Goal: Transaction & Acquisition: Purchase product/service

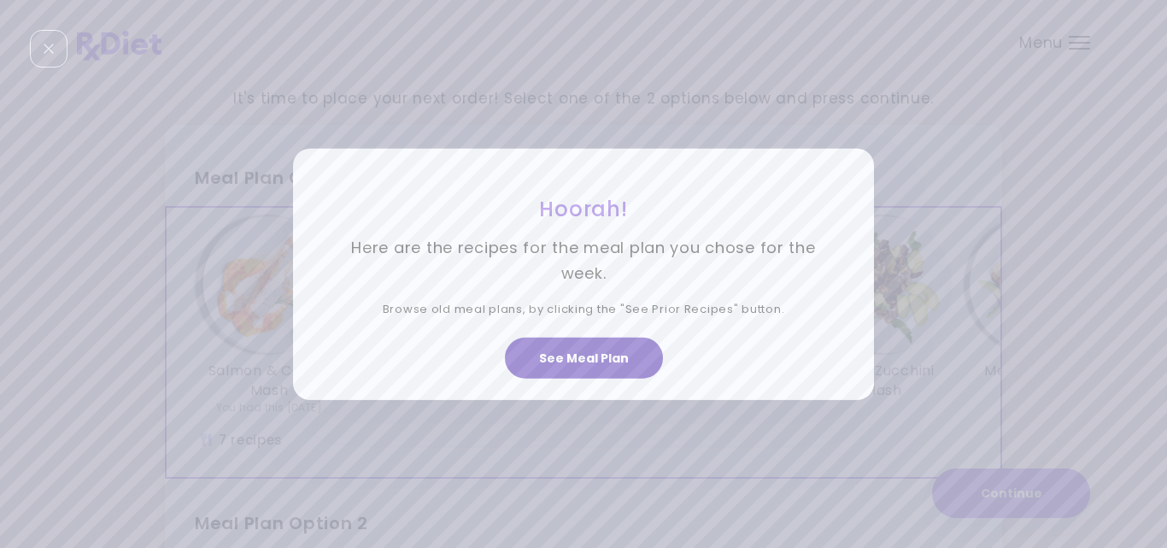
click at [578, 353] on button "See Meal Plan" at bounding box center [584, 358] width 158 height 41
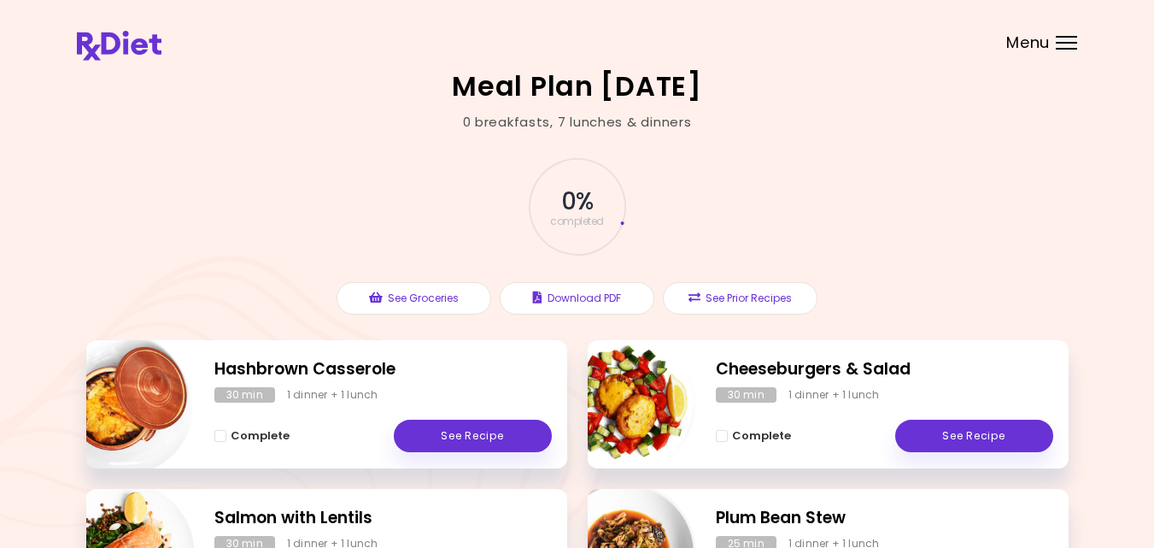
click at [837, 156] on div "0 % completed See Groceries Download PDF See Prior Recipes" at bounding box center [577, 236] width 983 height 208
click at [1065, 44] on div "Menu" at bounding box center [1066, 43] width 21 height 14
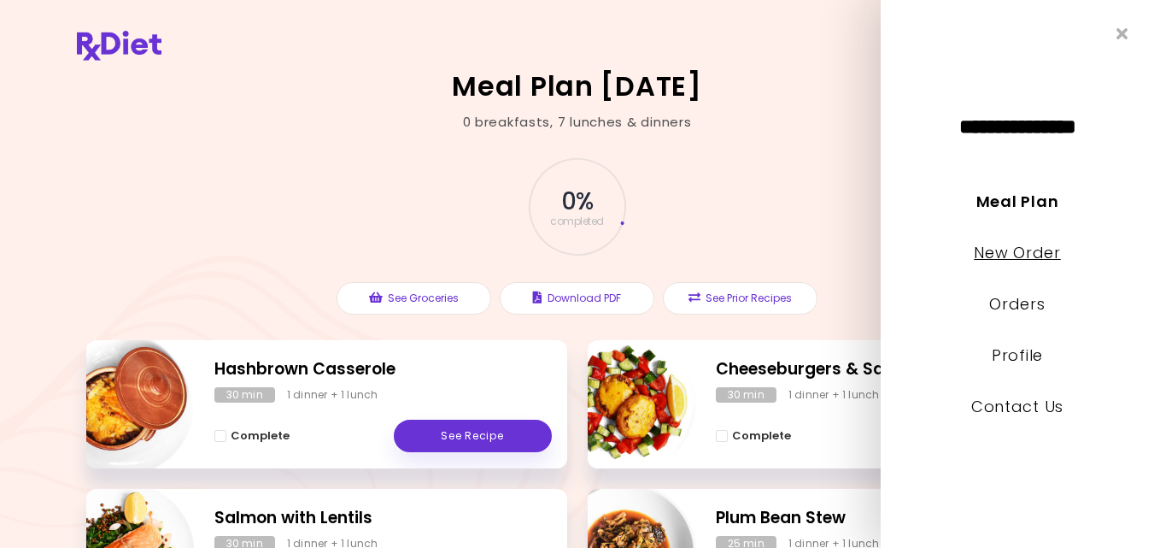
click at [1045, 251] on link "New Order" at bounding box center [1017, 252] width 86 height 21
click at [1004, 254] on link "New Order" at bounding box center [1017, 252] width 86 height 21
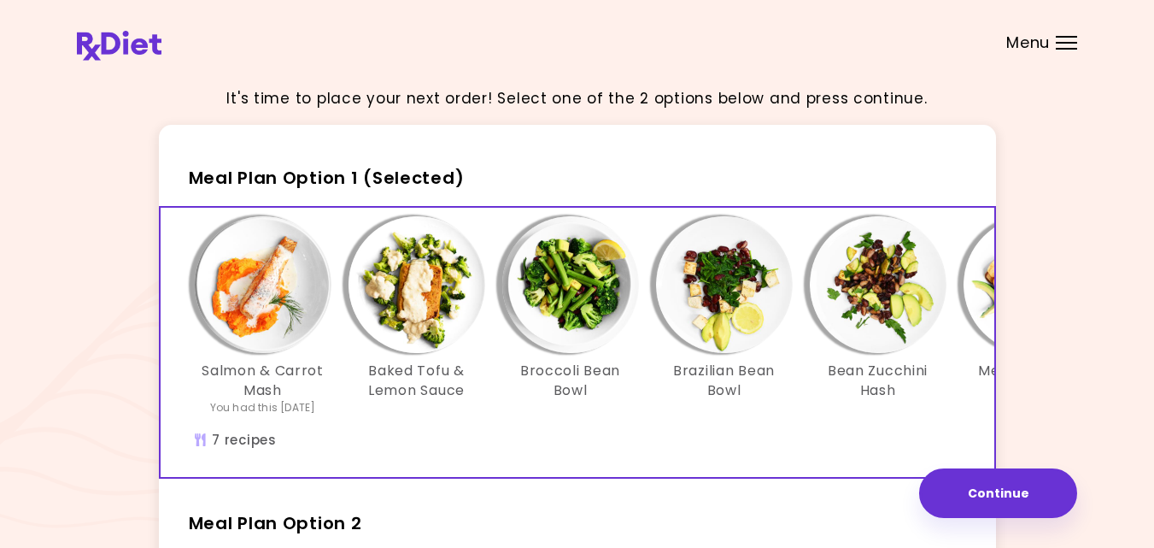
click at [1033, 250] on div "It's time to place your next order! Select one of the 2 options below and press…" at bounding box center [577, 497] width 1001 height 849
click at [1087, 217] on div "It's time to place your next order! Select one of the 2 options below and press…" at bounding box center [577, 497] width 1154 height 995
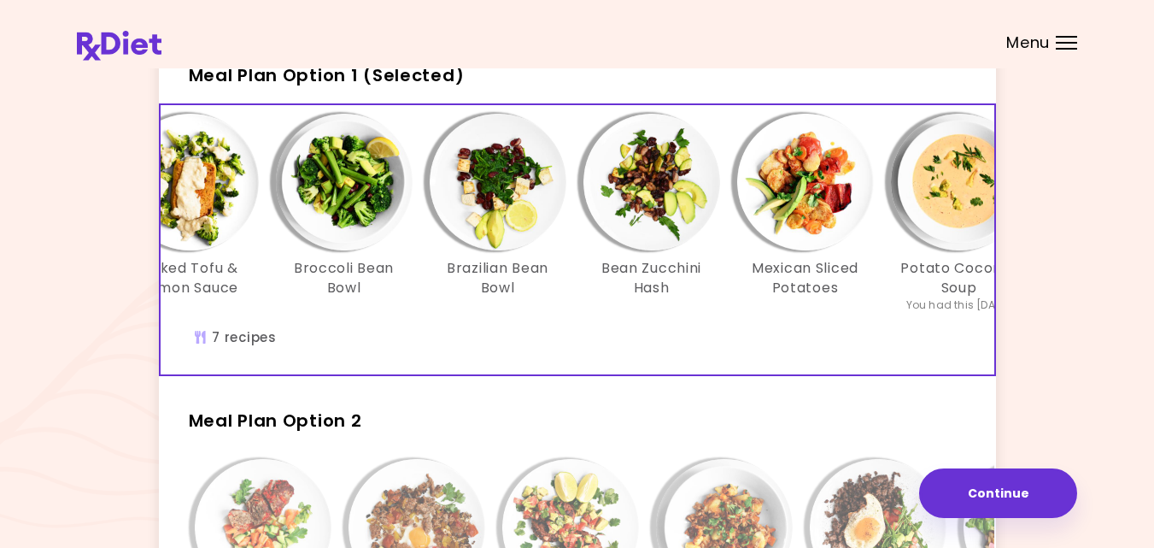
scroll to position [0, 294]
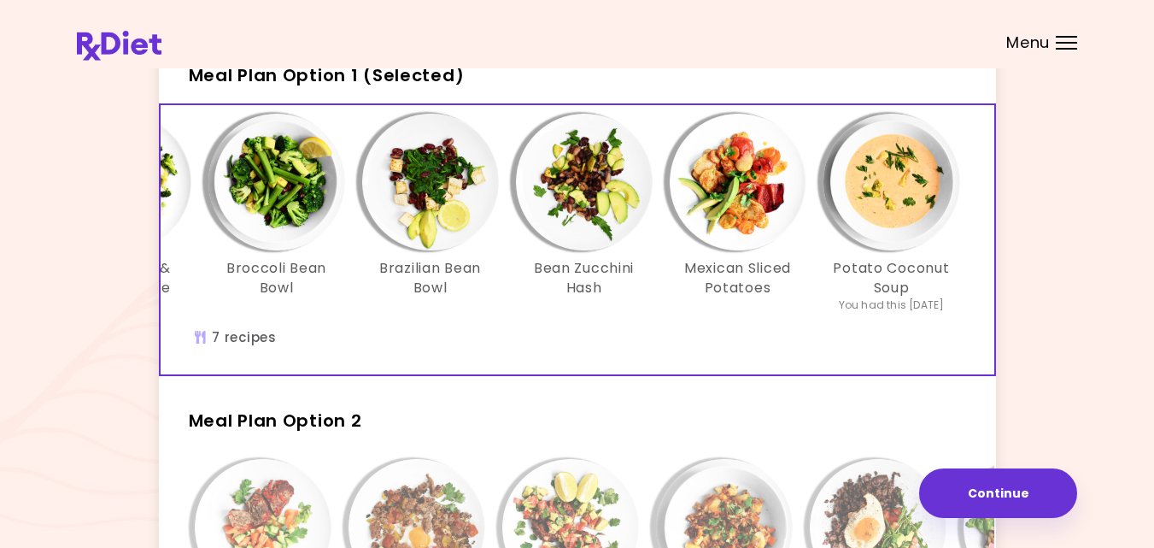
click at [1082, 344] on div "It's time to place your next order! Select one of the 2 options below and press…" at bounding box center [577, 394] width 1154 height 995
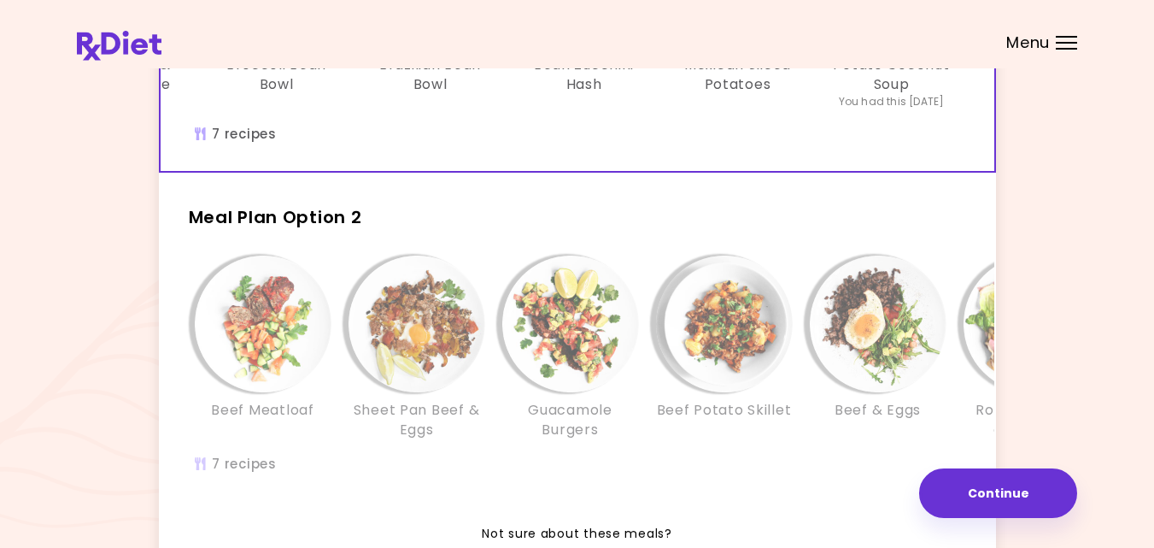
scroll to position [308, 0]
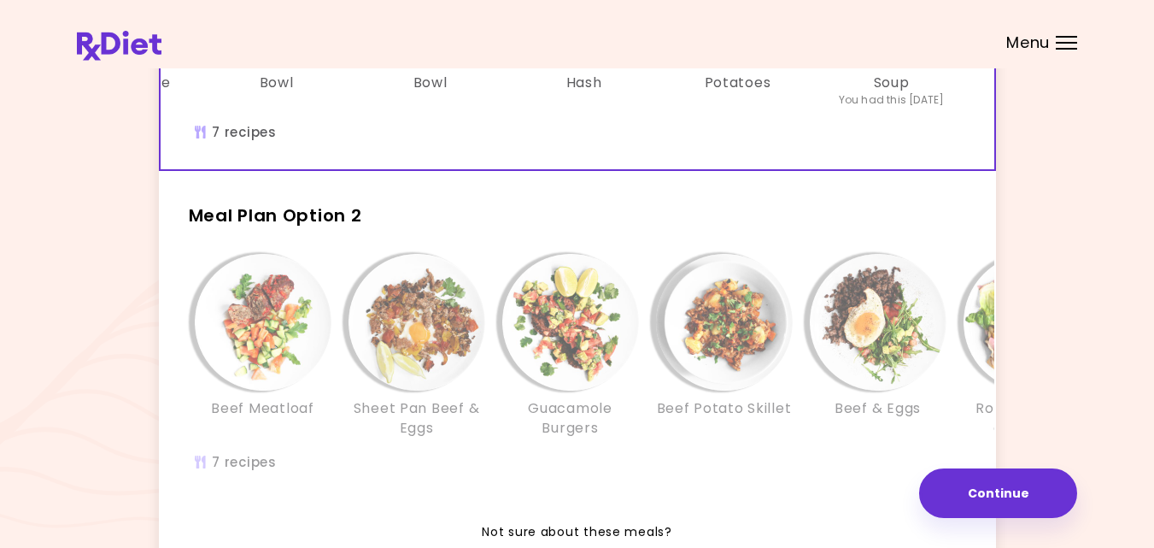
click at [233, 437] on div "Beef Meatloaf" at bounding box center [263, 346] width 154 height 184
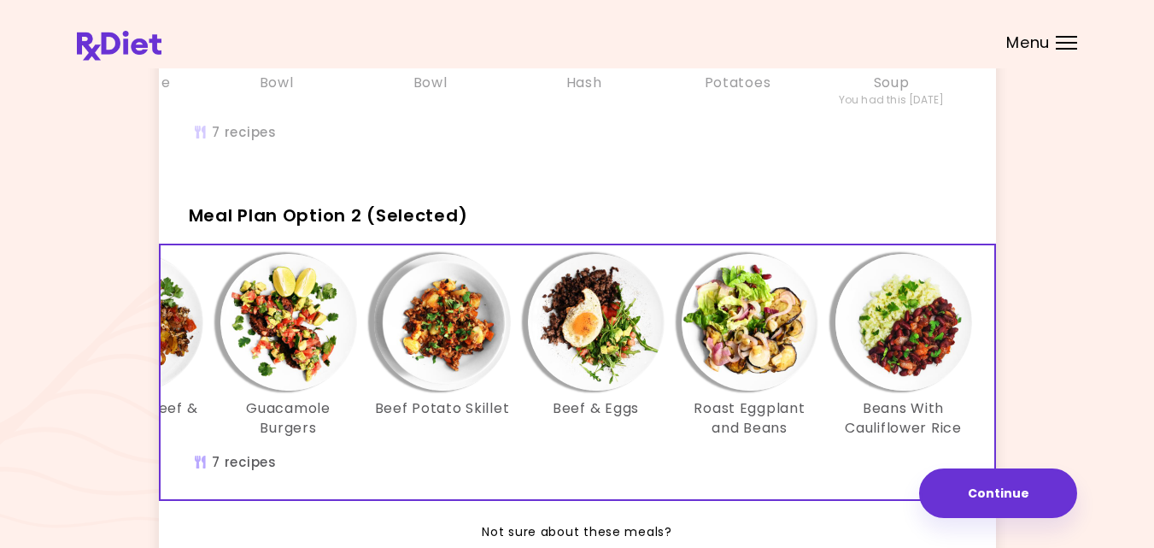
scroll to position [0, 294]
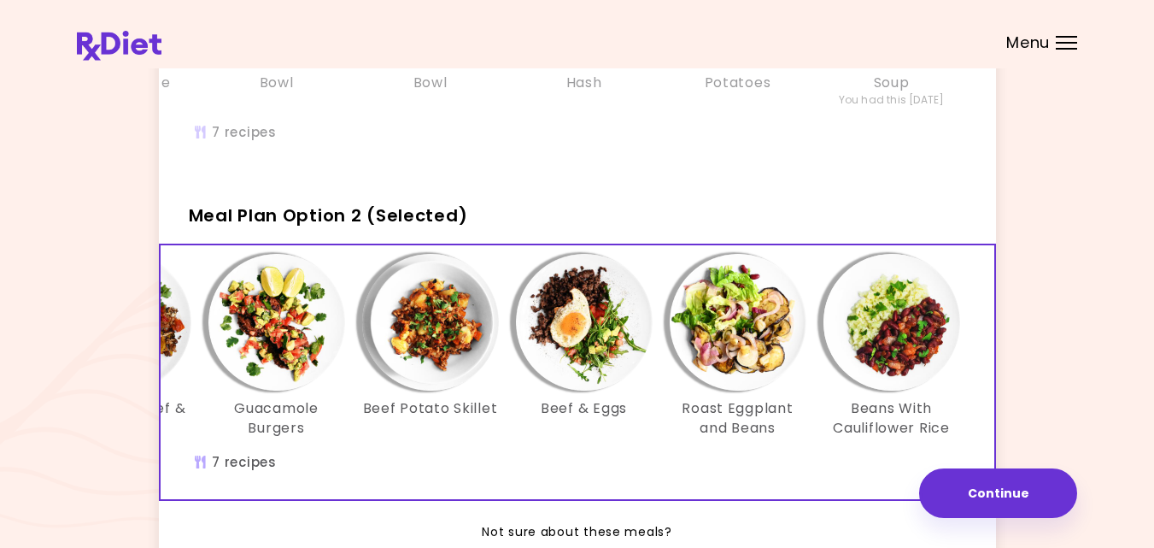
click at [1044, 292] on div "It's time to place your next order! Select one of the 2 options below and press…" at bounding box center [577, 189] width 1001 height 849
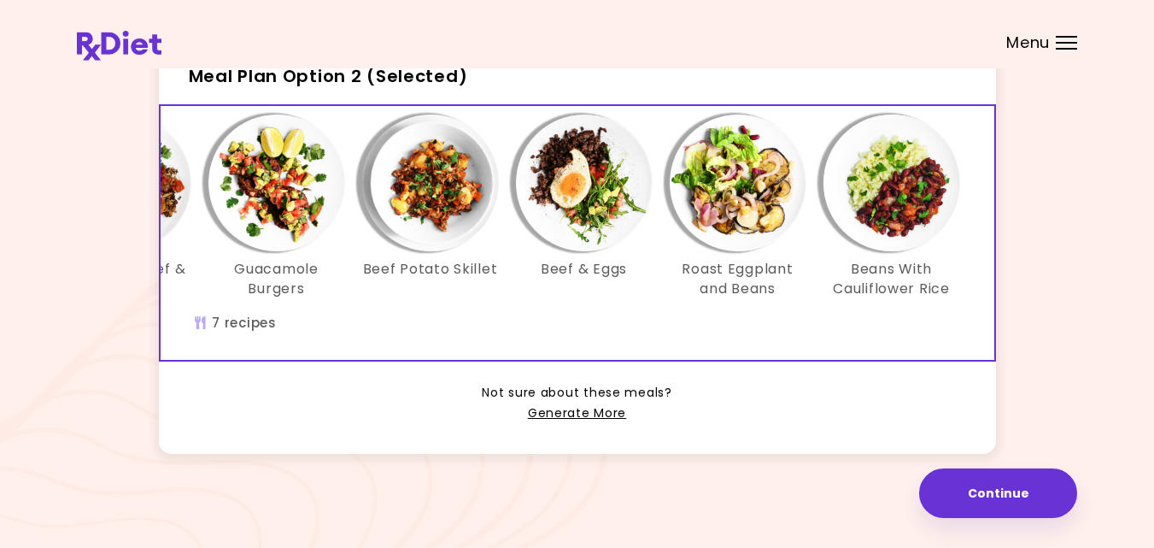
scroll to position [473, 0]
click at [584, 414] on link "Generate More" at bounding box center [577, 413] width 98 height 21
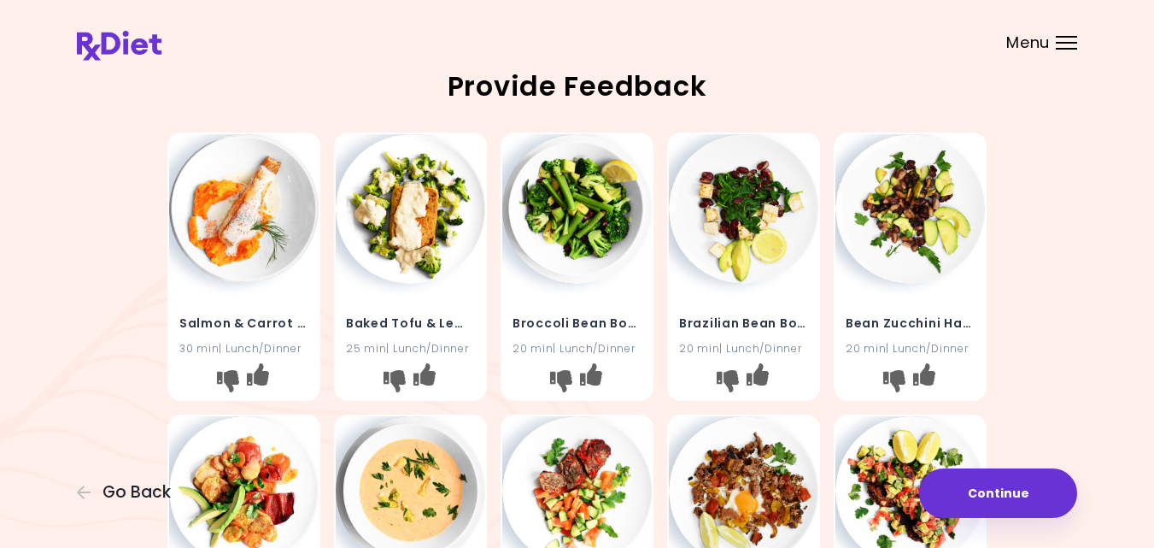
click at [91, 420] on div "Salmon & Carrot Mash 30 min | Lunch/Dinner Baked Tofu & Lemon Sauce 25 min | Lu…" at bounding box center [577, 548] width 1001 height 845
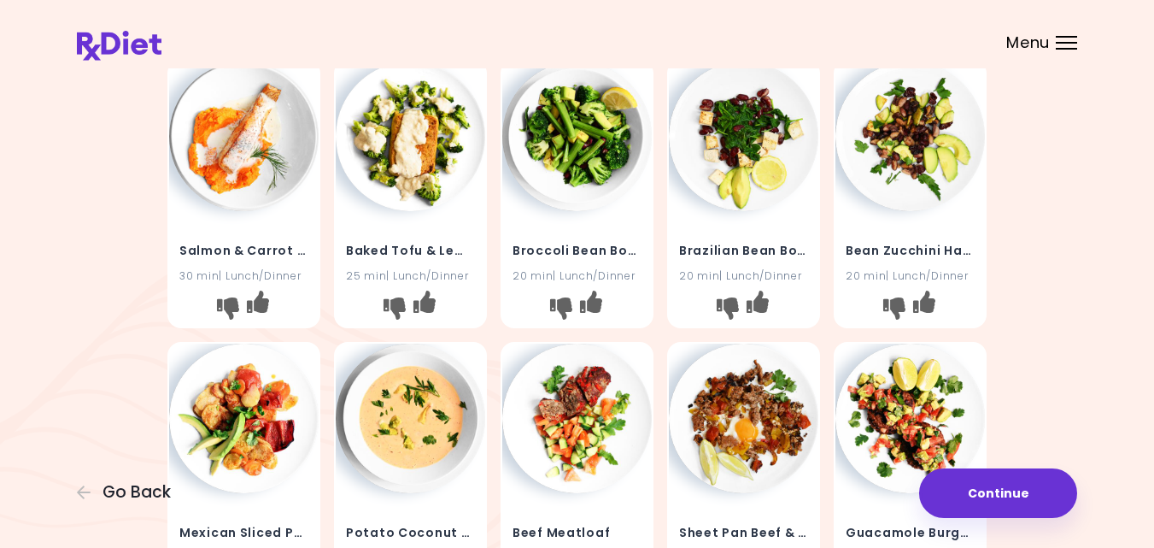
scroll to position [68, 0]
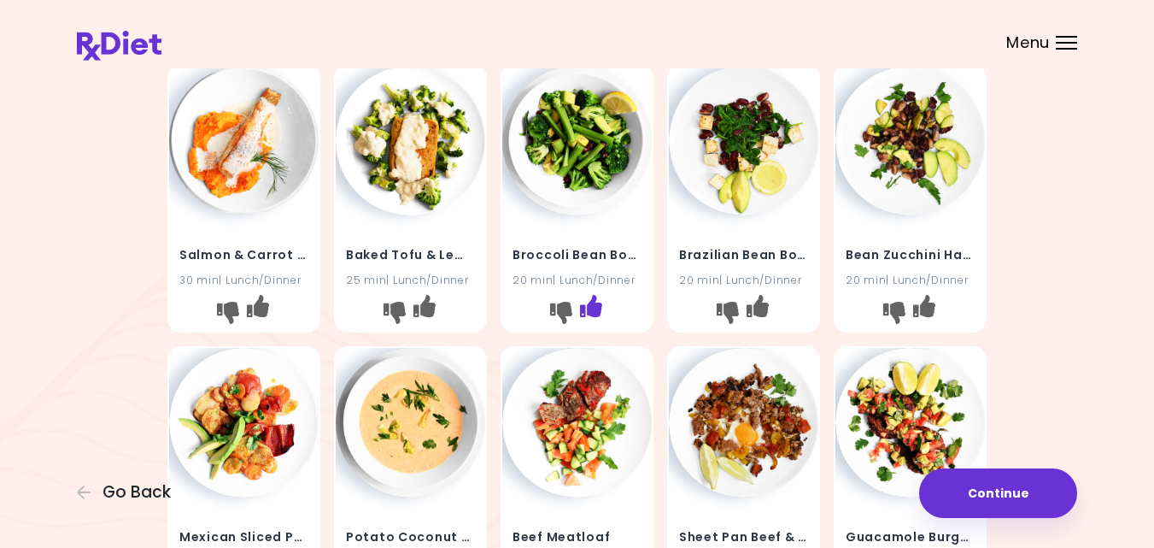
click at [596, 308] on icon "I like this recipe" at bounding box center [591, 306] width 22 height 22
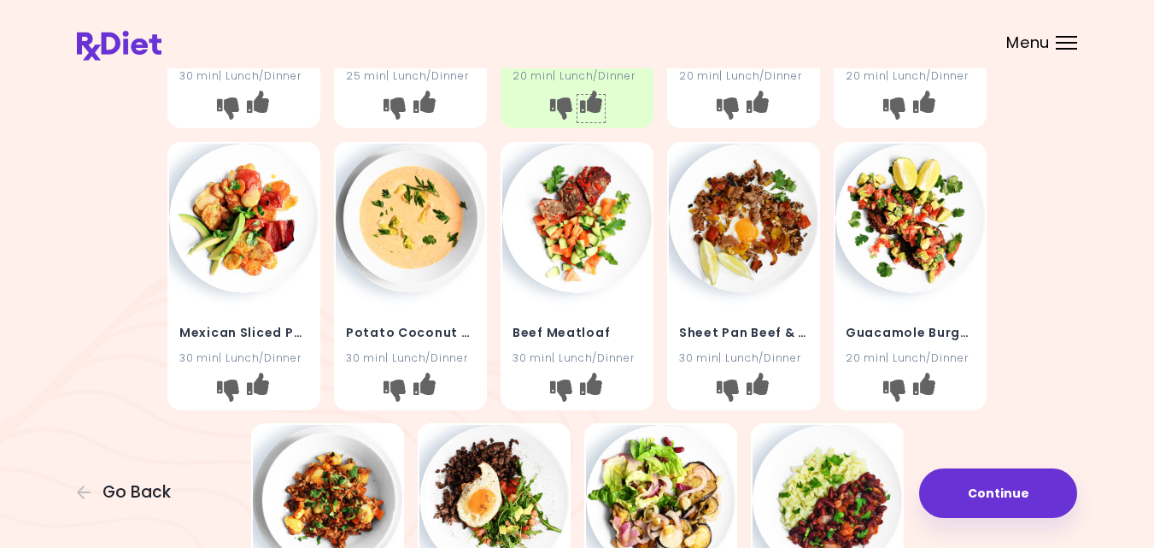
scroll to position [273, 0]
click at [422, 420] on div "Salmon & Carrot Mash 30 min | Lunch/Dinner Baked Tofu & Lemon Sauce 25 min | Lu…" at bounding box center [577, 274] width 820 height 845
click at [425, 384] on icon "I like this recipe" at bounding box center [425, 382] width 22 height 22
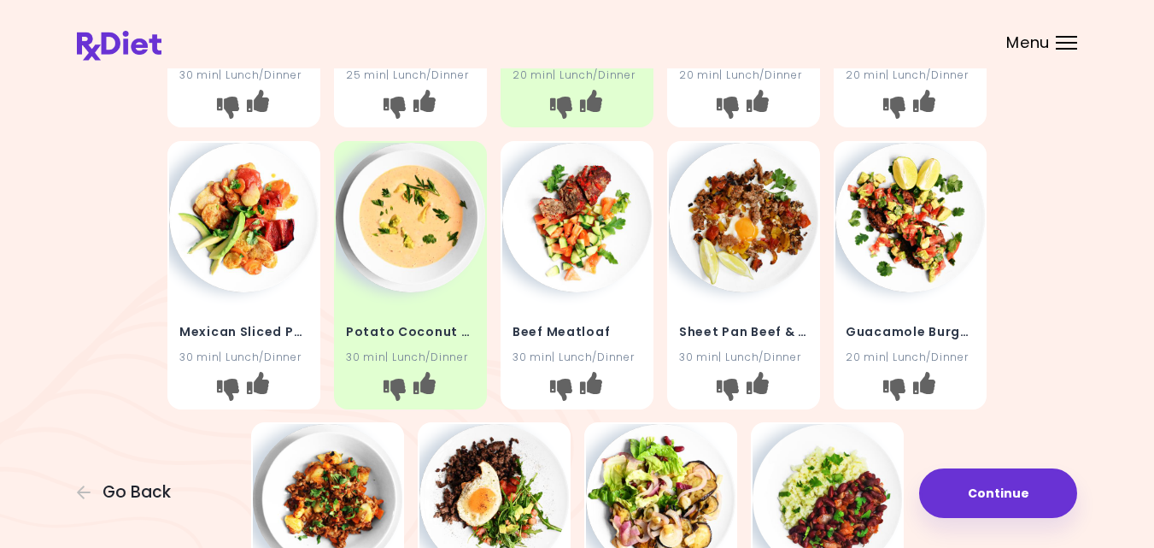
click at [1061, 347] on div "Salmon & Carrot Mash 30 min | Lunch/Dinner Baked Tofu & Lemon Sauce 25 min | Lu…" at bounding box center [577, 274] width 1001 height 845
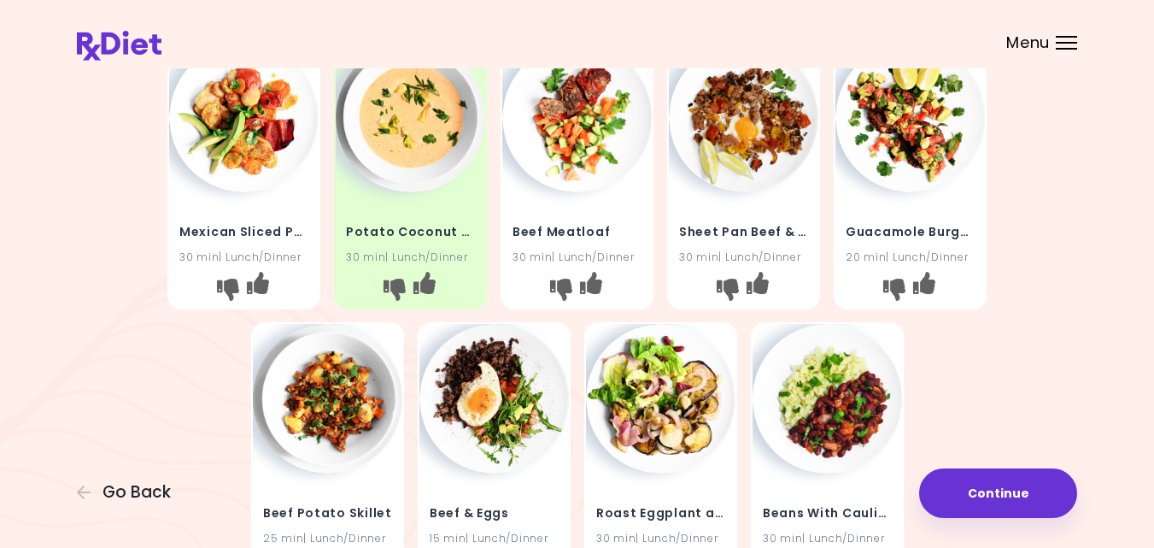
scroll to position [376, 0]
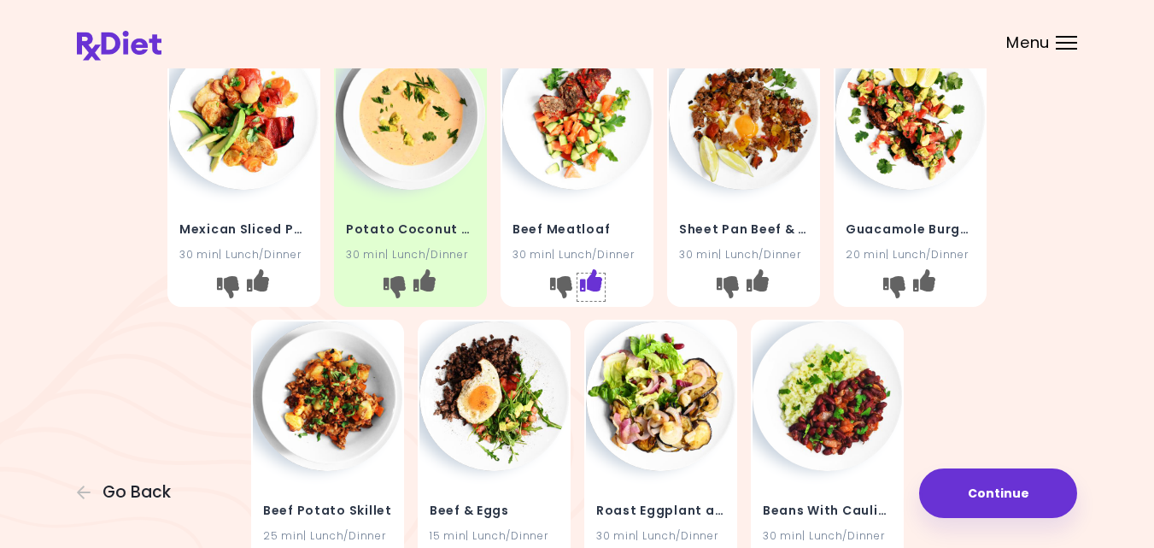
click at [590, 280] on icon "I like this recipe" at bounding box center [591, 279] width 22 height 22
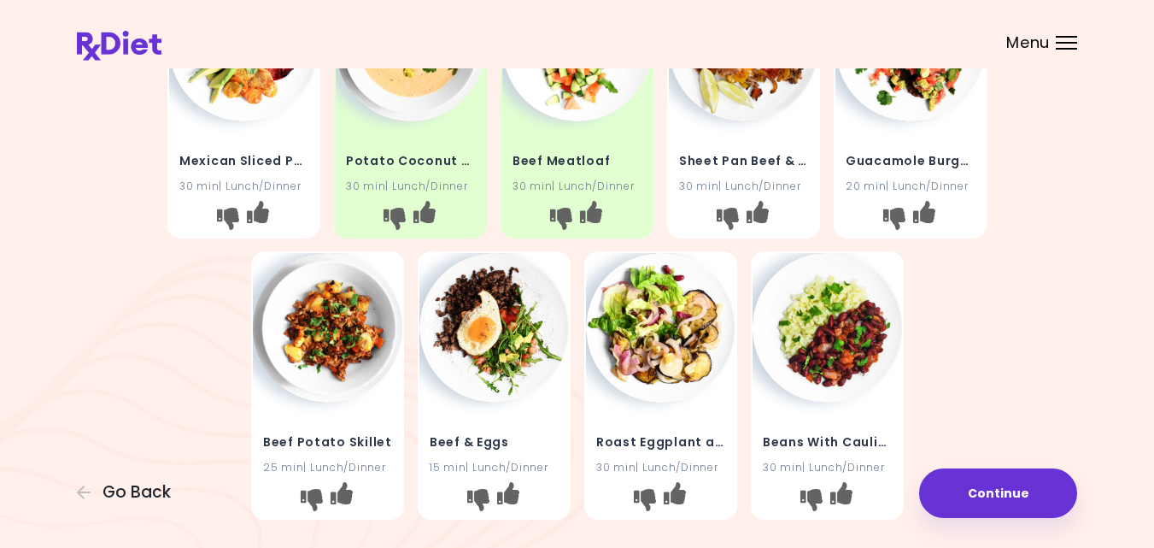
scroll to position [478, 0]
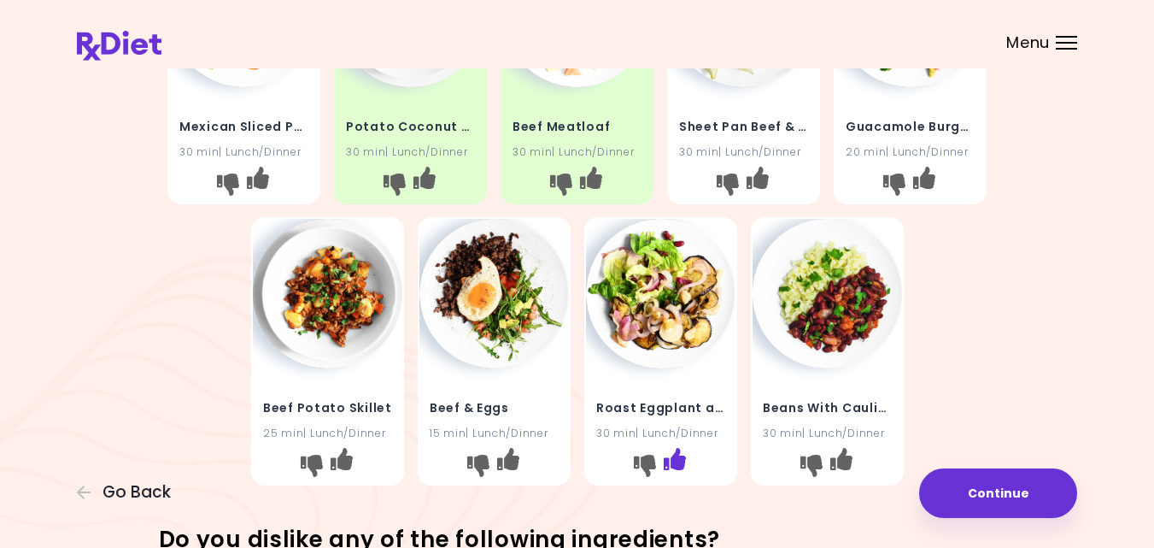
click at [678, 459] on icon "I like this recipe" at bounding box center [674, 459] width 22 height 22
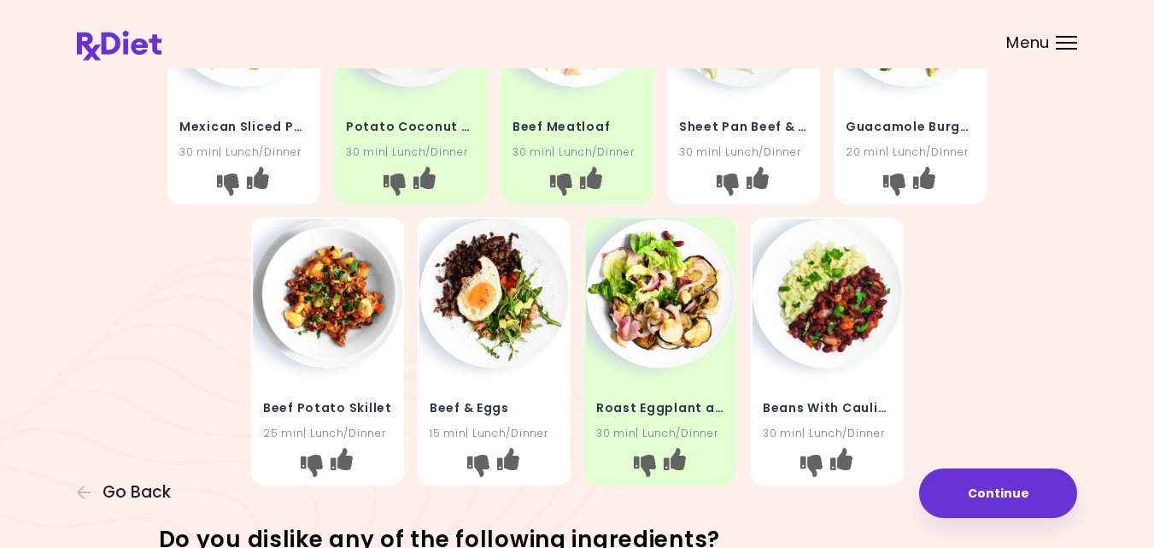
click at [989, 385] on div "Salmon & Carrot Mash 30 min | Lunch/Dinner Baked Tofu & Lemon Sauce 25 min | Lu…" at bounding box center [577, 69] width 1001 height 845
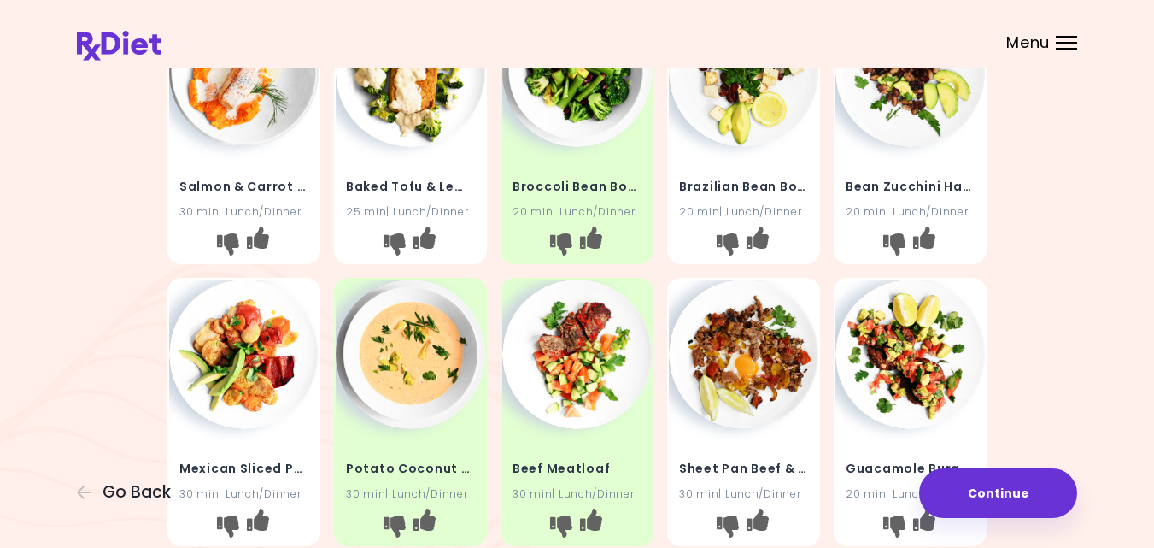
scroll to position [103, 0]
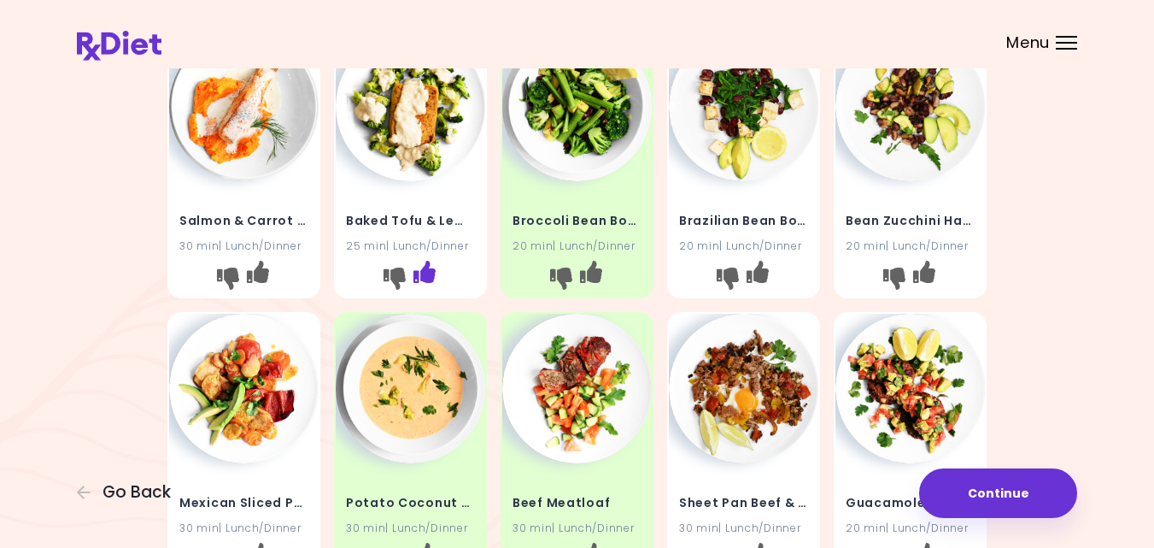
click at [427, 269] on icon "I like this recipe" at bounding box center [425, 272] width 22 height 22
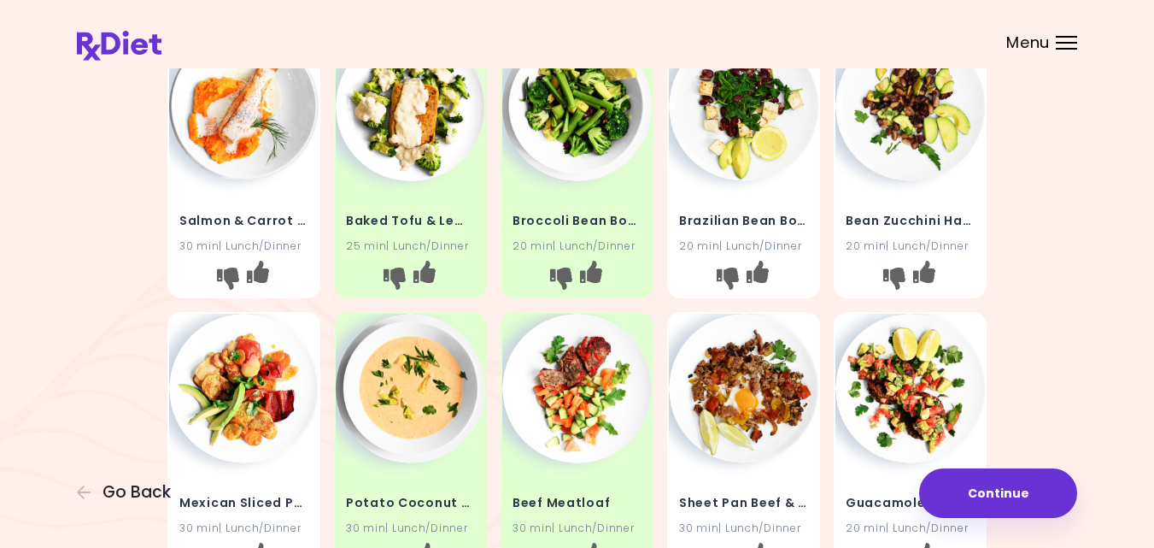
click at [1013, 242] on div "Salmon & Carrot Mash 30 min | Lunch/Dinner Baked Tofu & Lemon Sauce 25 min | Lu…" at bounding box center [577, 445] width 1001 height 845
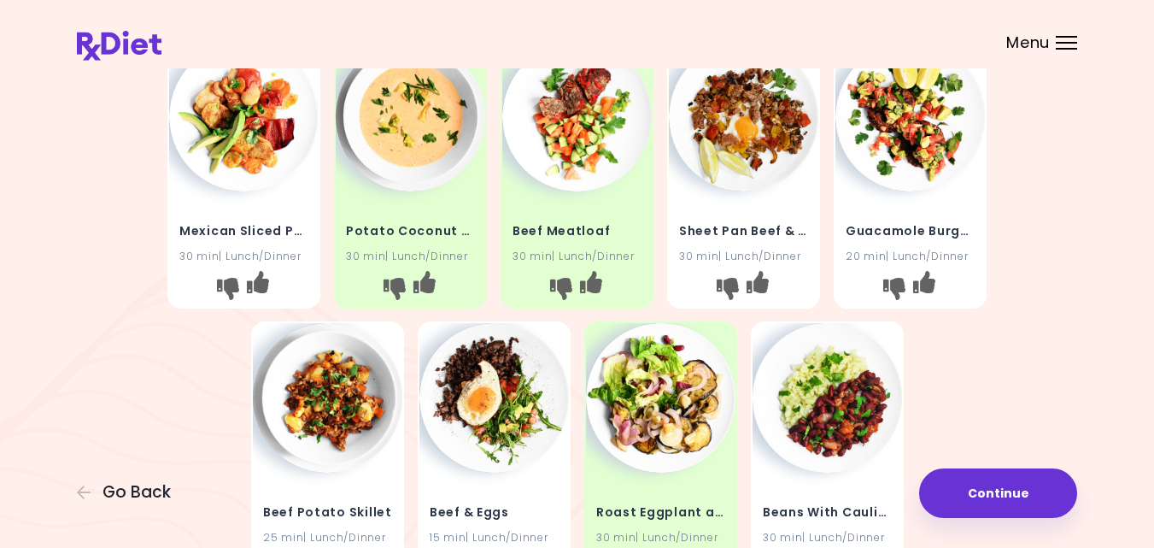
scroll to position [376, 0]
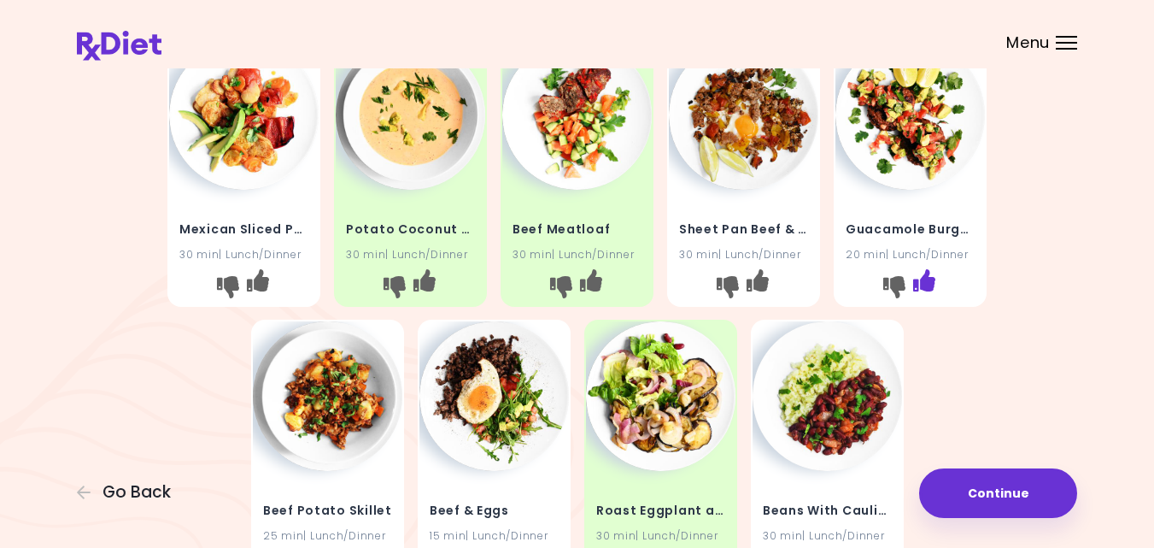
click at [933, 284] on icon "I like this recipe" at bounding box center [924, 279] width 22 height 22
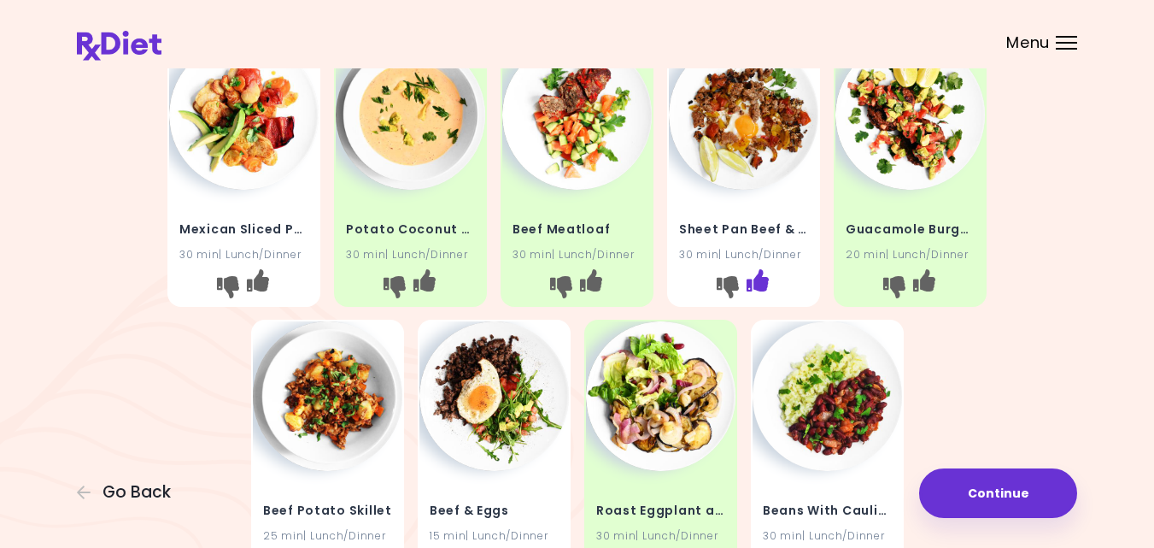
click at [754, 283] on icon "I like this recipe" at bounding box center [758, 279] width 22 height 22
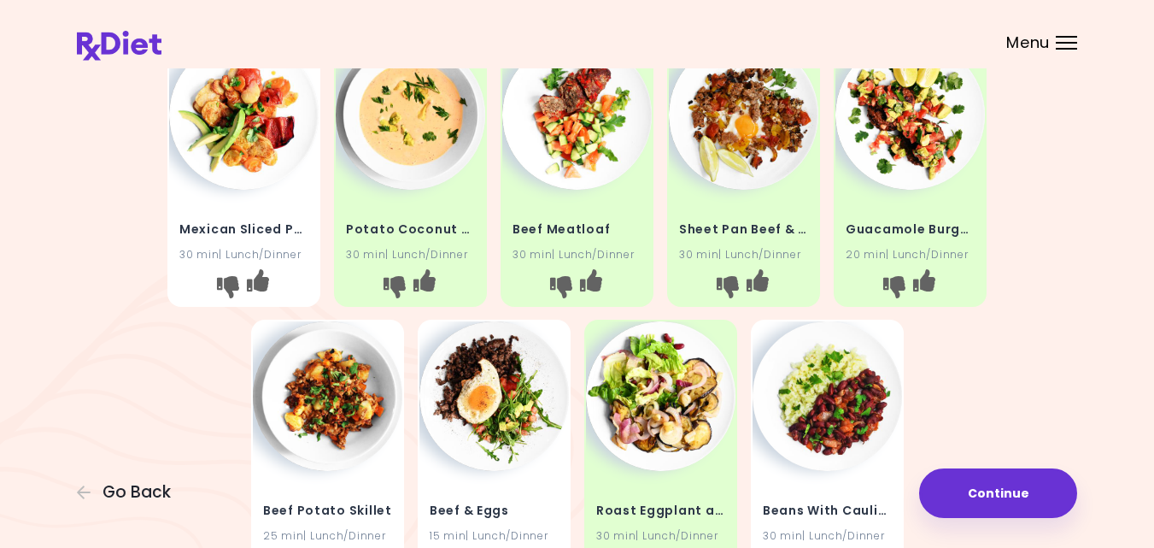
click at [1070, 306] on div "Salmon & Carrot Mash 30 min | Lunch/Dinner Baked Tofu & Lemon Sauce 25 min | Lu…" at bounding box center [577, 172] width 1001 height 845
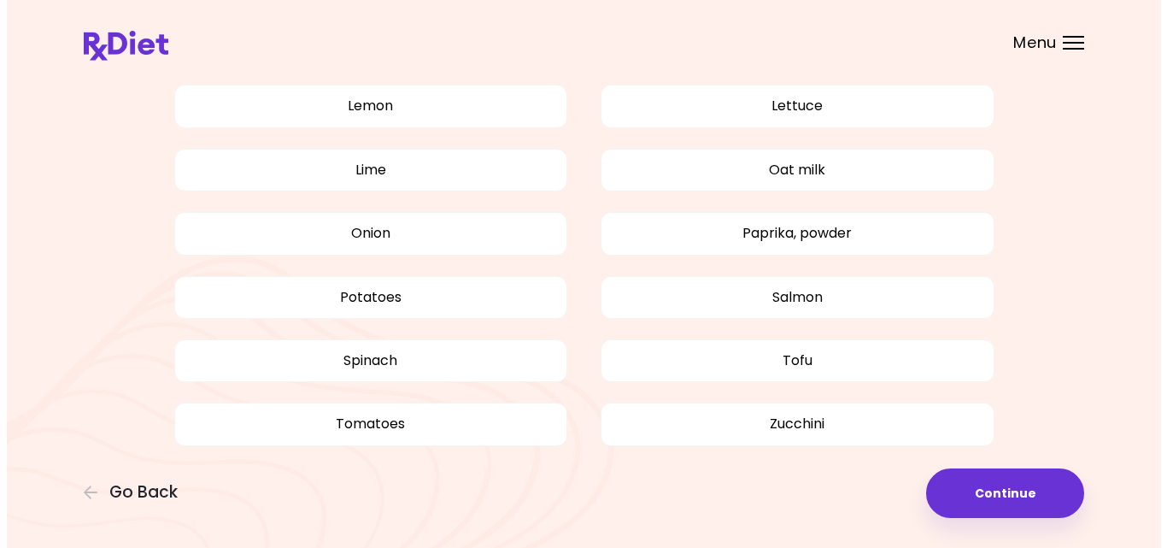
scroll to position [1541, 0]
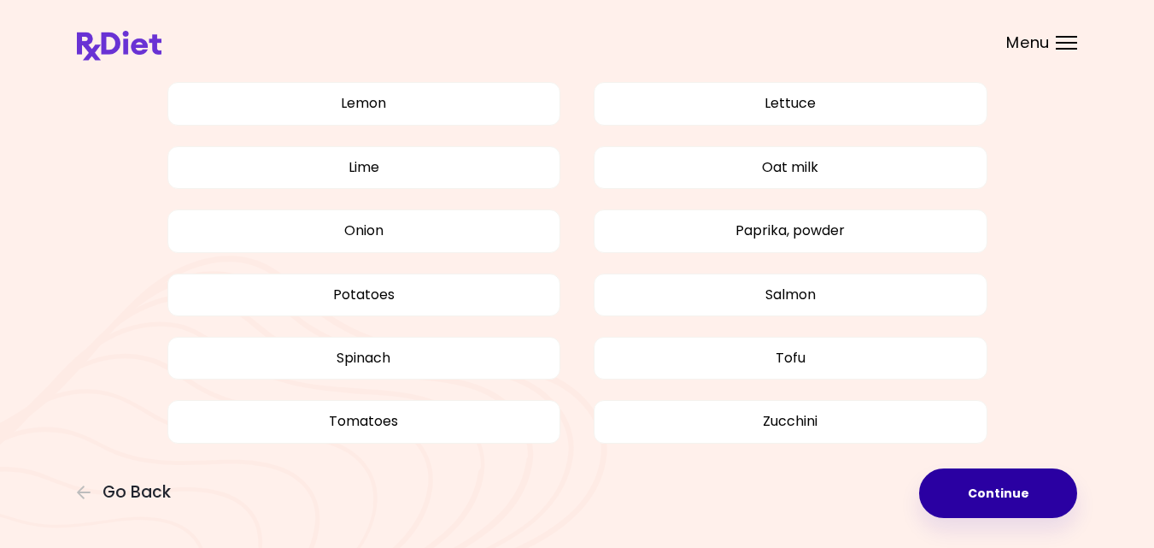
click at [983, 486] on button "Continue" at bounding box center [998, 493] width 158 height 50
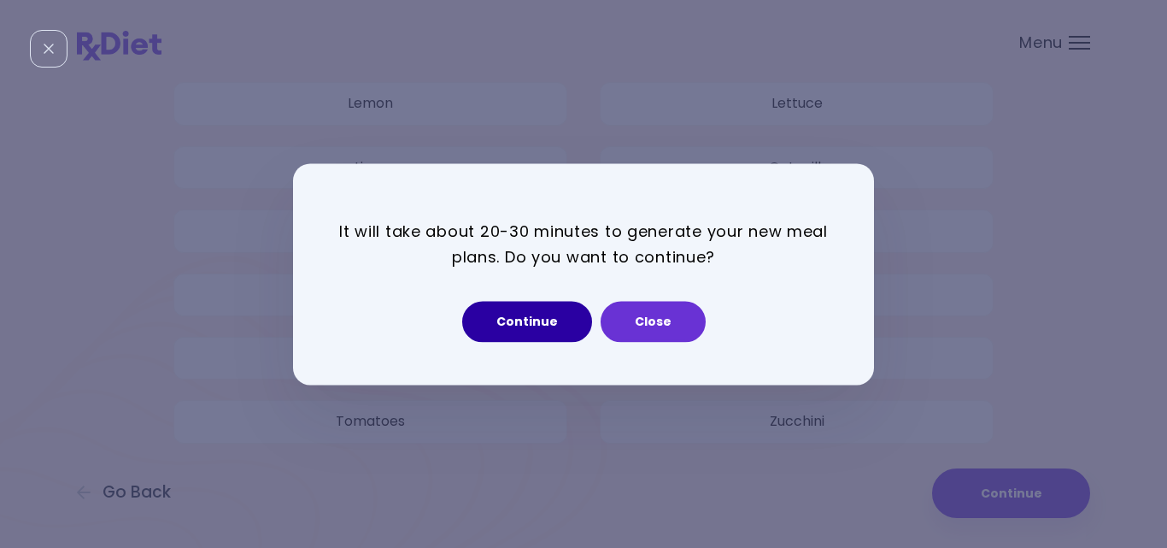
click at [523, 320] on button "Continue" at bounding box center [527, 321] width 130 height 41
select select "*"
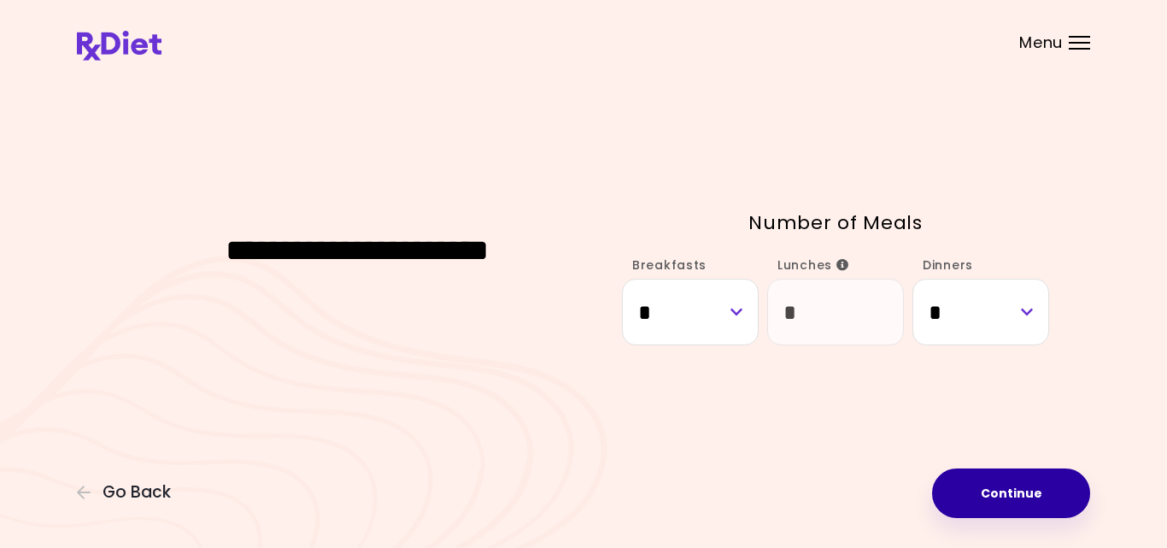
click at [1007, 489] on button "Continue" at bounding box center [1011, 493] width 158 height 50
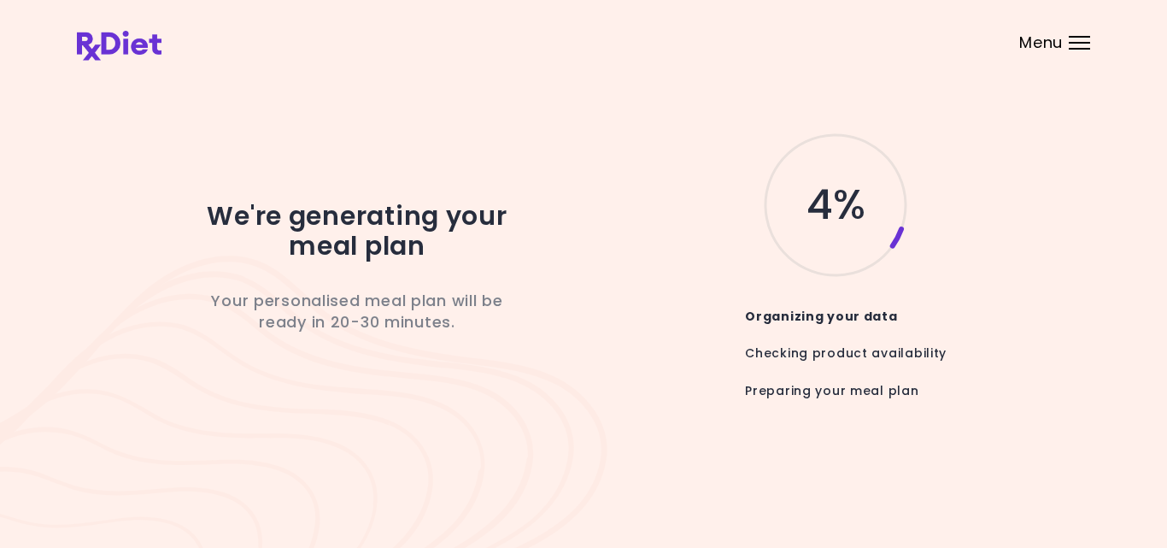
click at [578, 394] on div "We're generating your meal plan Your personalised meal plan will be ready in 20…" at bounding box center [357, 274] width 478 height 288
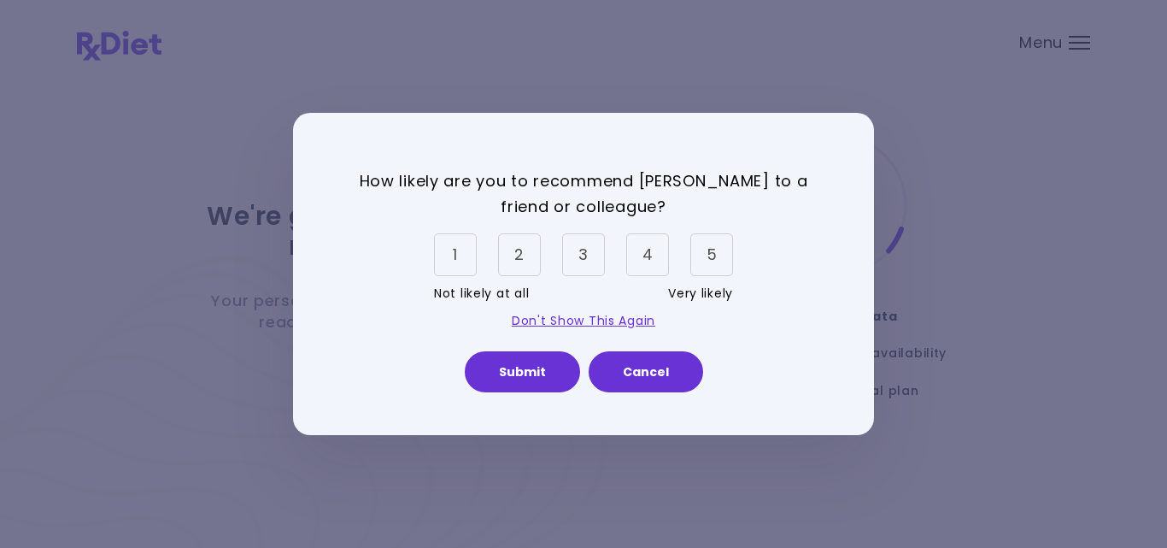
click at [713, 256] on div "5" at bounding box center [711, 254] width 43 height 43
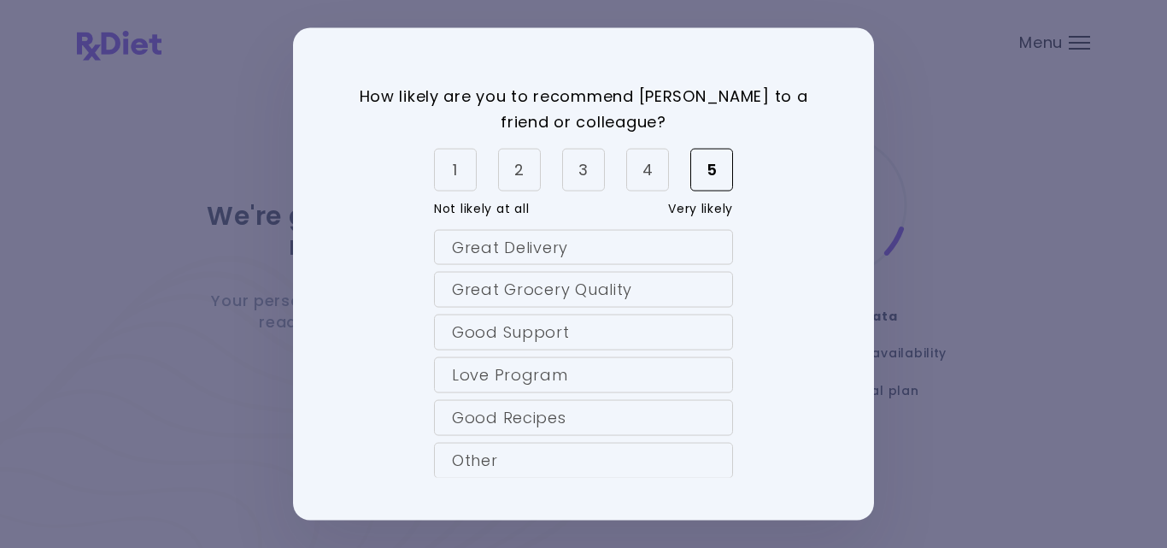
click at [690, 291] on div "Great Grocery Quality" at bounding box center [583, 290] width 299 height 36
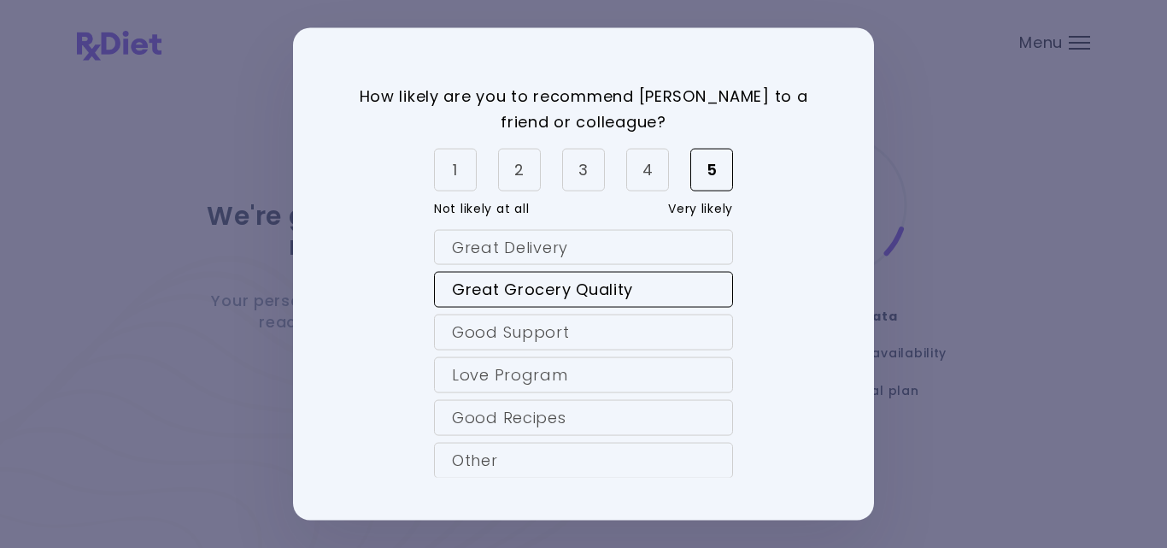
click at [661, 370] on div "Love Program" at bounding box center [583, 375] width 299 height 36
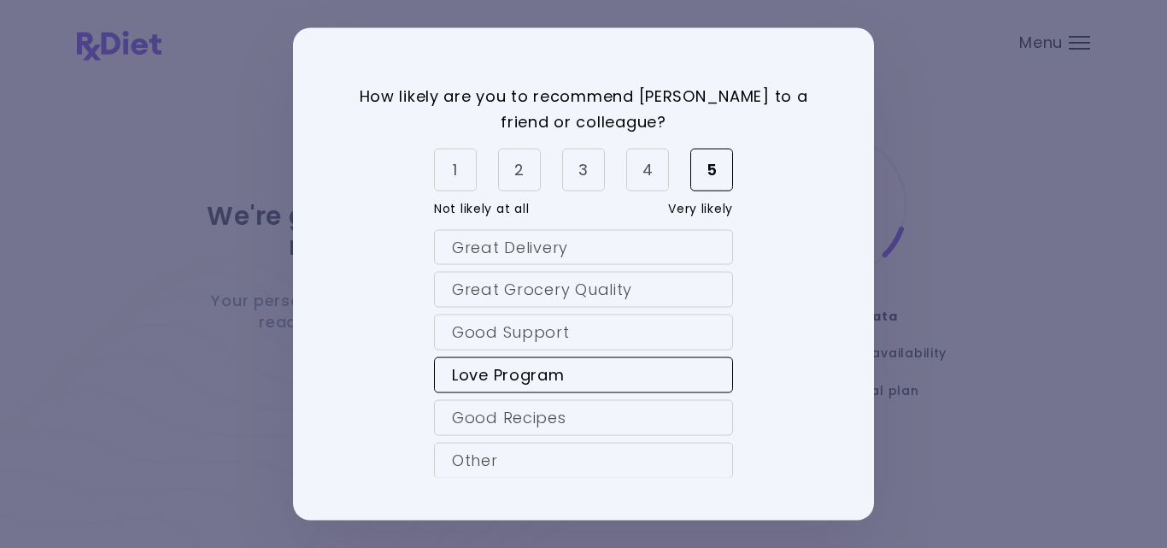
click at [623, 326] on div "Good Support" at bounding box center [583, 332] width 299 height 36
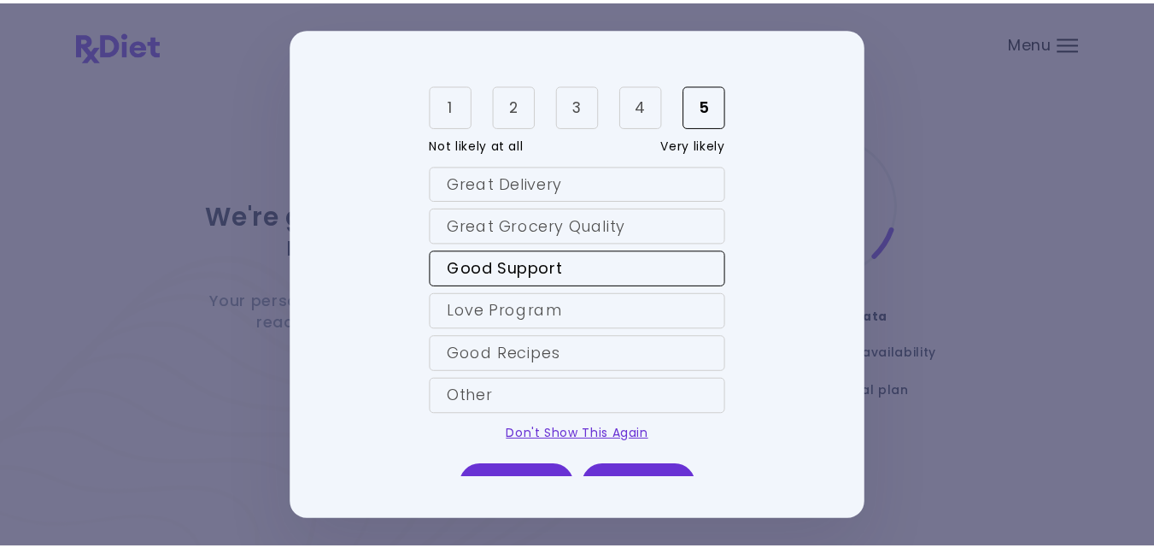
scroll to position [92, 0]
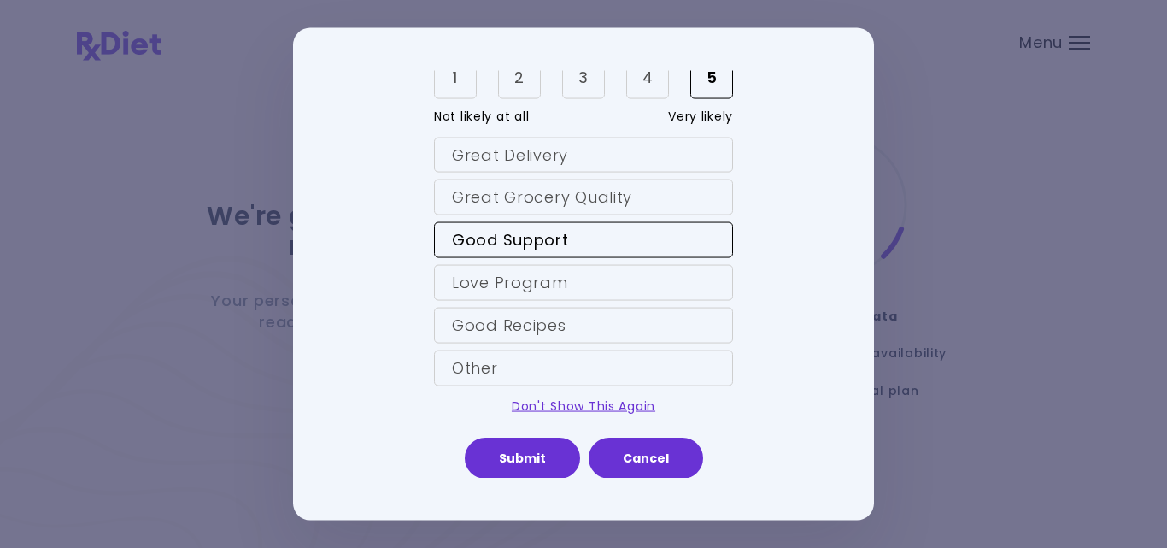
click at [568, 197] on div "Great Grocery Quality" at bounding box center [583, 197] width 299 height 36
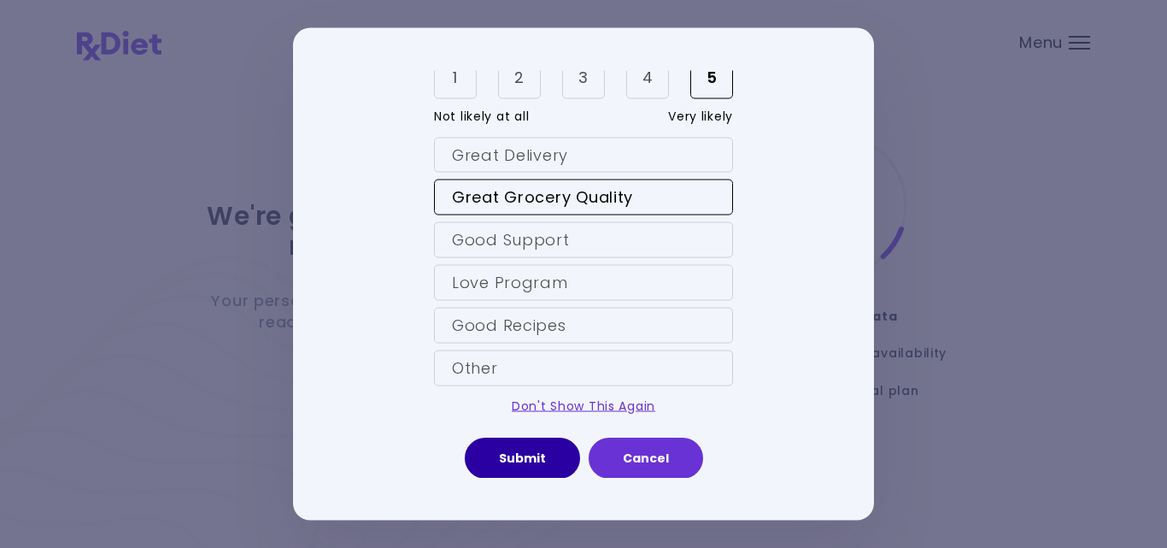
click at [505, 458] on button "Submit" at bounding box center [522, 457] width 115 height 41
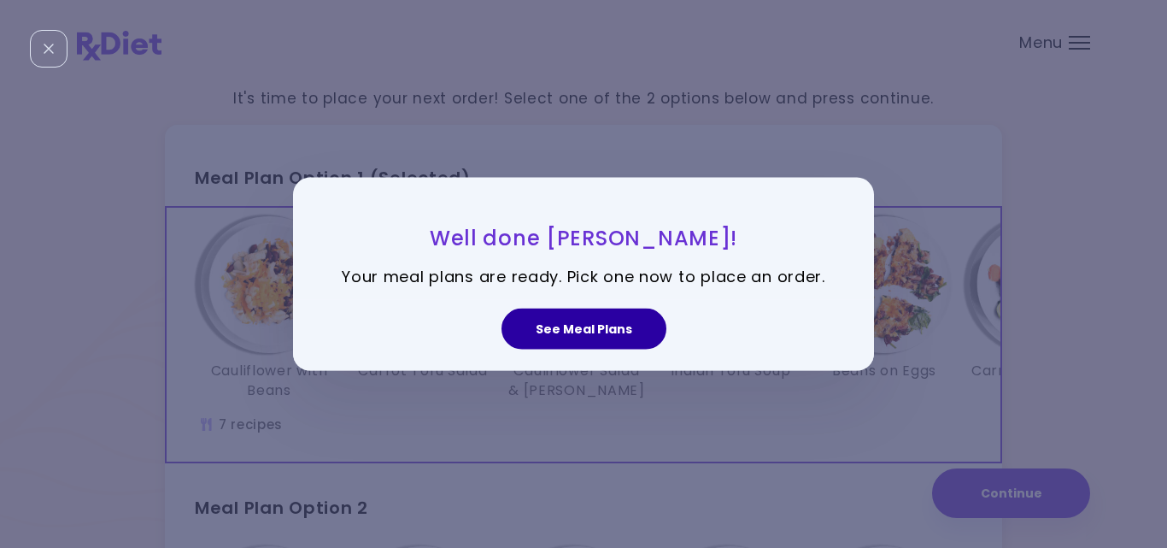
click at [543, 332] on button "See Meal Plans" at bounding box center [584, 328] width 165 height 41
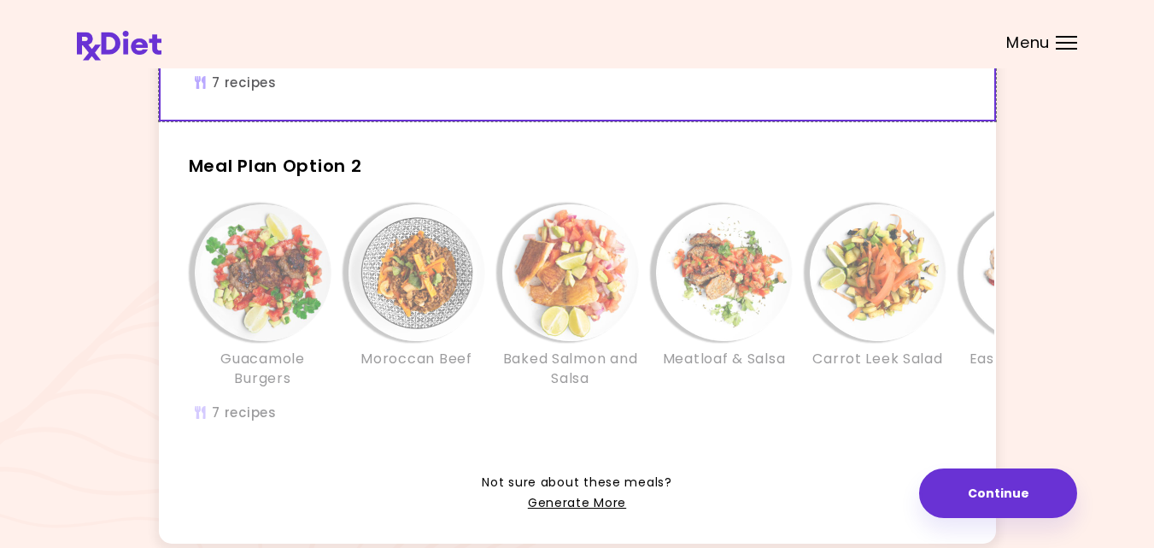
scroll to position [376, 0]
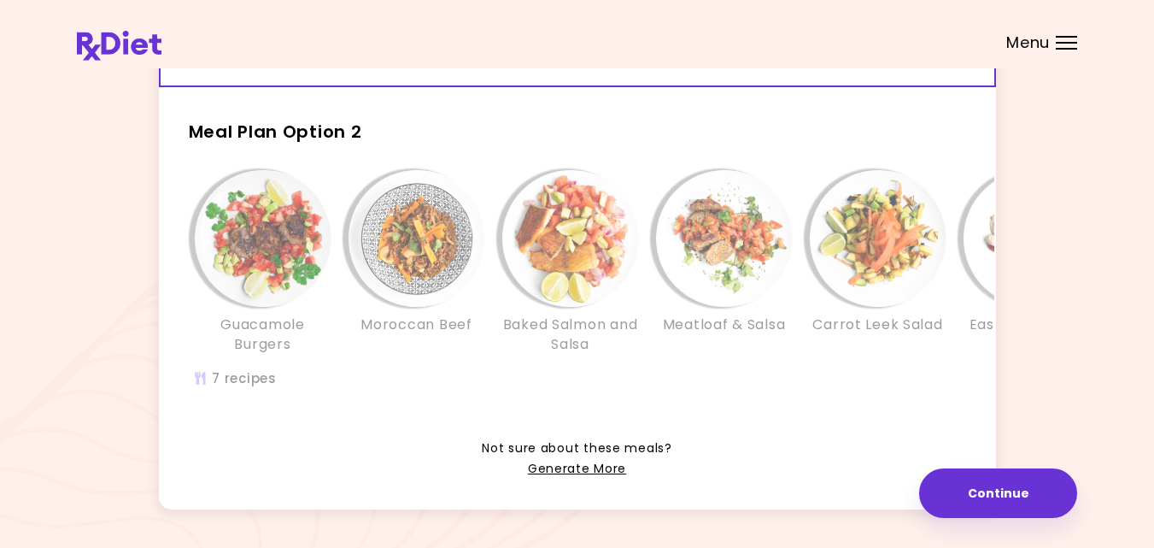
click at [484, 388] on div "Guacamole Burgers Moroccan Beef Baked Salmon and Salsa Meatloaf & Salsa Carrot …" at bounding box center [725, 288] width 1128 height 254
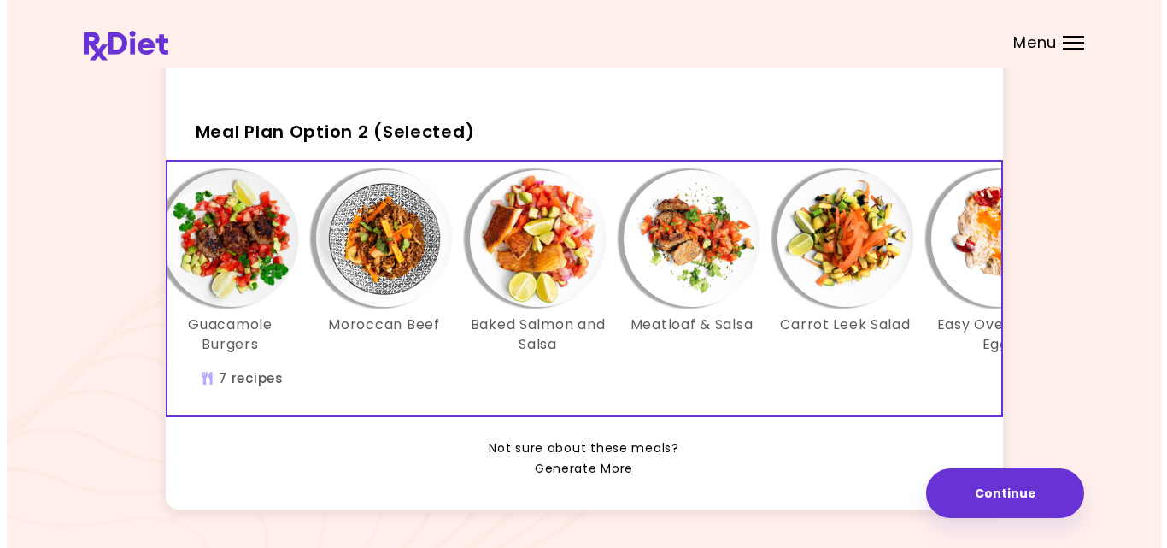
scroll to position [0, 41]
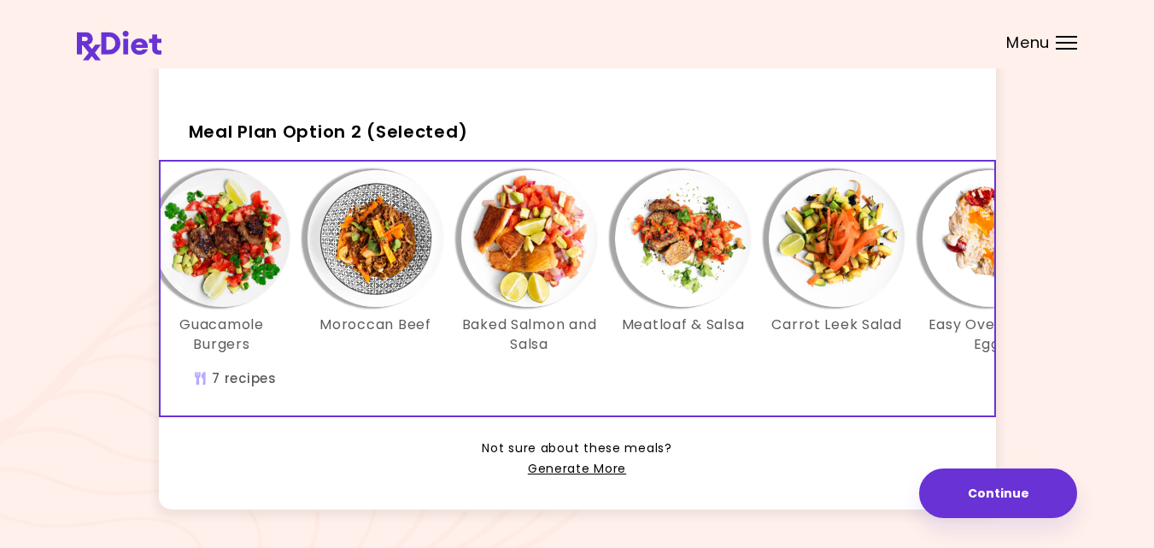
click at [365, 267] on img "Info - Moroccan Beef - Meal Plan Option 2 (Selected)" at bounding box center [376, 238] width 137 height 137
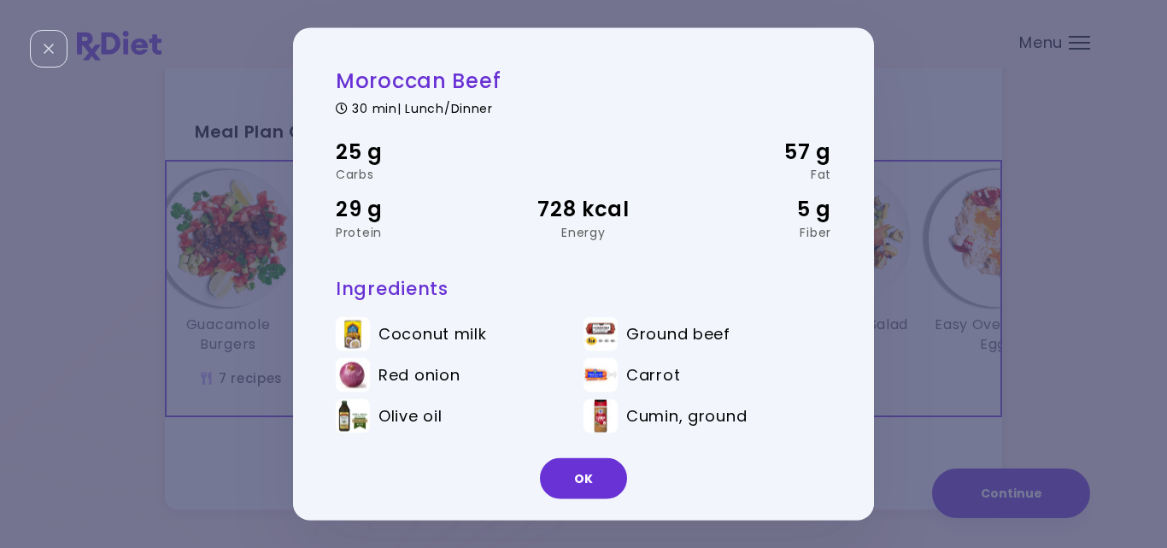
drag, startPoint x: 857, startPoint y: 380, endPoint x: 854, endPoint y: 461, distance: 80.4
click at [854, 432] on div "Moroccan Beef 30 min | Lunch/Dinner 25 g Carbs 57 g Fat 29 g Protein 728 kcal E…" at bounding box center [583, 273] width 581 height 493
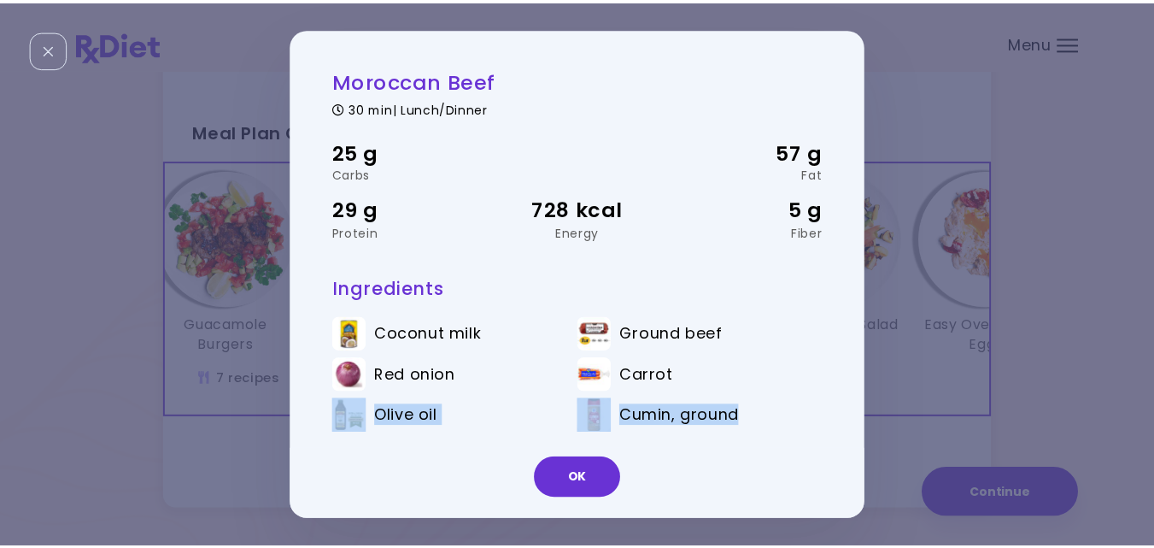
scroll to position [8, 0]
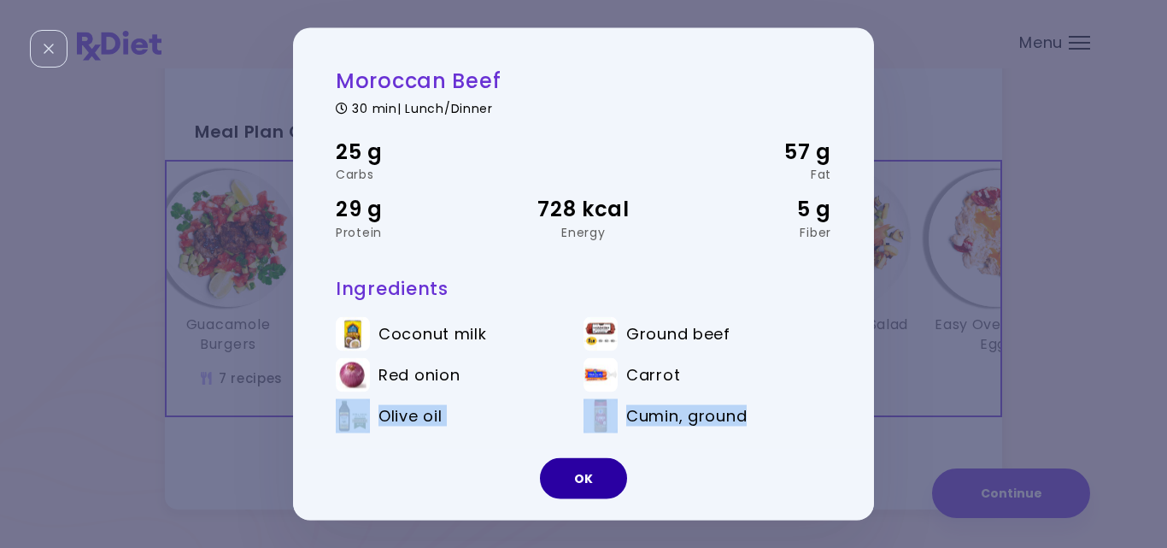
click at [577, 479] on button "OK" at bounding box center [583, 478] width 87 height 41
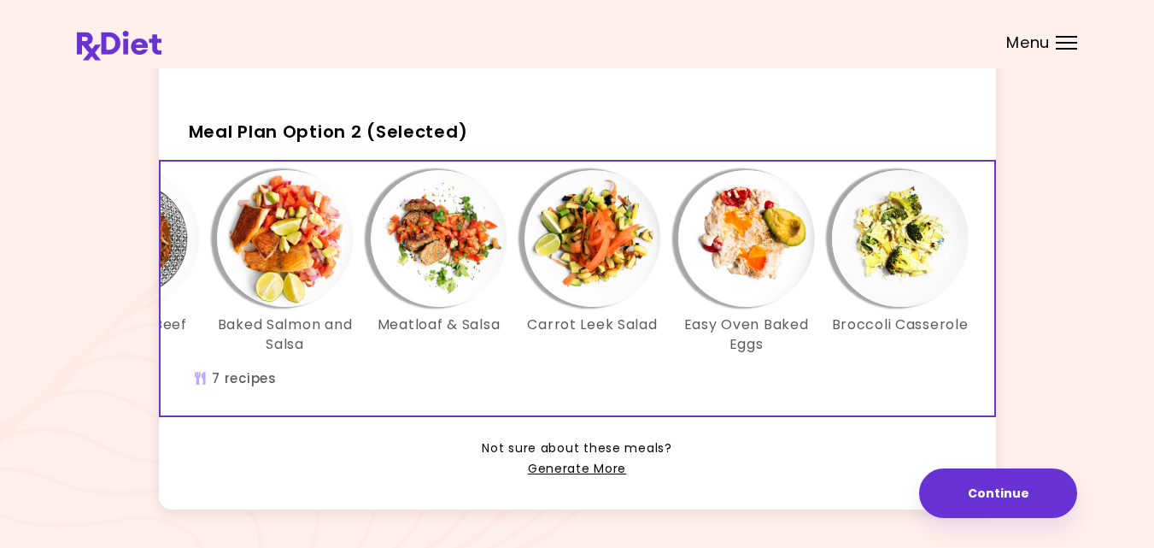
scroll to position [0, 294]
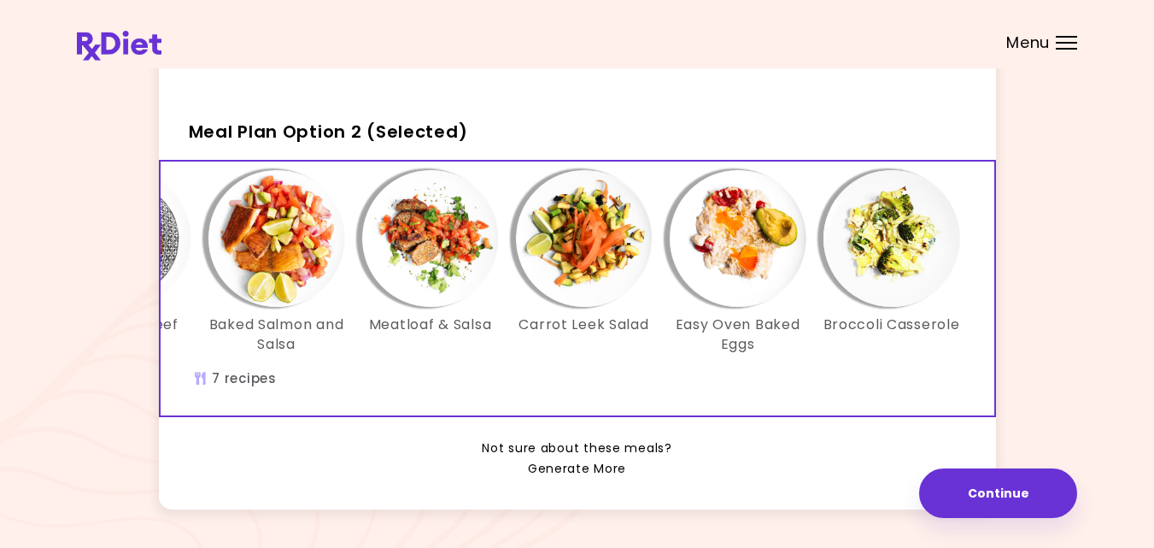
click at [574, 479] on link "Generate More" at bounding box center [577, 469] width 98 height 21
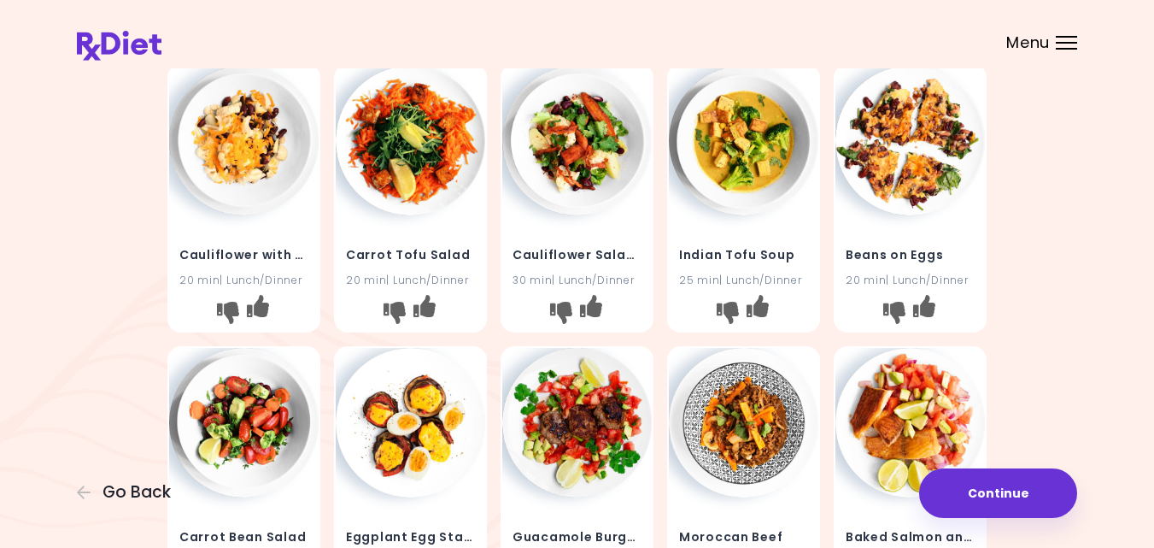
scroll to position [103, 0]
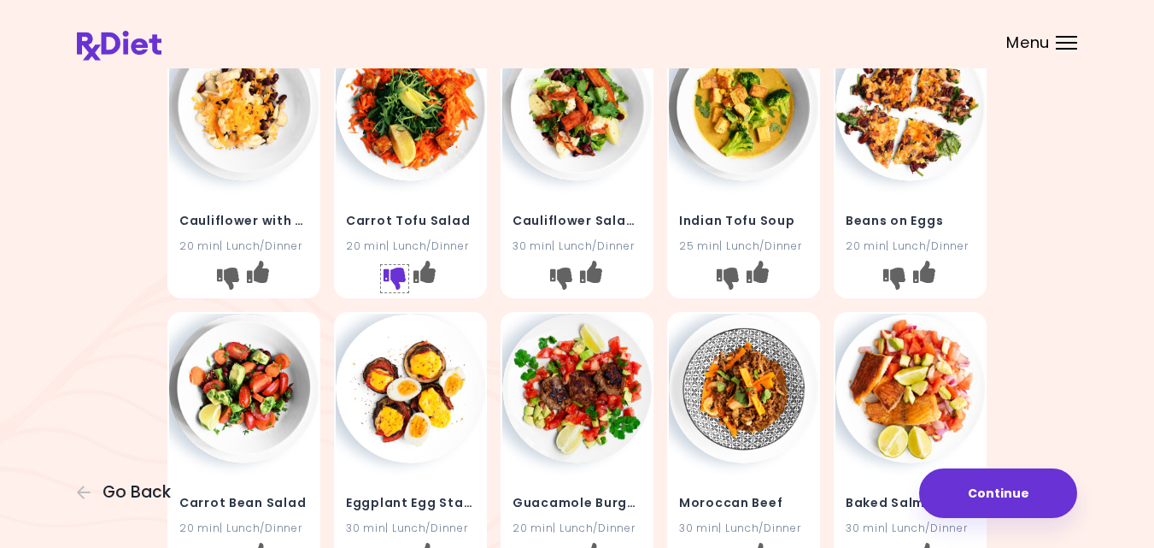
click at [390, 278] on icon "I don't like this recipe" at bounding box center [395, 278] width 22 height 22
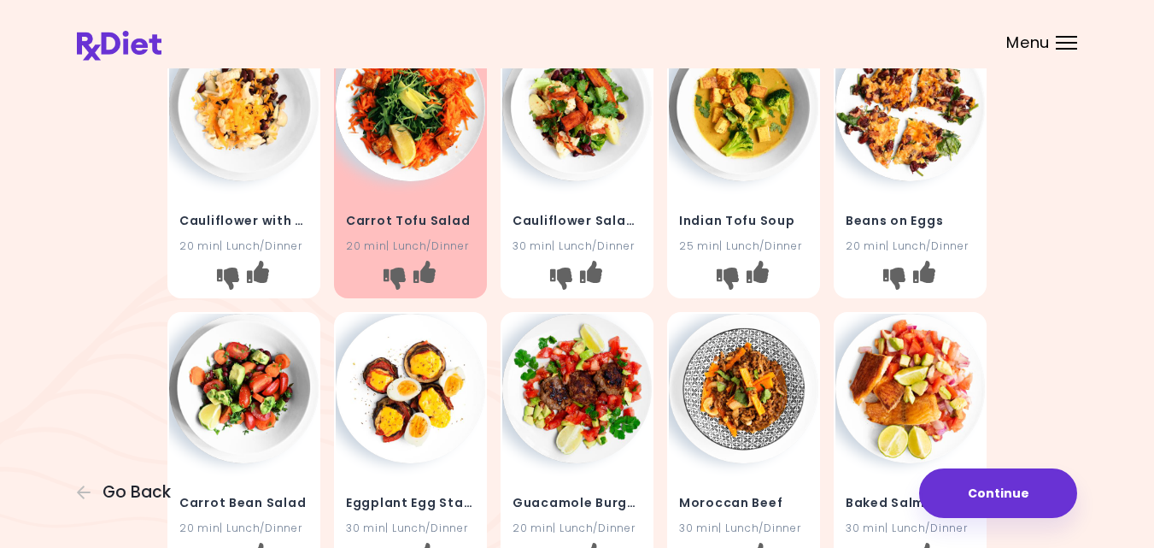
click at [760, 271] on icon "I like this recipe" at bounding box center [758, 272] width 22 height 22
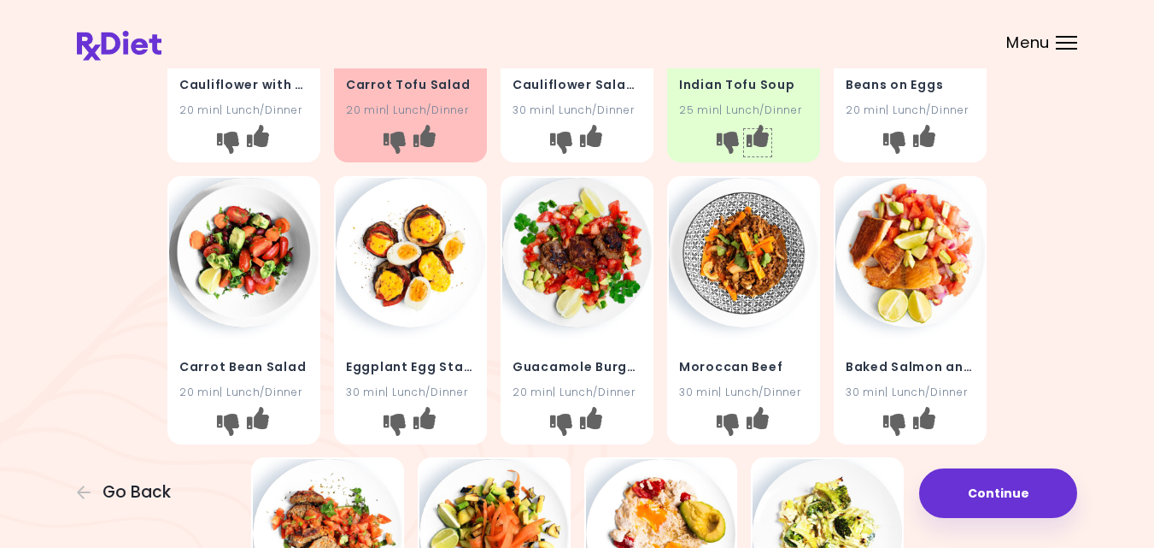
scroll to position [239, 0]
click at [429, 419] on icon "I like this recipe" at bounding box center [425, 416] width 22 height 22
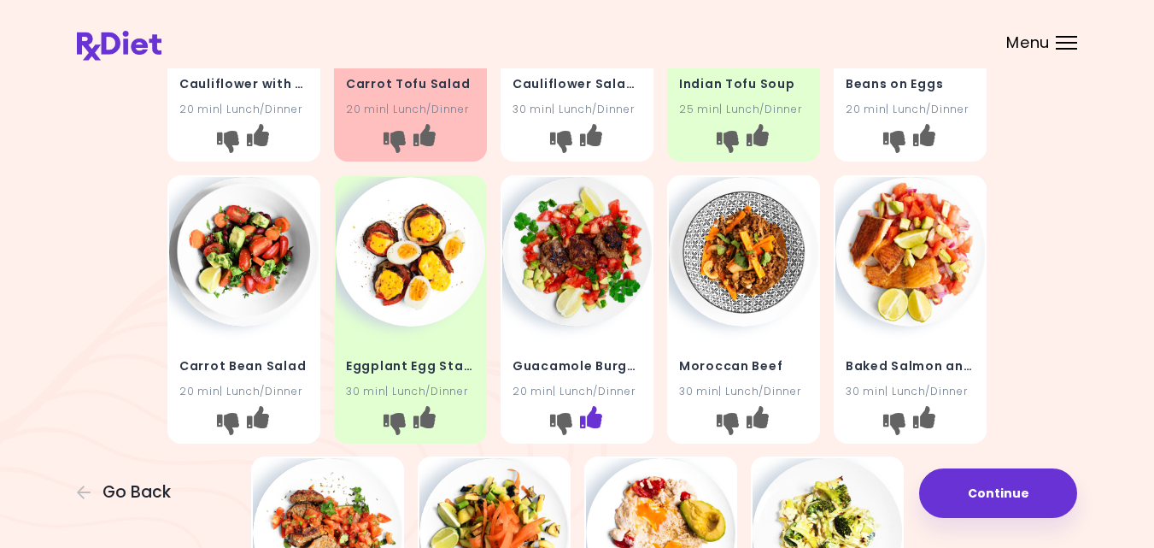
click at [592, 415] on icon "I like this recipe" at bounding box center [591, 416] width 22 height 22
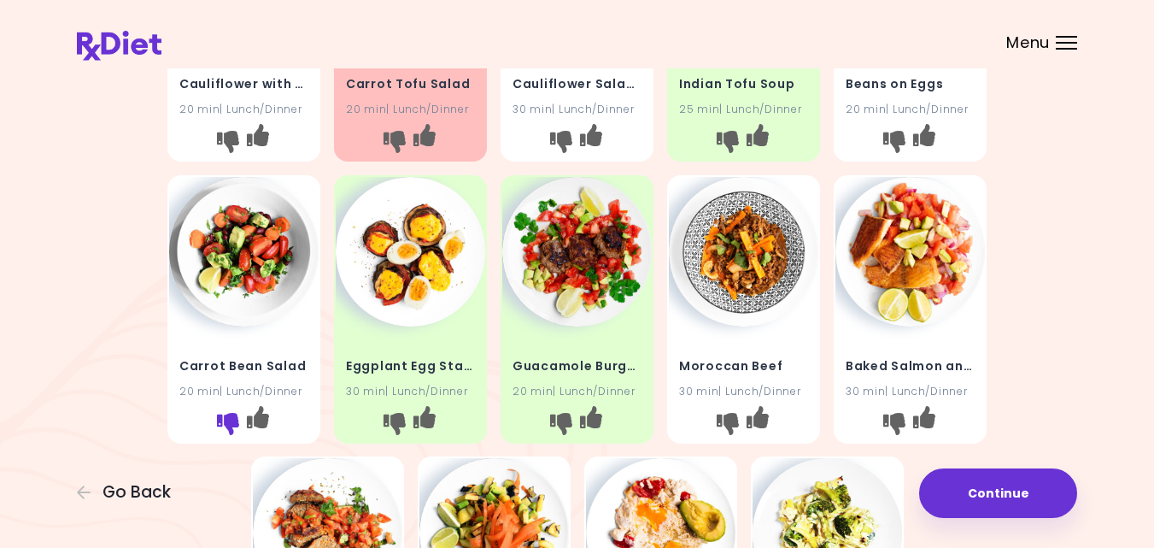
click at [225, 427] on icon "I don't like this recipe" at bounding box center [228, 423] width 22 height 22
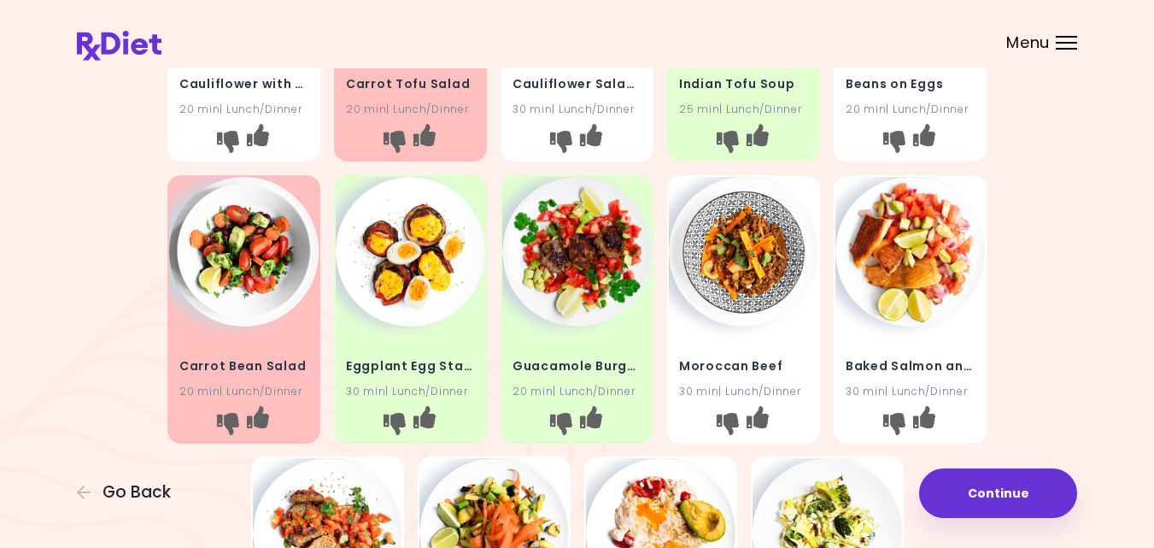
click at [1066, 313] on div "Cauliflower with Beans 20 min | Lunch/Dinner Carrot Tofu Salad 20 min | Lunch/D…" at bounding box center [577, 308] width 1001 height 845
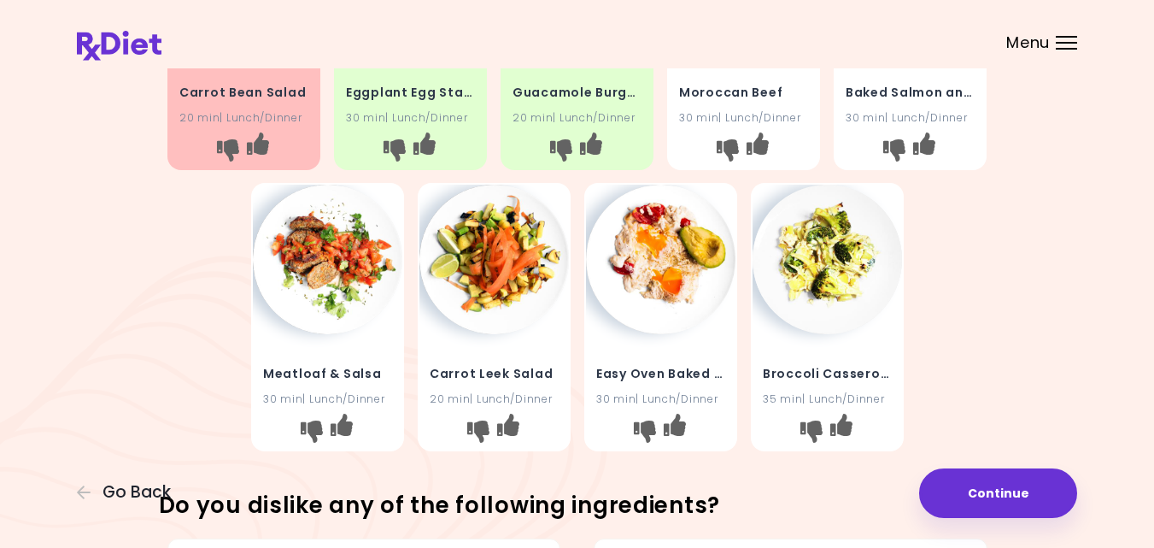
scroll to position [547, 0]
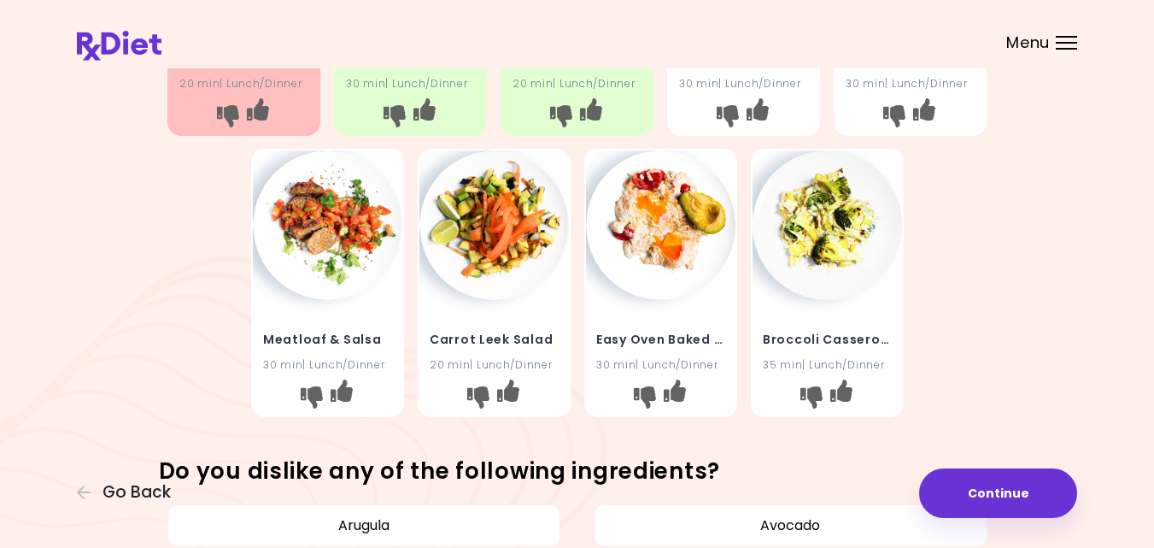
click at [648, 237] on img at bounding box center [661, 225] width 150 height 150
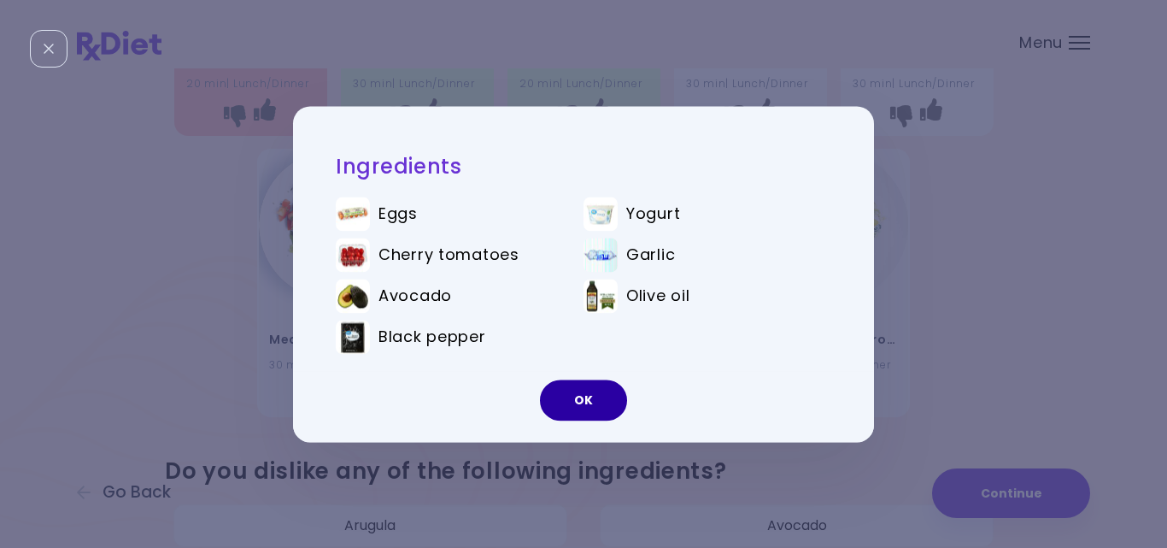
click at [581, 400] on button "OK" at bounding box center [583, 399] width 87 height 41
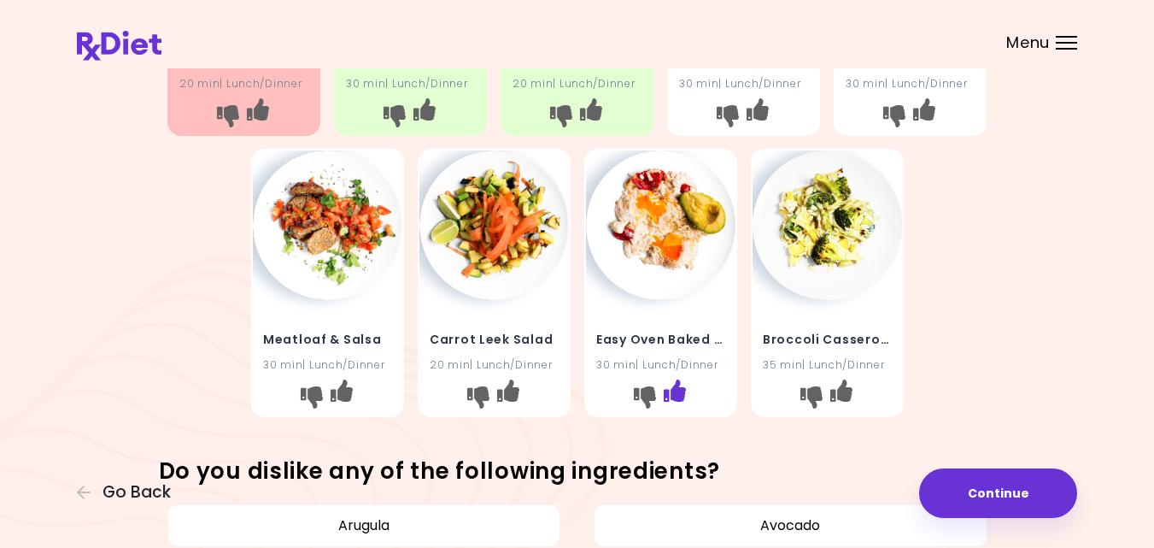
click at [679, 389] on icon "I like this recipe" at bounding box center [674, 390] width 22 height 22
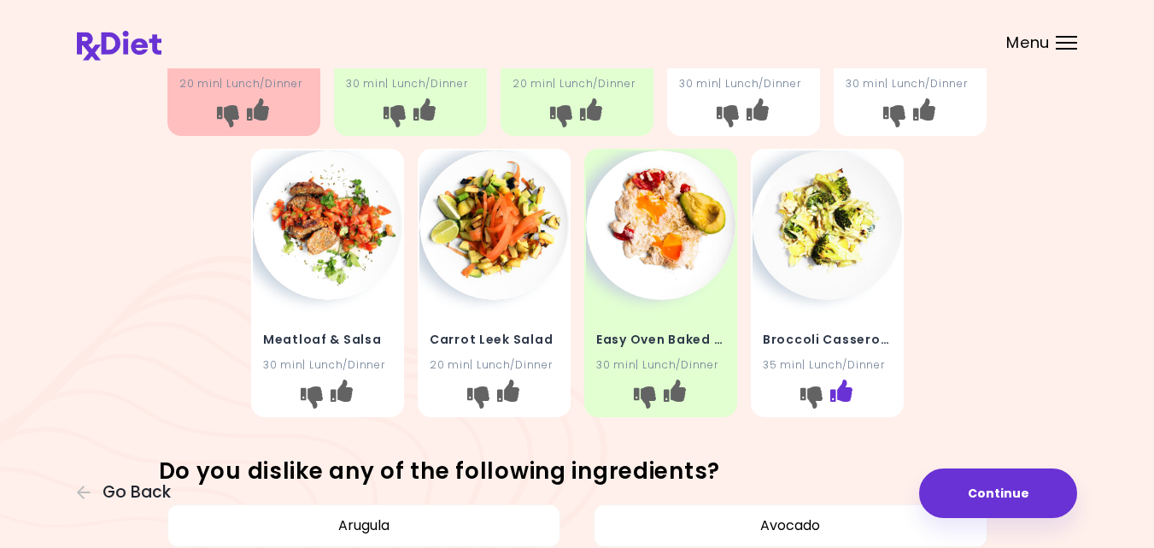
click at [846, 390] on icon "I like this recipe" at bounding box center [841, 390] width 22 height 22
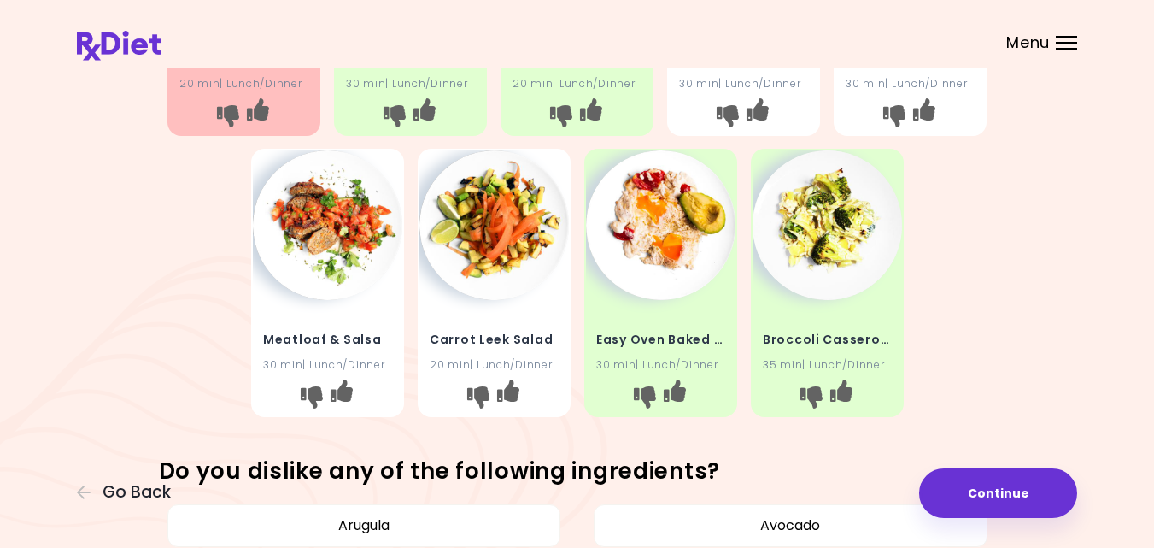
click at [1027, 349] on div "Cauliflower with Beans 20 min | Lunch/Dinner Carrot Tofu Salad 20 min | Lunch/D…" at bounding box center [577, 1] width 1001 height 845
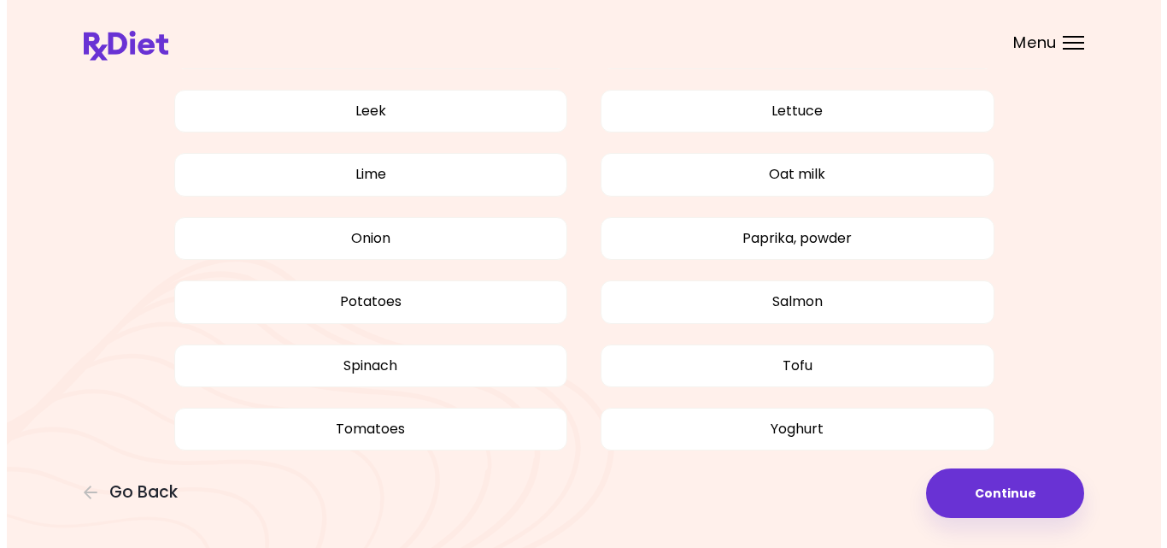
scroll to position [1477, 0]
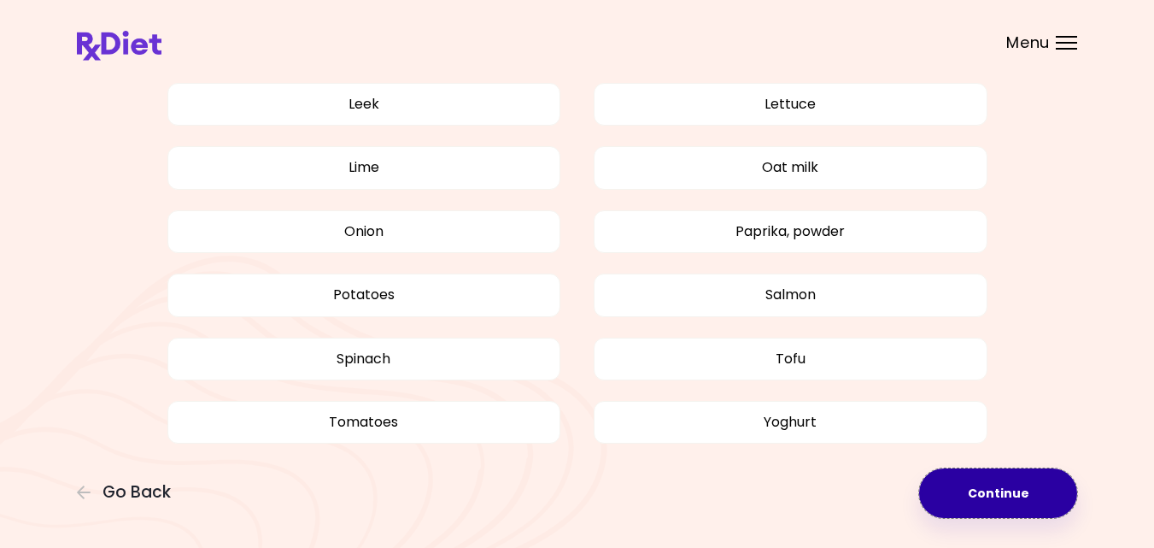
click at [991, 488] on button "Continue" at bounding box center [998, 493] width 158 height 50
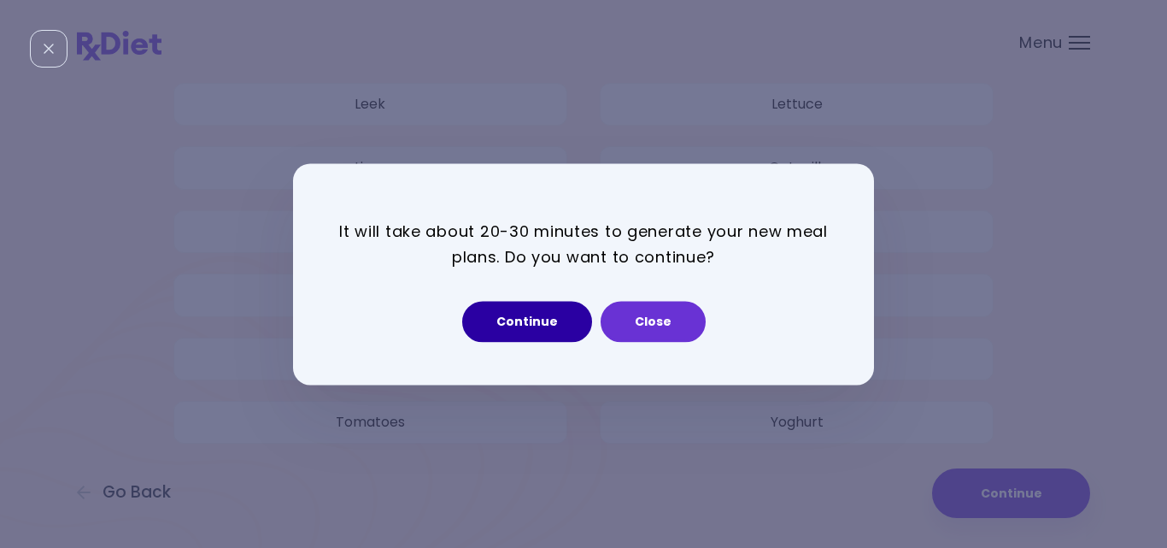
click at [561, 327] on button "Continue" at bounding box center [527, 321] width 130 height 41
select select "*"
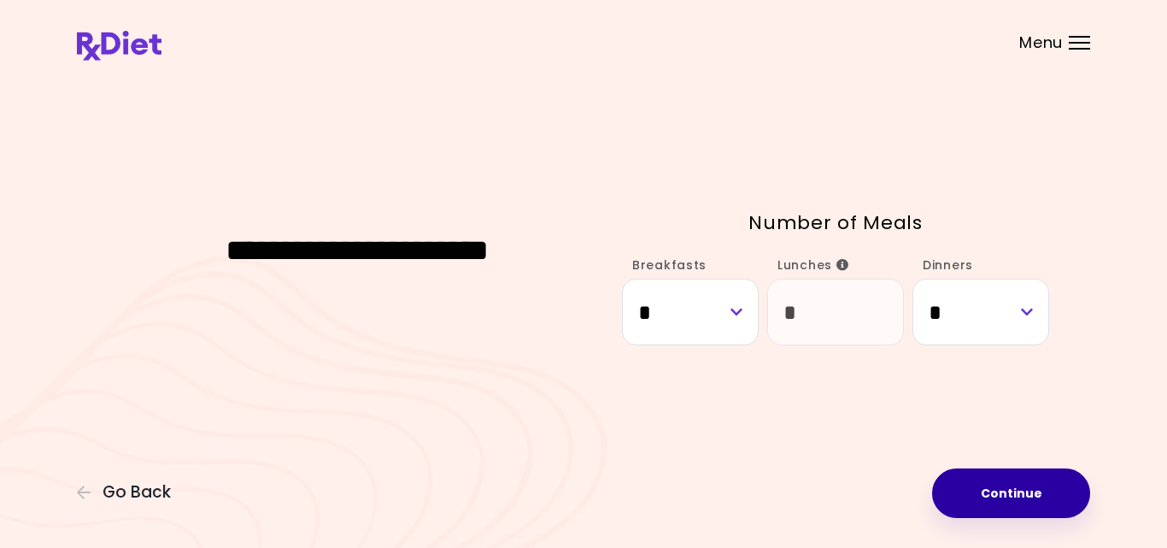
click at [996, 488] on button "Continue" at bounding box center [1011, 493] width 158 height 50
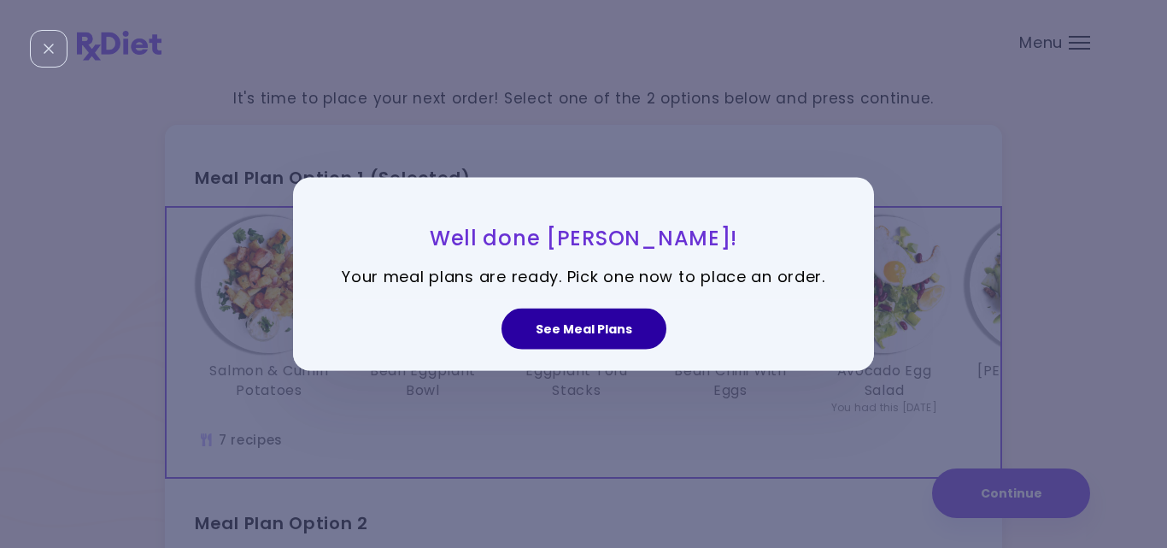
click at [600, 337] on button "See Meal Plans" at bounding box center [584, 328] width 165 height 41
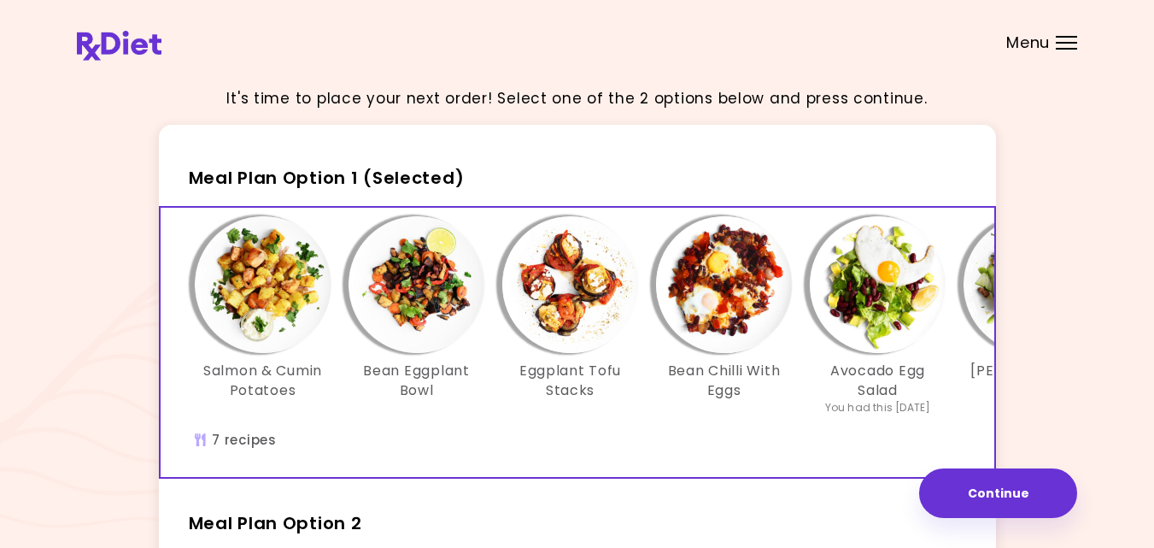
click at [71, 379] on div "It's time to place your next order! Select one of the 2 options below and press…" at bounding box center [577, 505] width 1154 height 1010
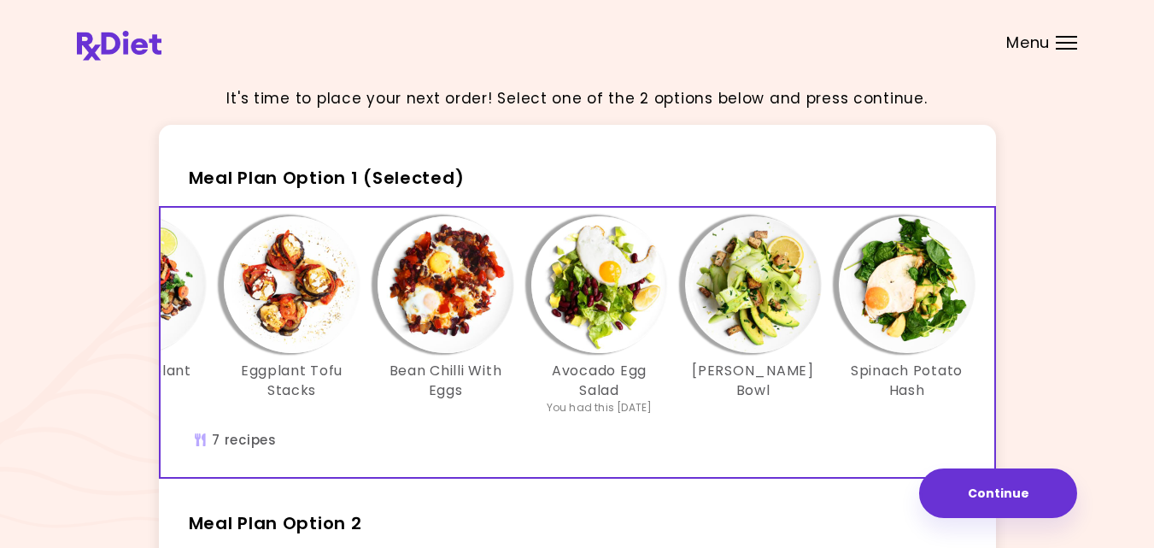
scroll to position [0, 294]
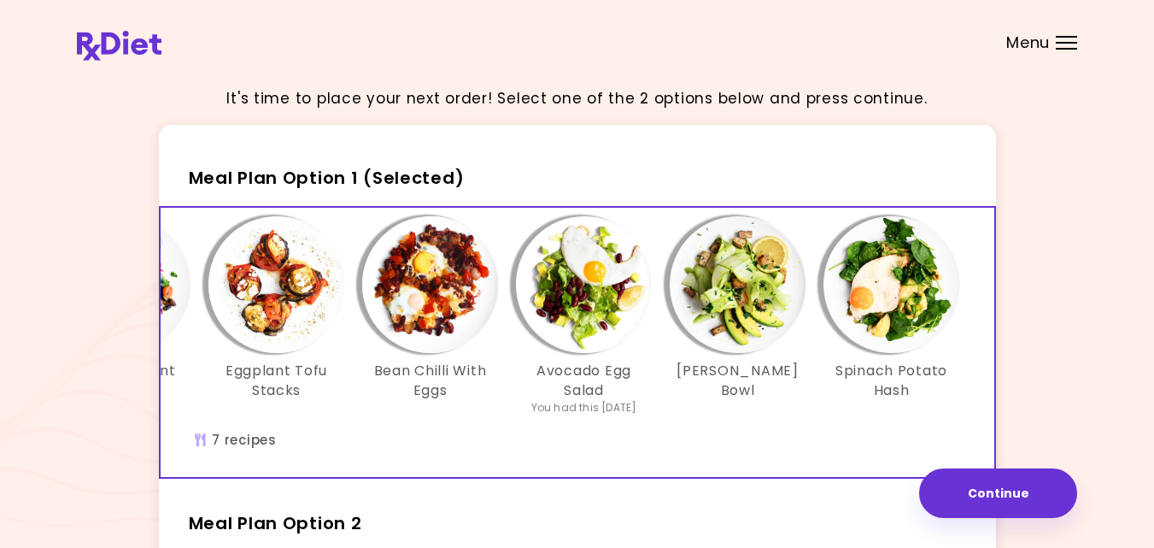
click at [1086, 402] on div "It's time to place your next order! Select one of the 2 options below and press…" at bounding box center [577, 505] width 1154 height 1010
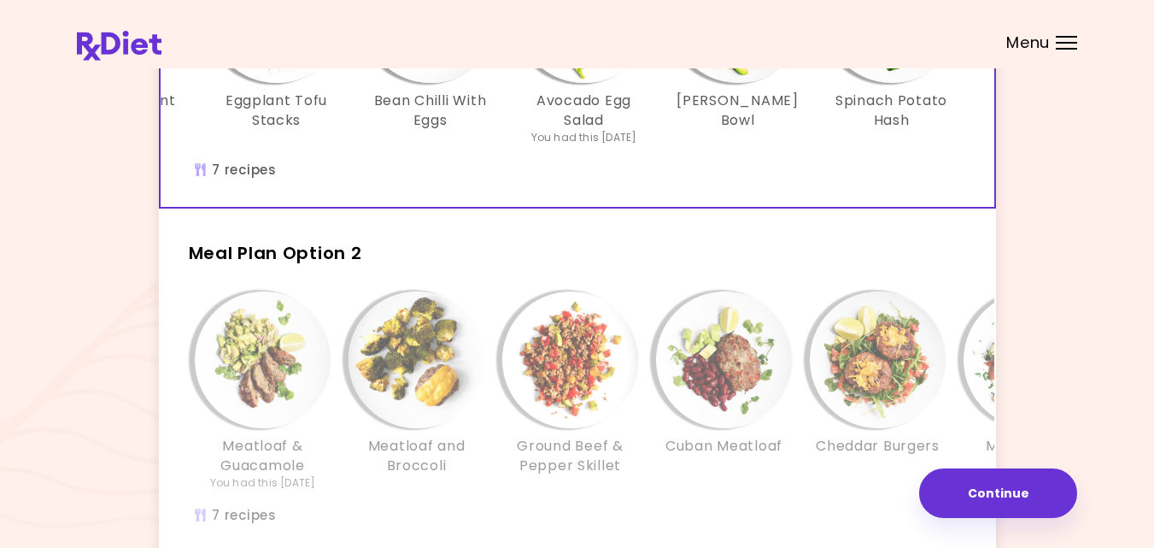
scroll to position [273, 0]
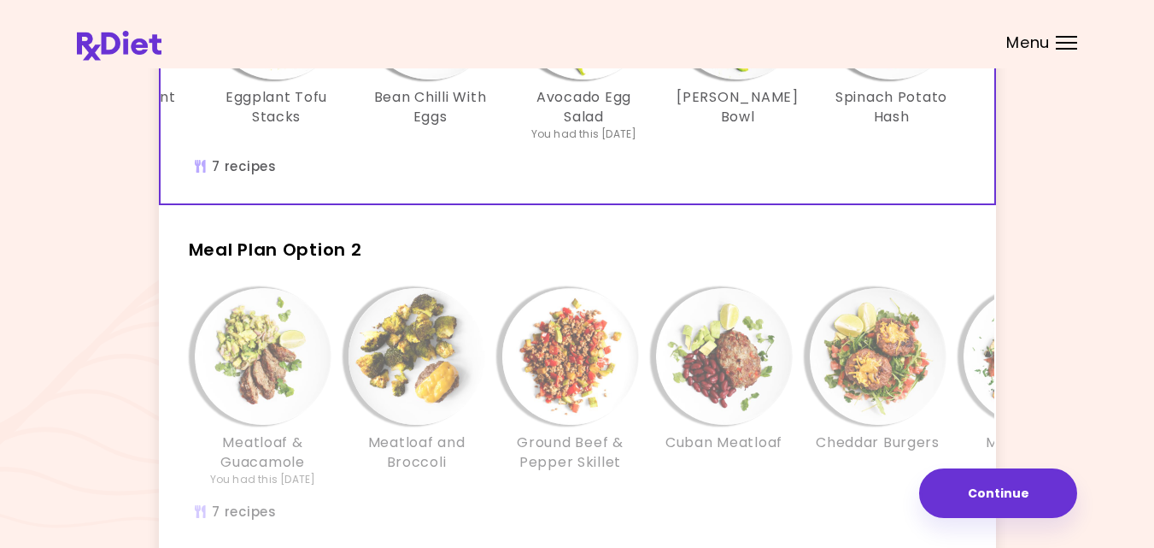
click at [517, 420] on div "Info - Ground Beef & Pepper Skillet - Meal Plan Option 2" at bounding box center [570, 356] width 137 height 137
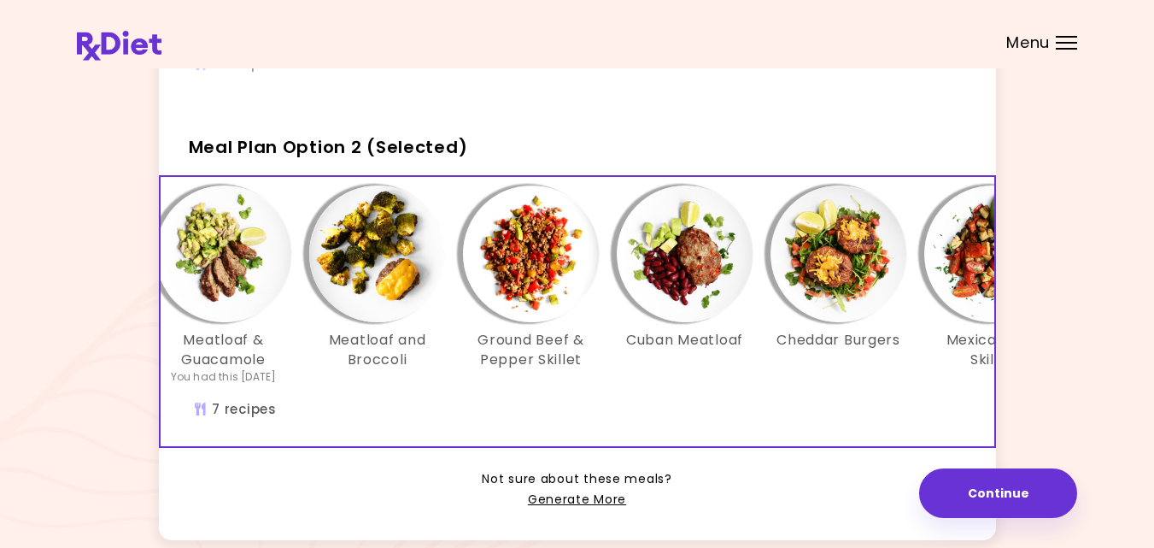
scroll to position [0, 0]
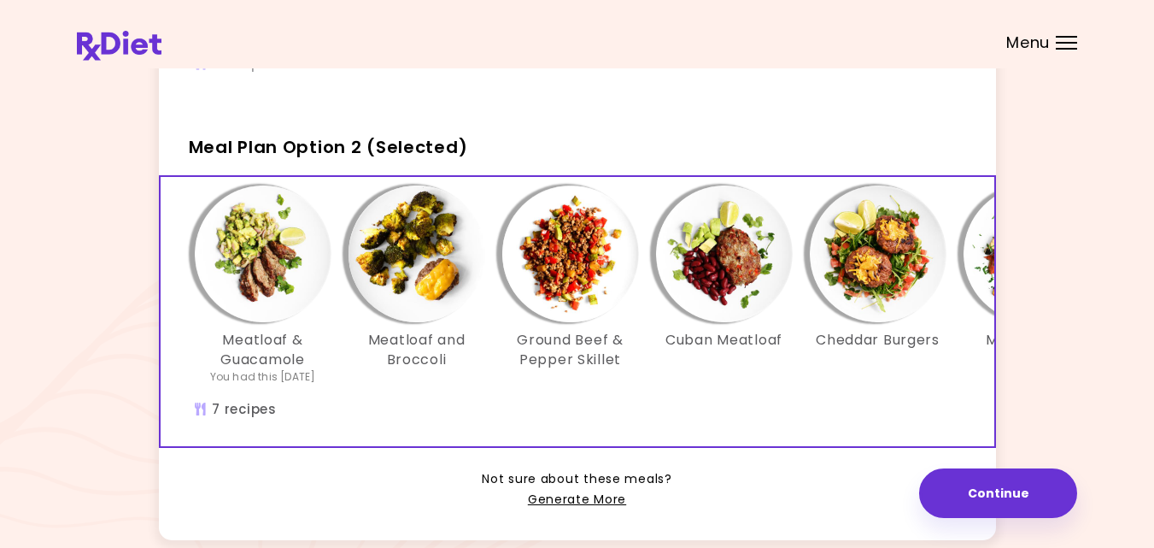
click at [821, 136] on h2 "Meal Plan Option 2 (Selected)" at bounding box center [577, 139] width 837 height 44
click at [1050, 215] on div "It's time to place your next order! Select one of the 2 options below and press…" at bounding box center [577, 129] width 1001 height 865
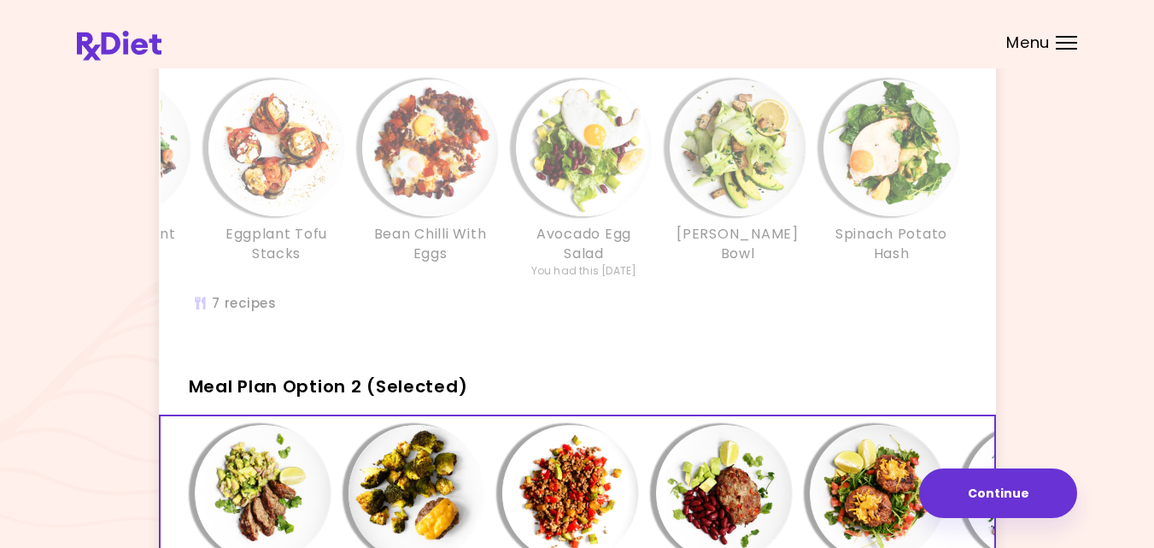
scroll to position [103, 0]
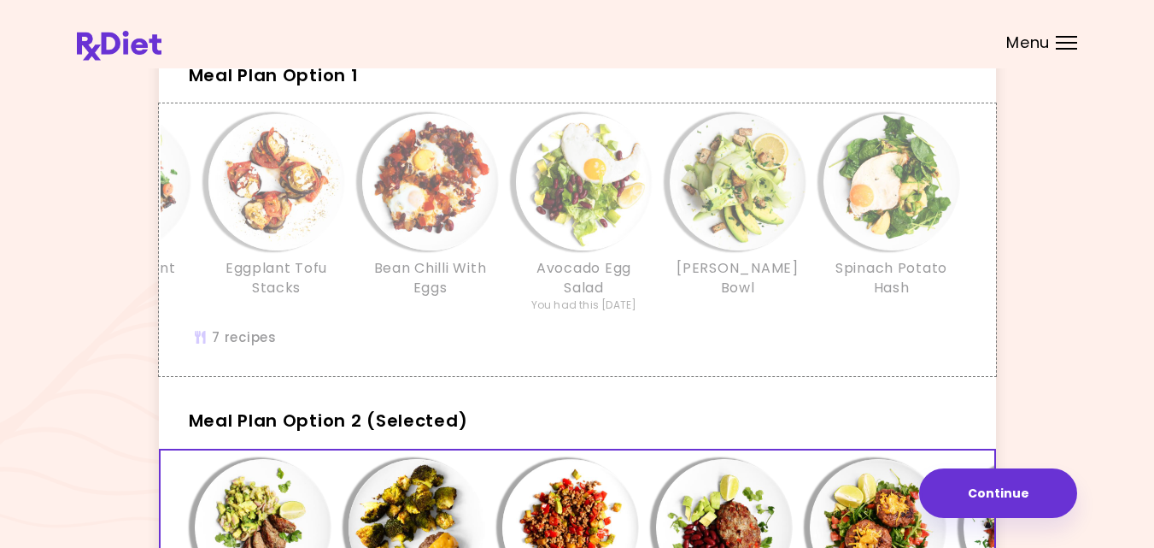
click at [701, 320] on div "Salmon & Cumin Potatoes Bean Eggplant Bowl Eggplant Tofu Stacks Bean Chilli Wit…" at bounding box center [430, 222] width 1077 height 216
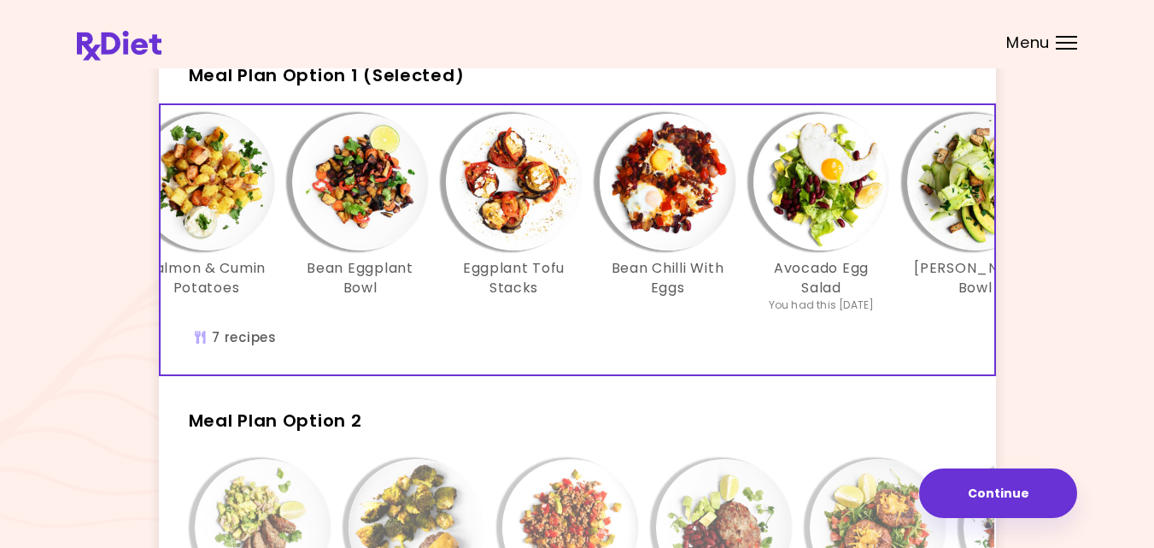
scroll to position [0, 0]
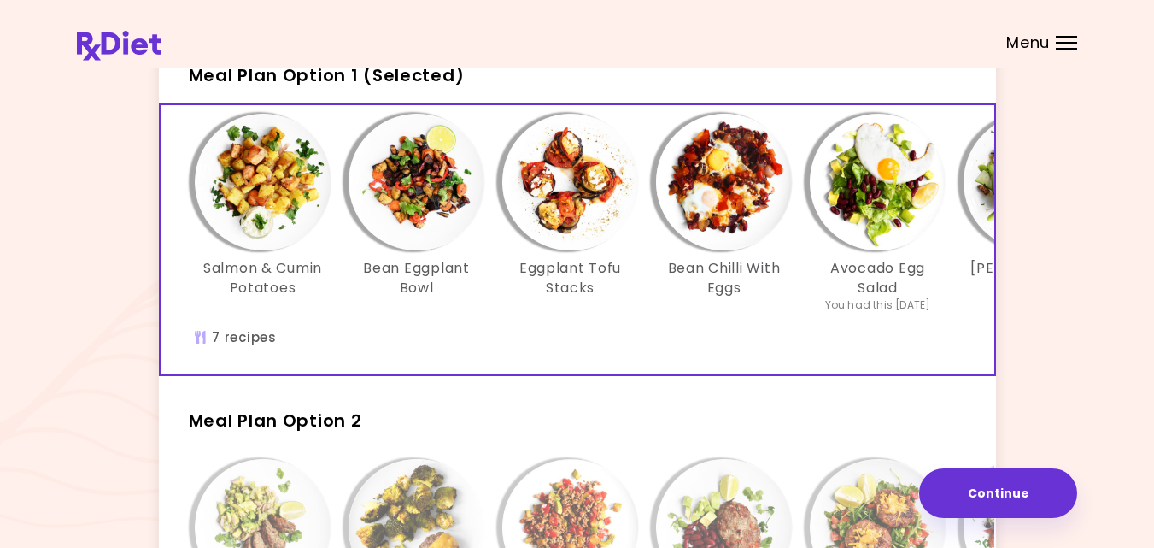
click at [1089, 403] on div "It's time to place your next order! Select one of the 2 options below and press…" at bounding box center [577, 402] width 1154 height 1010
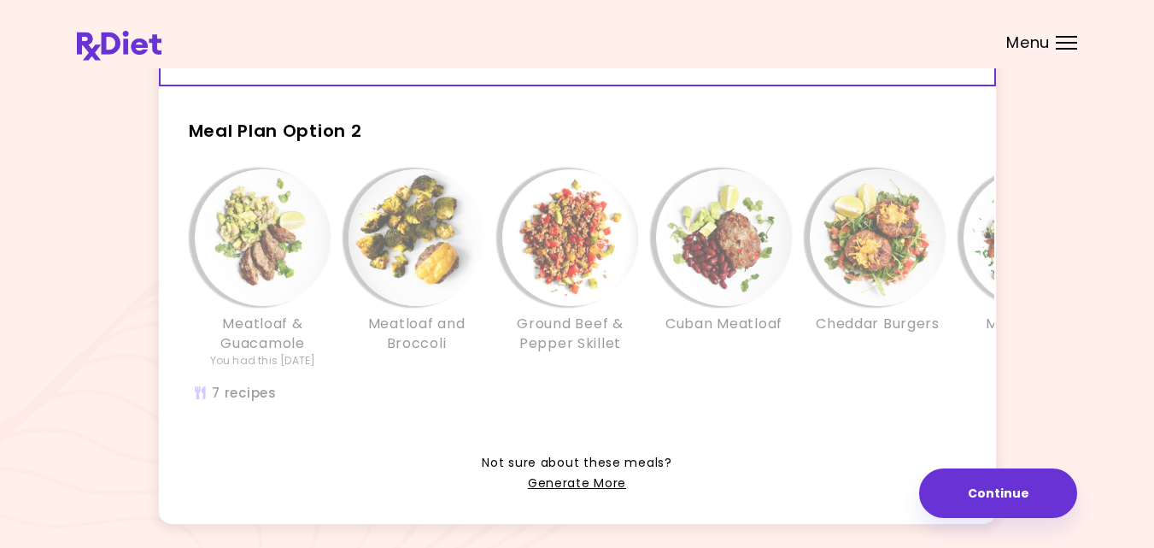
scroll to position [401, 0]
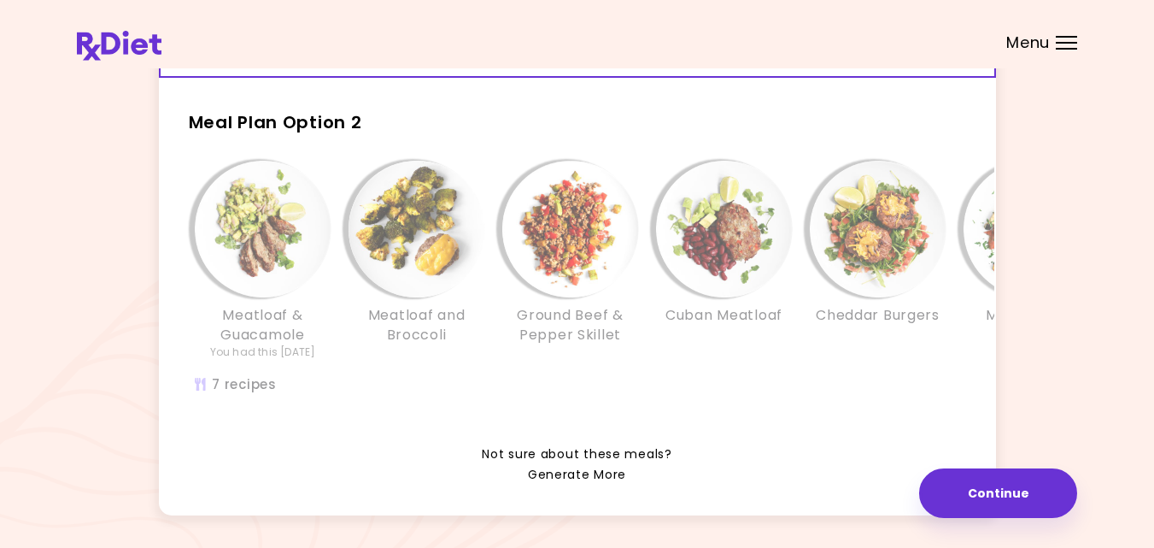
click at [585, 485] on link "Generate More" at bounding box center [577, 475] width 98 height 21
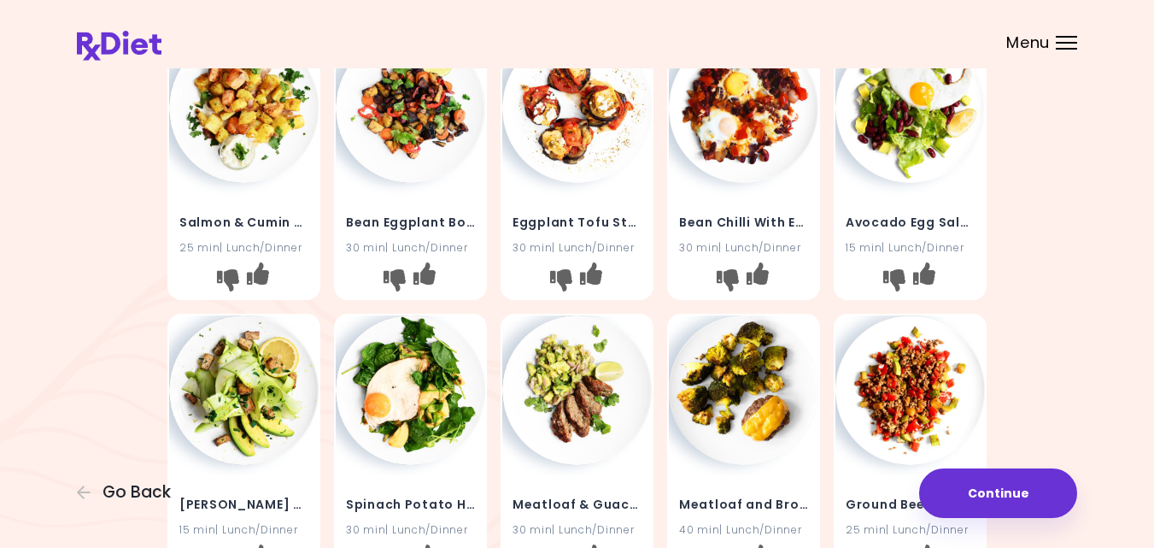
scroll to position [103, 0]
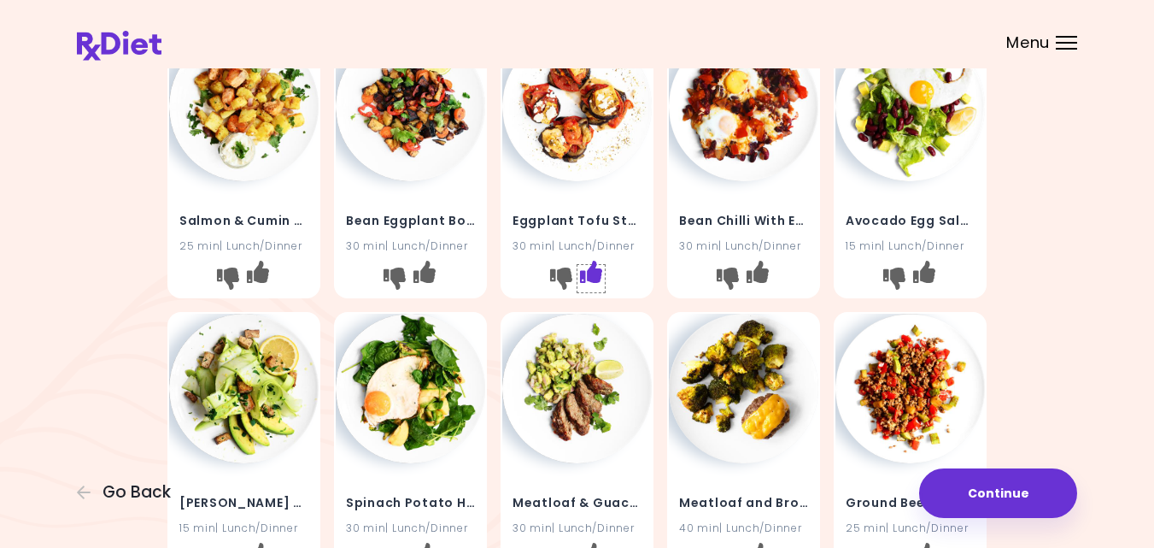
click at [591, 275] on icon "I like this recipe" at bounding box center [591, 272] width 22 height 22
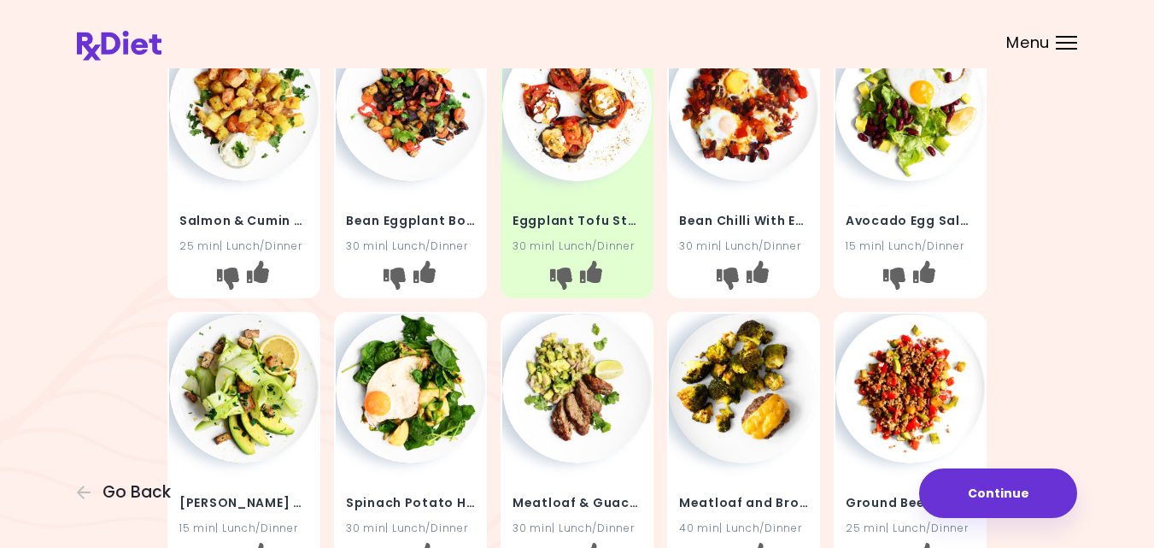
click at [1007, 275] on div "Salmon & Cumin Potatoes 25 min | Lunch/Dinner Bean Eggplant Bowl 30 min | Lunch…" at bounding box center [577, 445] width 1001 height 845
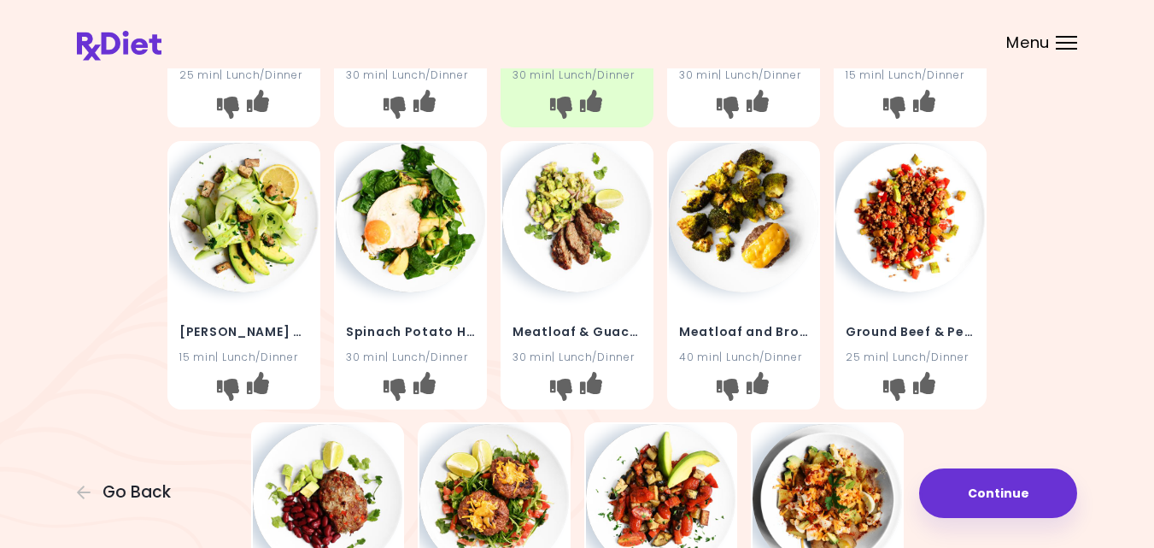
scroll to position [308, 0]
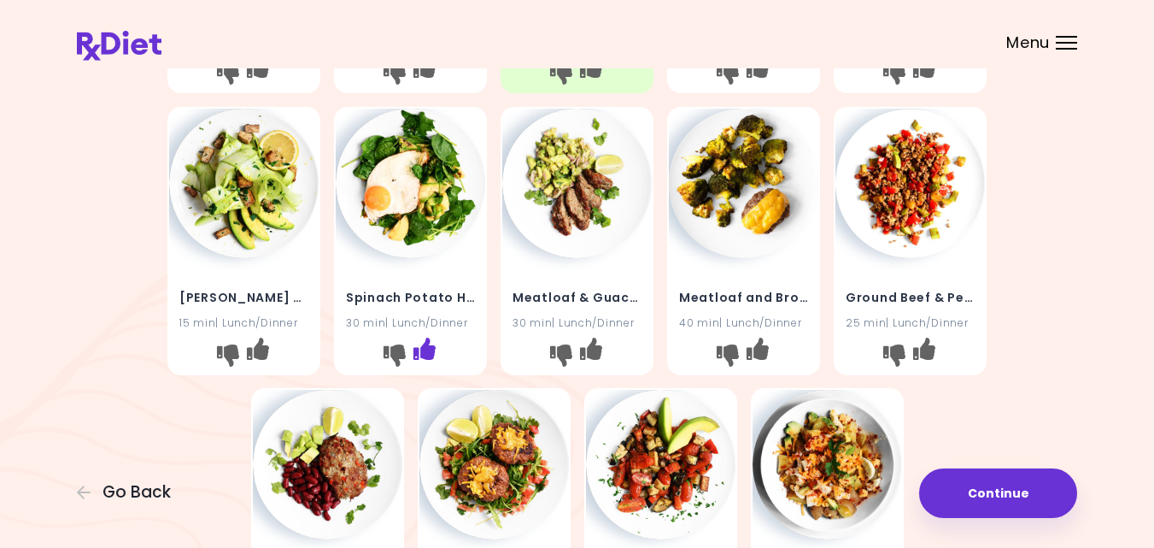
click at [430, 349] on icon "I like this recipe" at bounding box center [425, 348] width 22 height 22
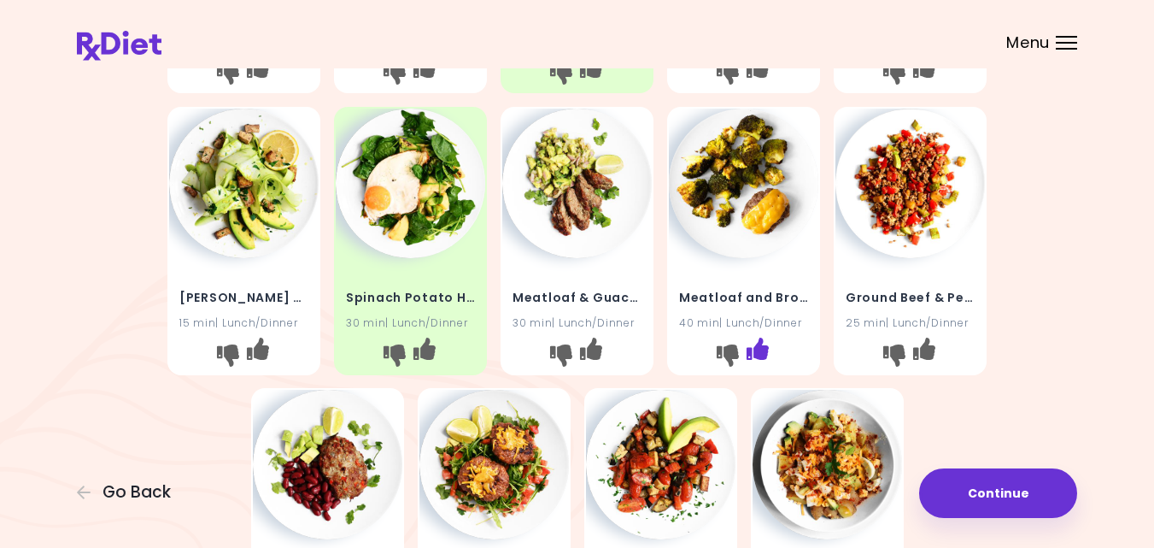
click at [761, 345] on icon "I like this recipe" at bounding box center [758, 348] width 22 height 22
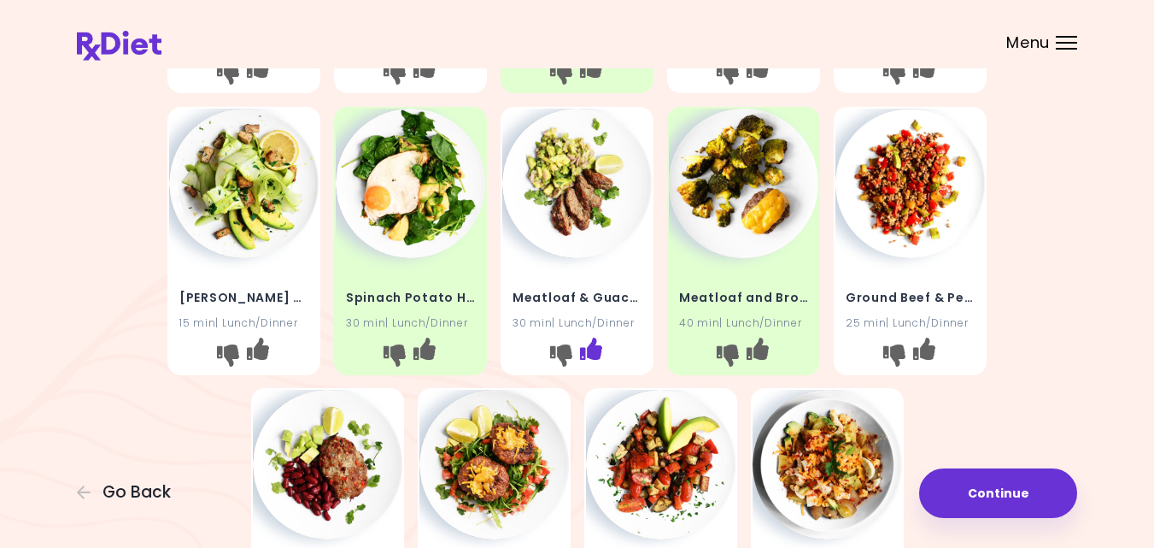
click at [594, 352] on icon "I like this recipe" at bounding box center [591, 348] width 22 height 22
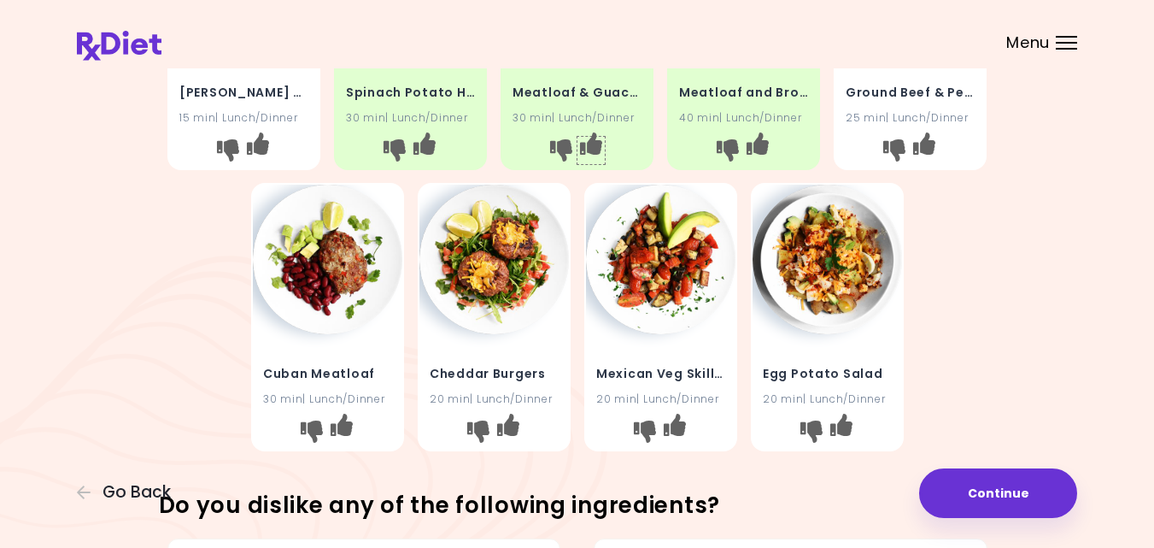
scroll to position [547, 0]
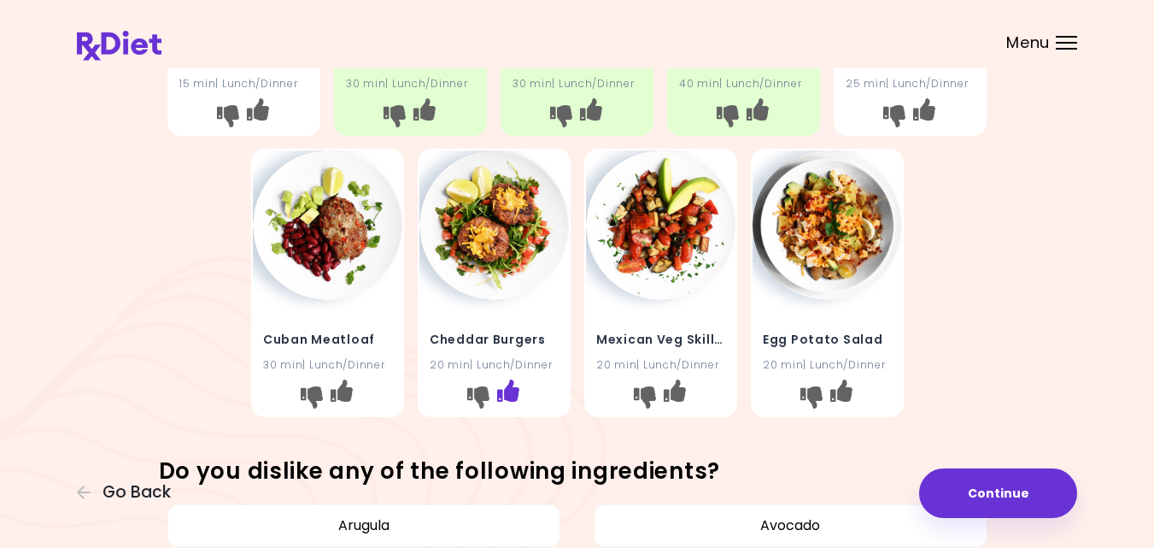
click at [508, 389] on icon "I like this recipe" at bounding box center [507, 390] width 22 height 22
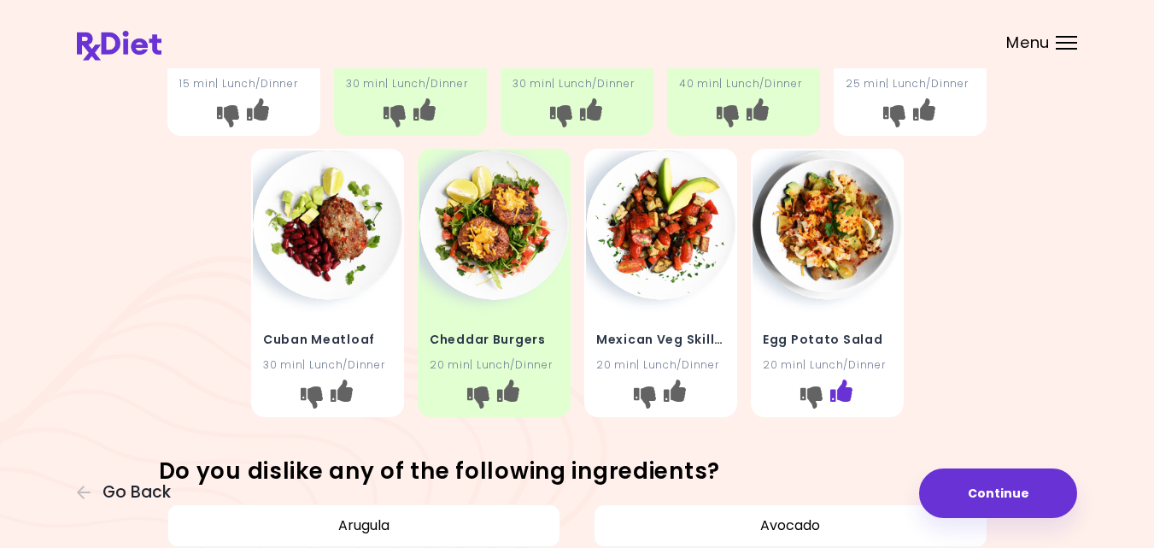
click at [848, 388] on icon "I like this recipe" at bounding box center [841, 390] width 22 height 22
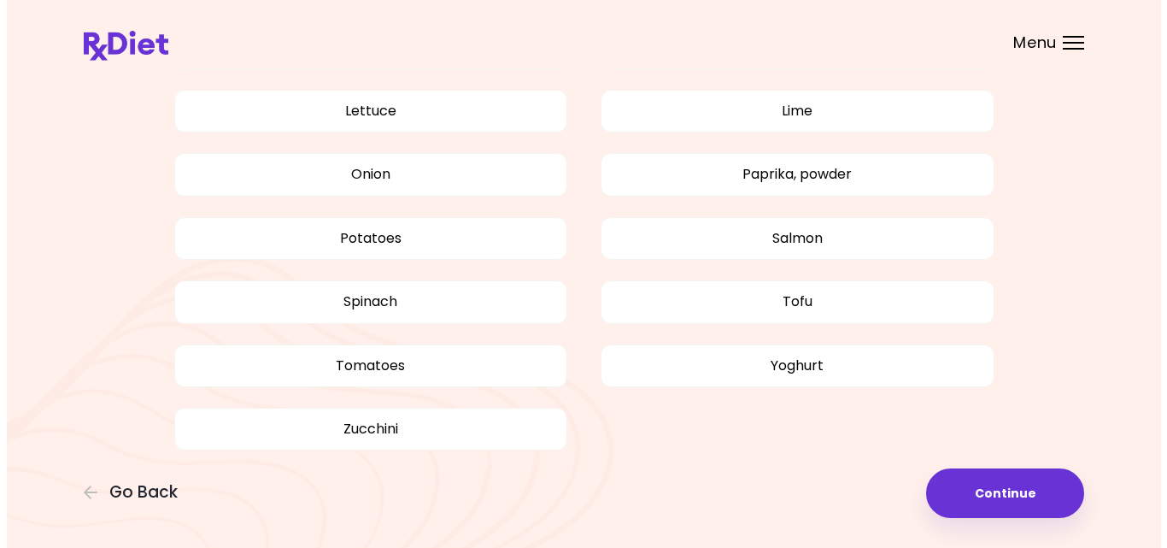
scroll to position [1477, 0]
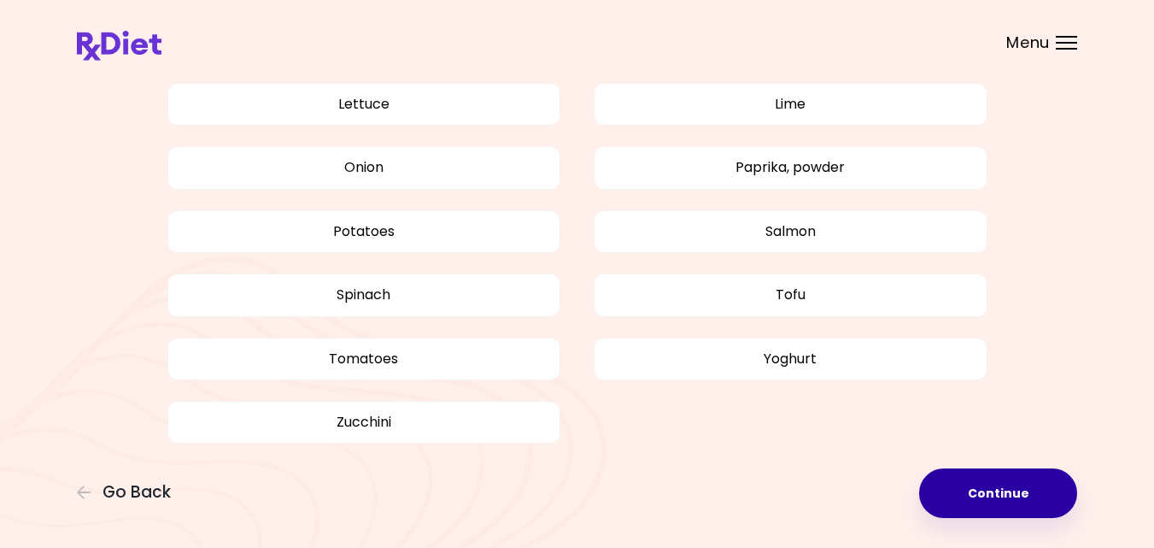
click at [990, 488] on button "Continue" at bounding box center [998, 493] width 158 height 50
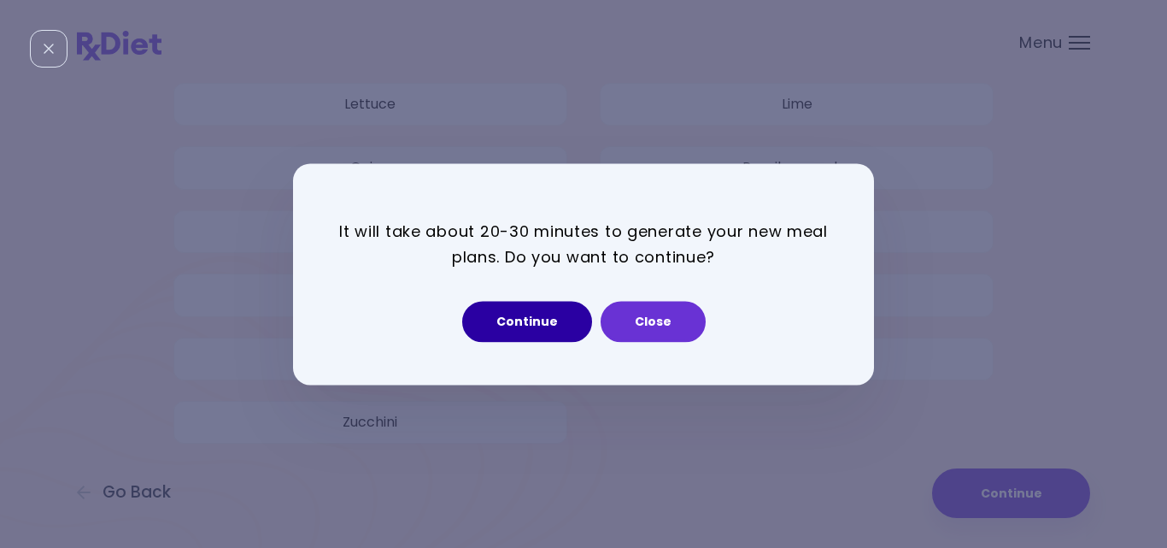
click at [541, 332] on button "Continue" at bounding box center [527, 321] width 130 height 41
select select "*"
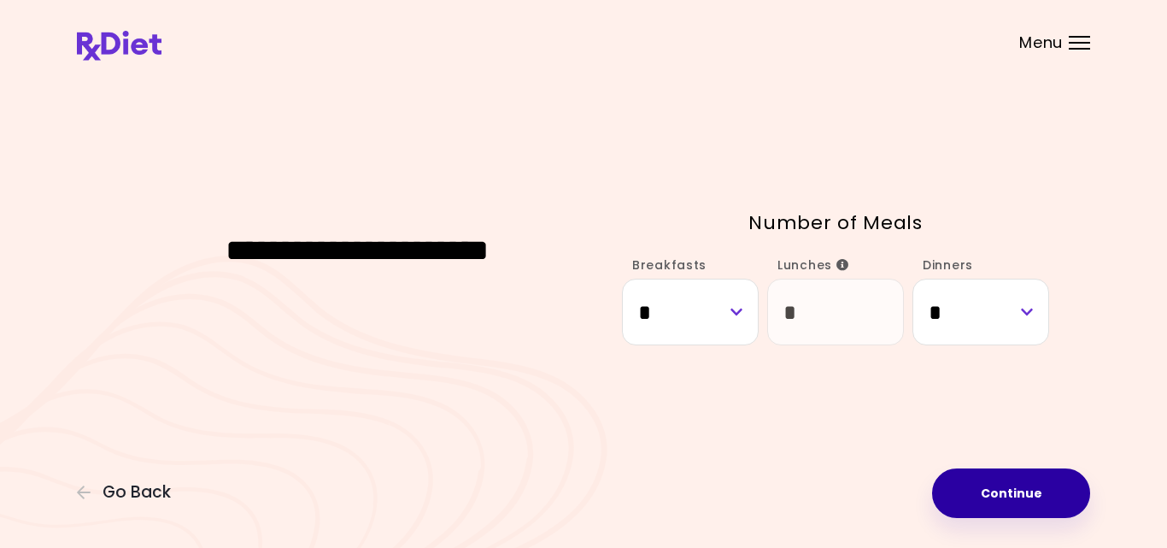
click at [997, 487] on button "Continue" at bounding box center [1011, 493] width 158 height 50
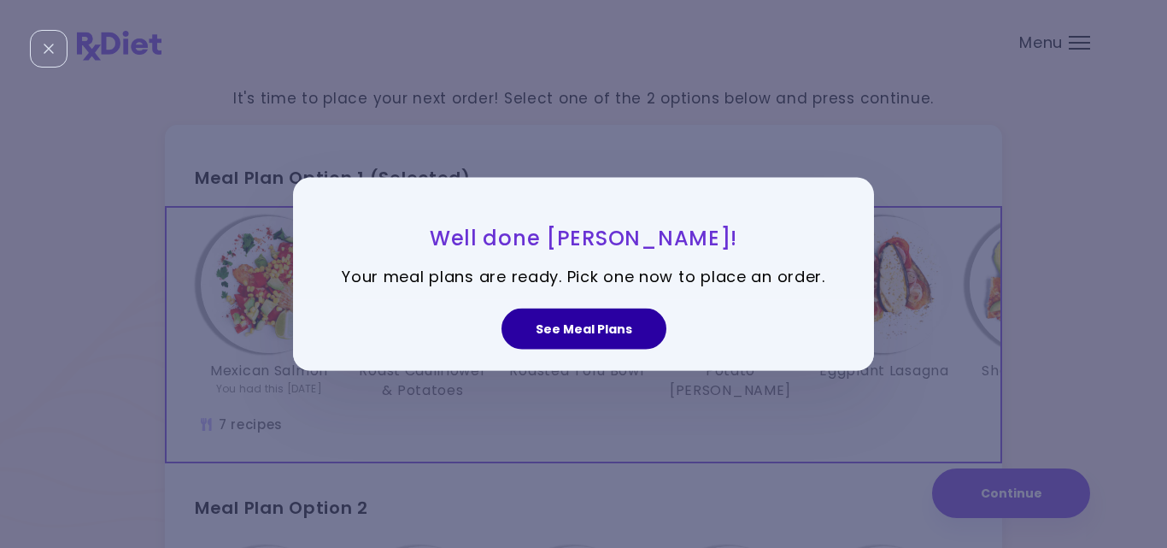
click at [609, 315] on button "See Meal Plans" at bounding box center [584, 328] width 165 height 41
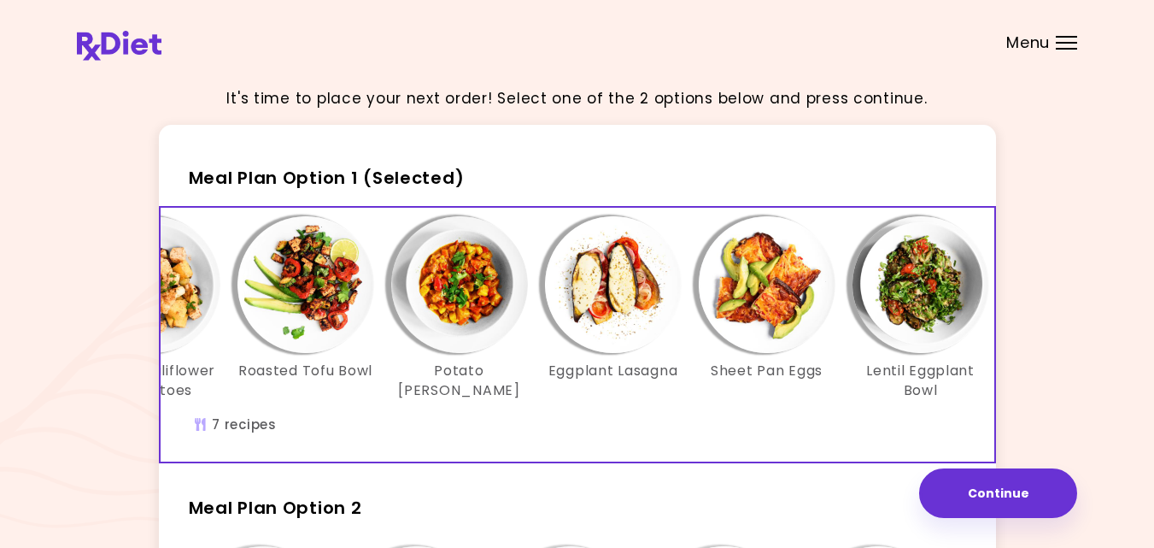
scroll to position [0, 294]
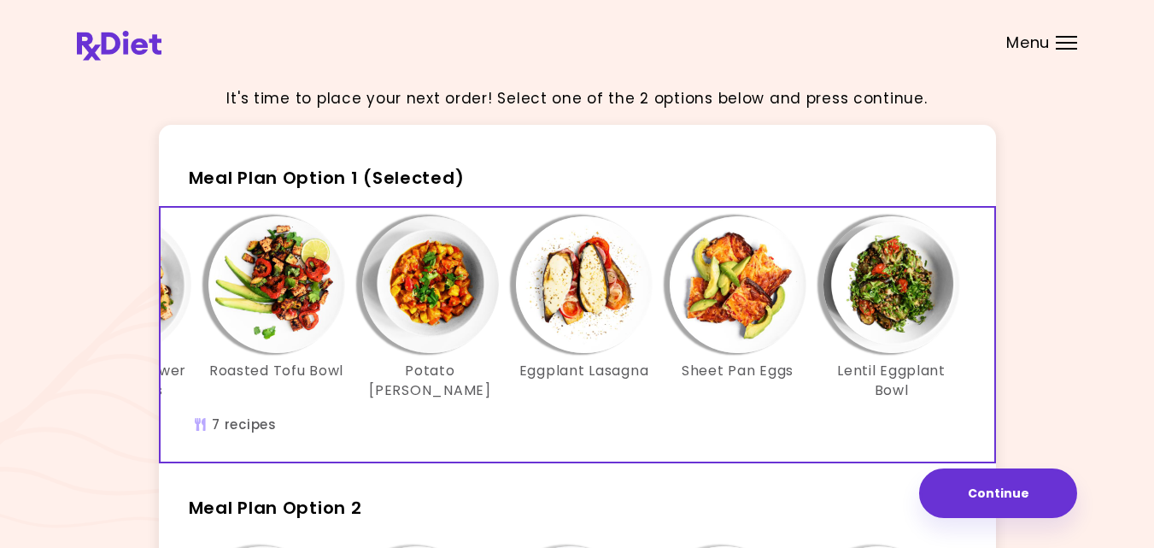
click at [1085, 357] on div "It's time to place your next order! Select one of the 2 options below and press…" at bounding box center [577, 489] width 1154 height 979
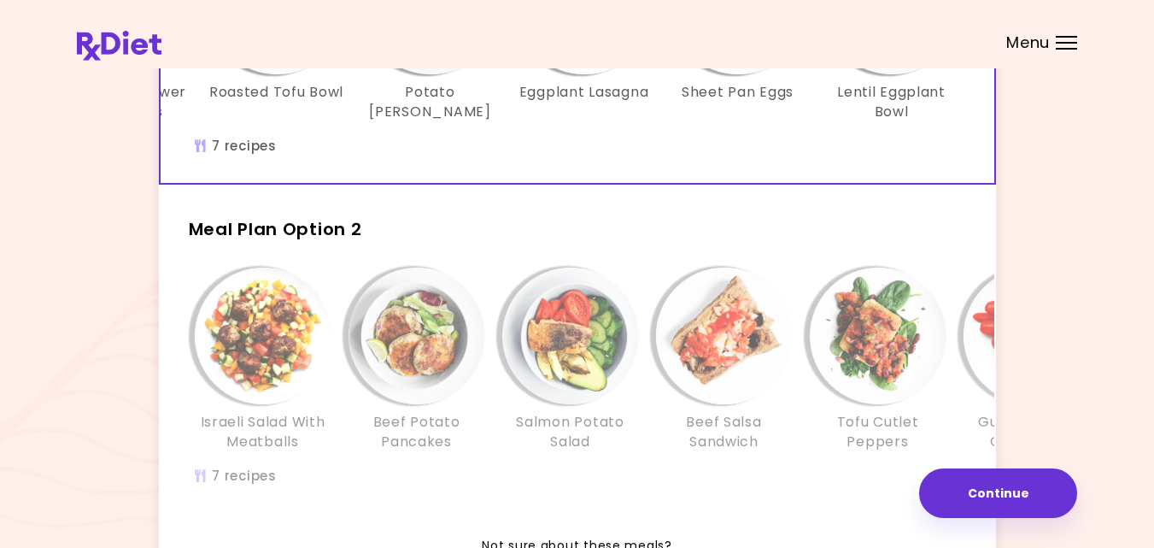
scroll to position [308, 0]
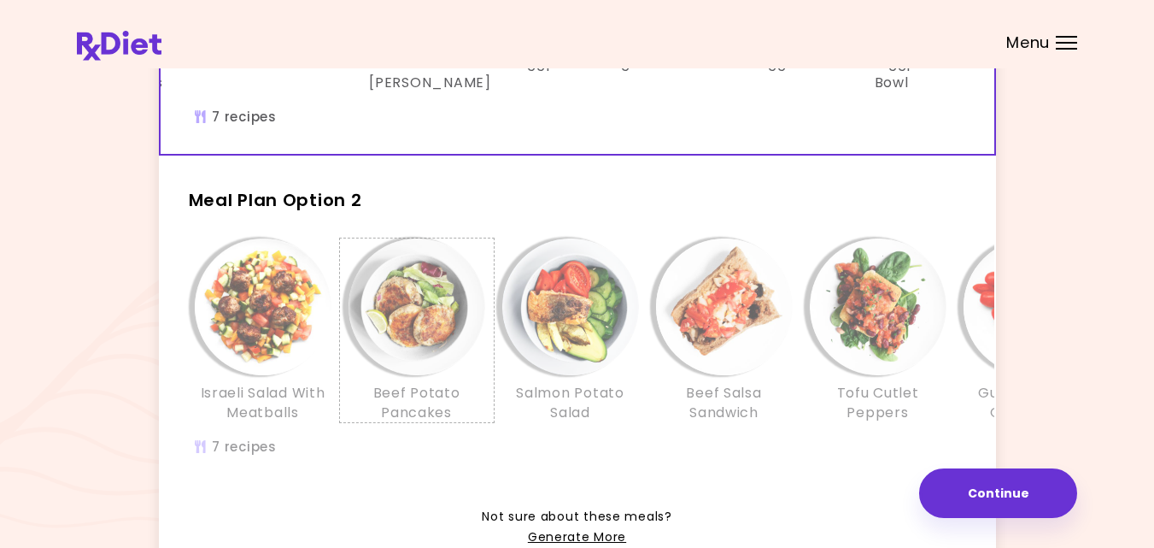
click at [359, 400] on h3 "Beef Potato Pancakes" at bounding box center [417, 403] width 137 height 38
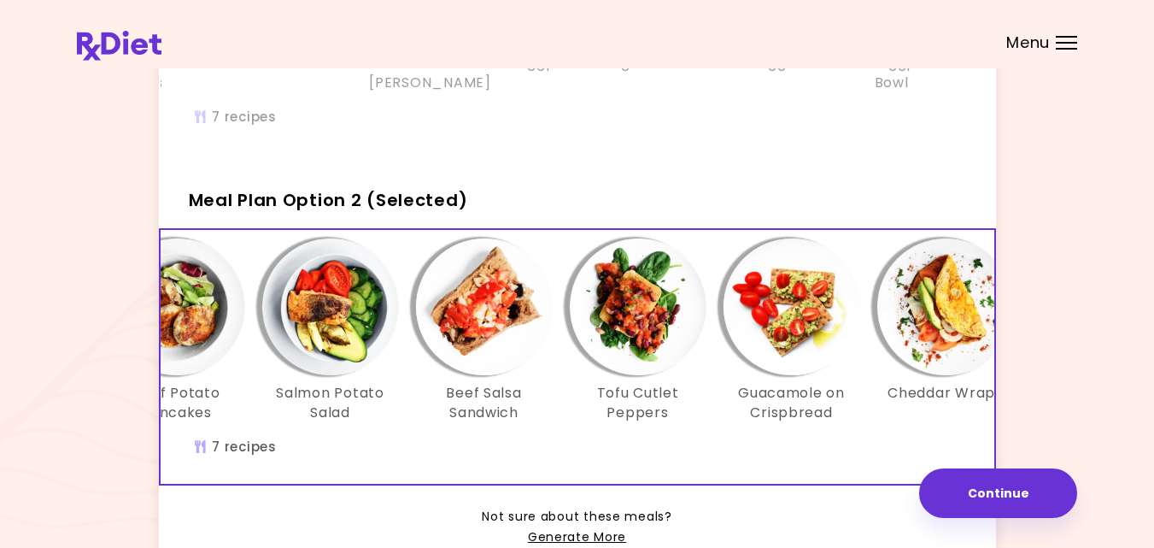
scroll to position [0, 294]
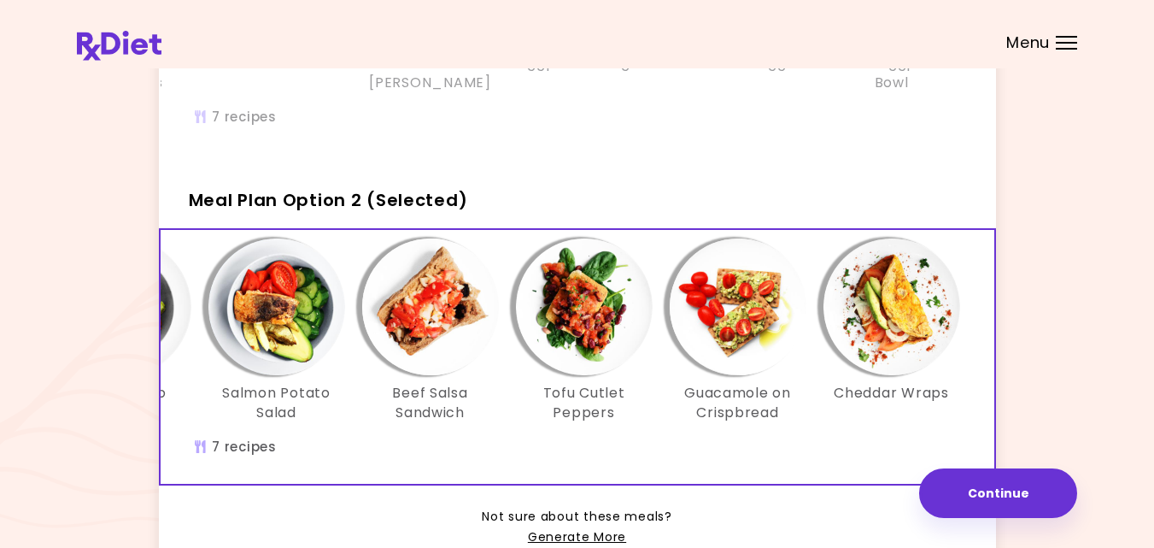
click at [1089, 271] on div "It's time to place your next order! Select one of the 2 options below and press…" at bounding box center [577, 181] width 1154 height 979
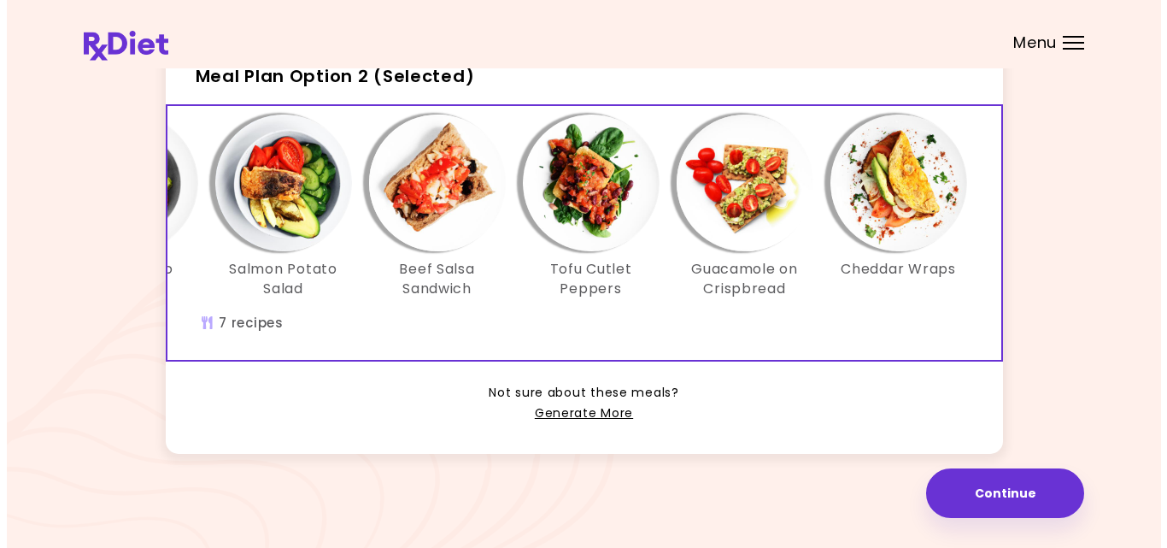
scroll to position [444, 0]
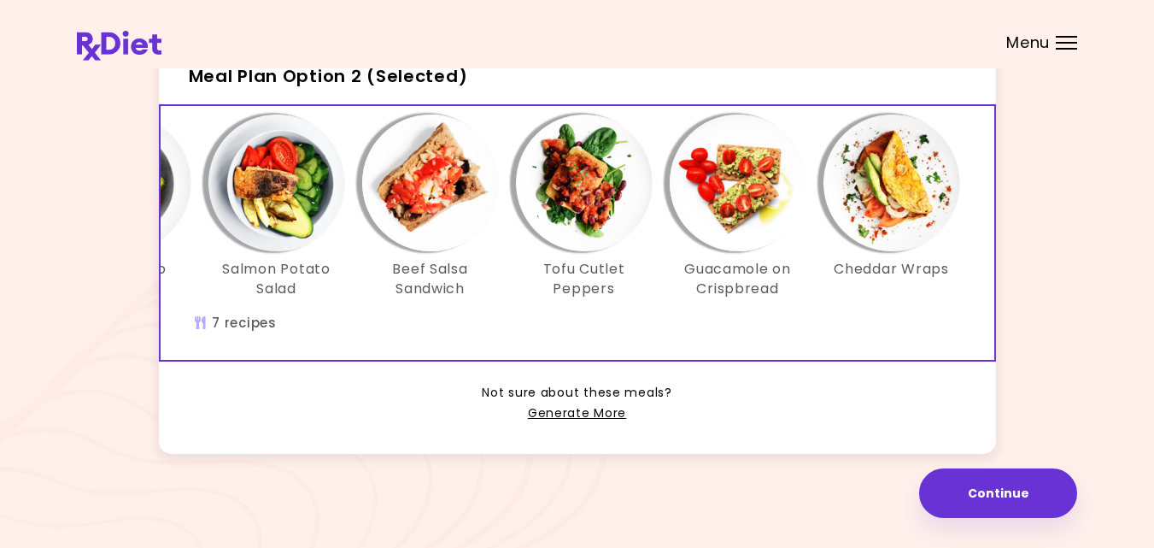
click at [441, 182] on img "Info - Beef Salsa Sandwich - Meal Plan Option 2 (Selected)" at bounding box center [430, 182] width 137 height 137
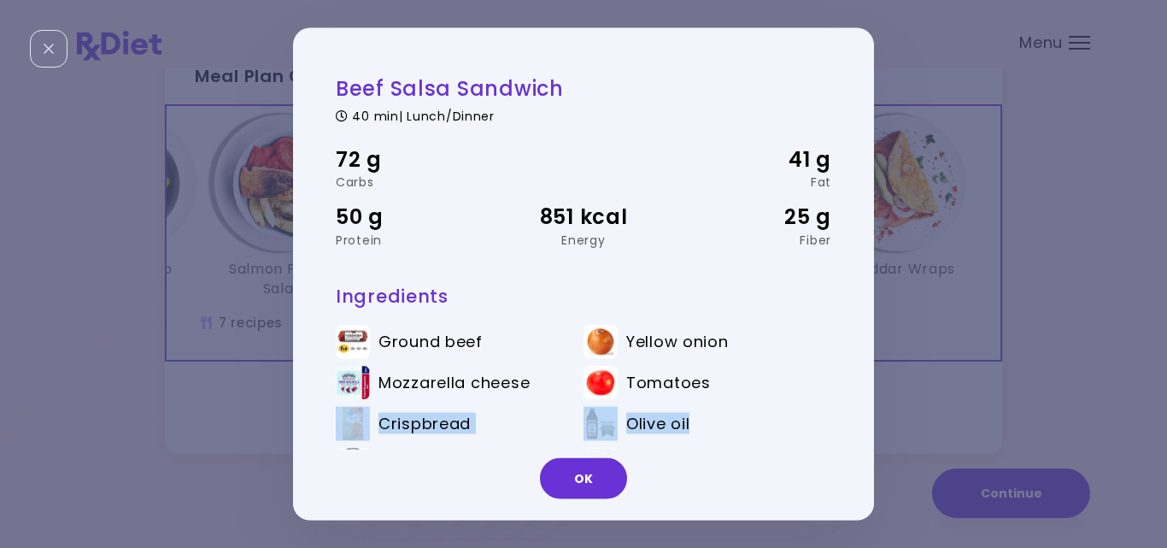
drag, startPoint x: 850, startPoint y: 396, endPoint x: 850, endPoint y: 432, distance: 36.7
click at [850, 432] on div "Beef Salsa Sandwich 40 min | Lunch/Dinner 72 g Carbs 41 g Fat 50 g Protein 851 …" at bounding box center [575, 274] width 564 height 408
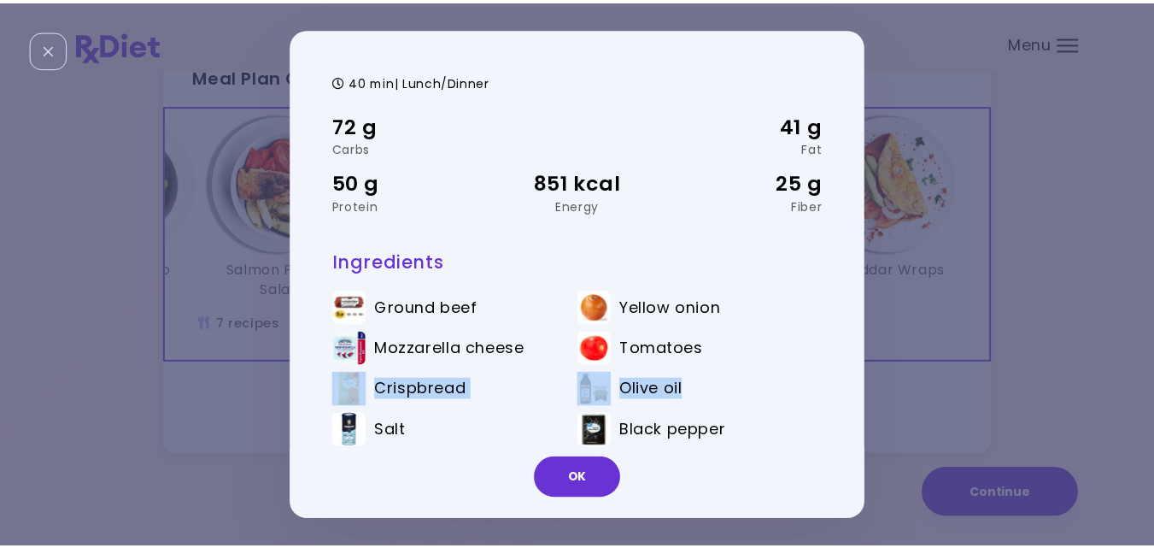
scroll to position [49, 0]
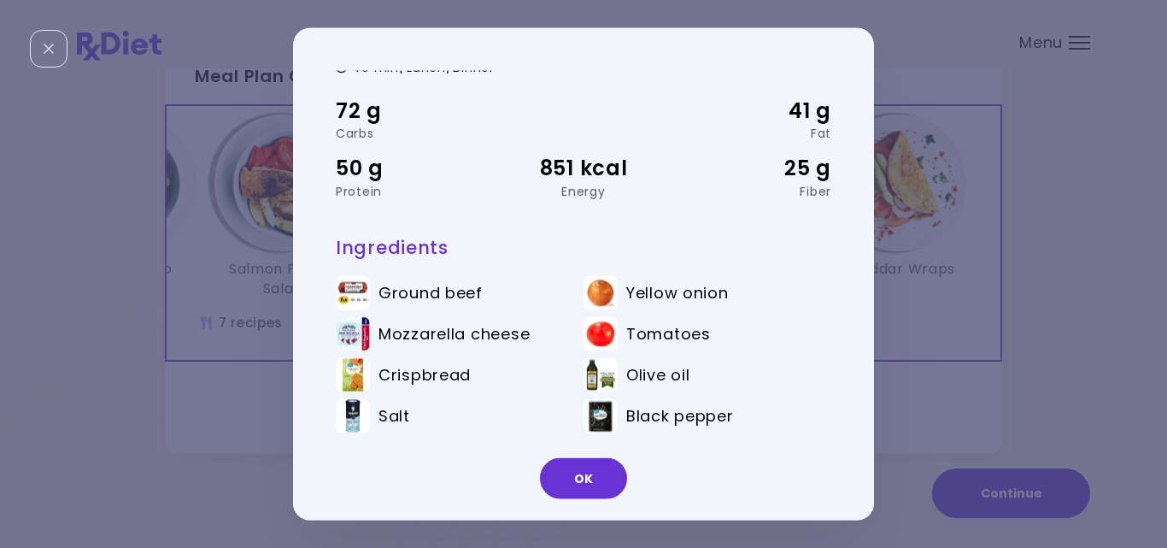
click at [238, 385] on div "Beef Salsa Sandwich 40 min | Lunch/Dinner 72 g Carbs 41 g Fat 50 g Protein 851 …" at bounding box center [583, 274] width 1167 height 548
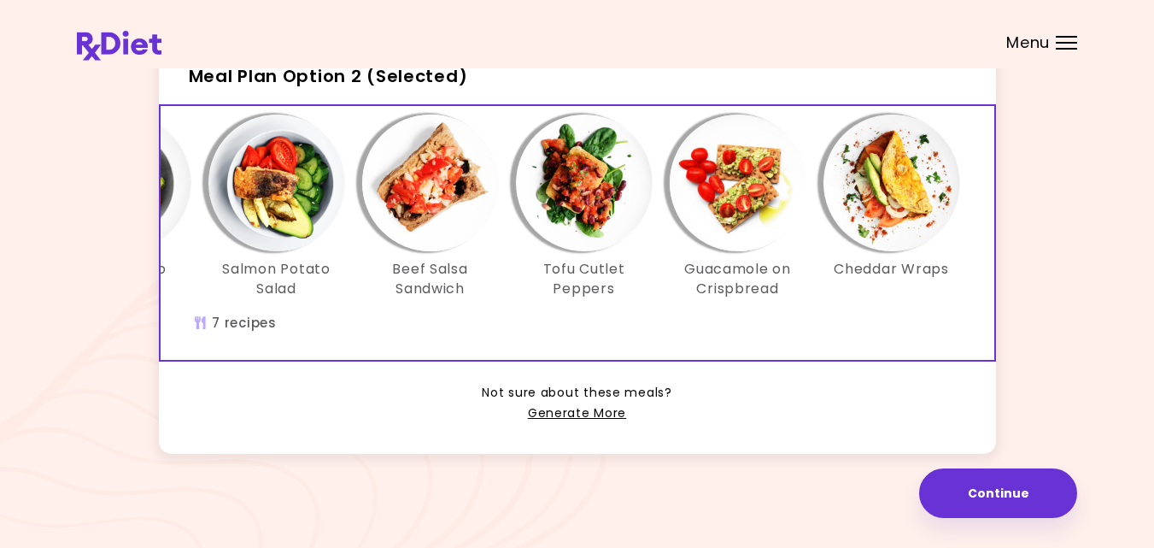
click at [747, 220] on img "Info - Guacamole on Crispbread - Meal Plan Option 2 (Selected)" at bounding box center [738, 182] width 137 height 137
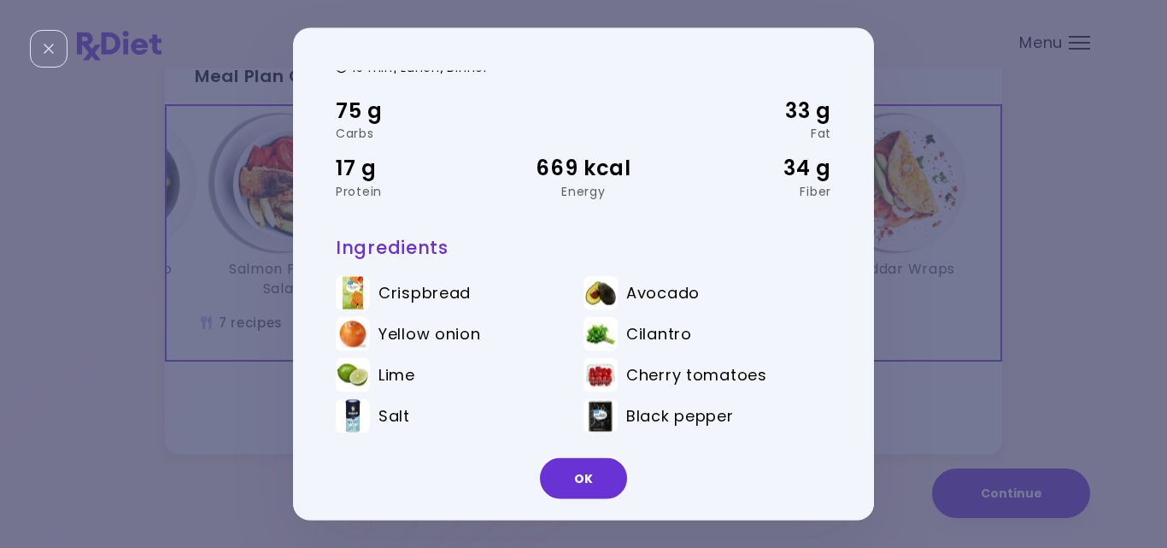
click at [353, 300] on img at bounding box center [353, 292] width 34 height 34
click at [399, 296] on span "Crispbread" at bounding box center [425, 293] width 92 height 19
click at [585, 477] on button "OK" at bounding box center [583, 478] width 87 height 41
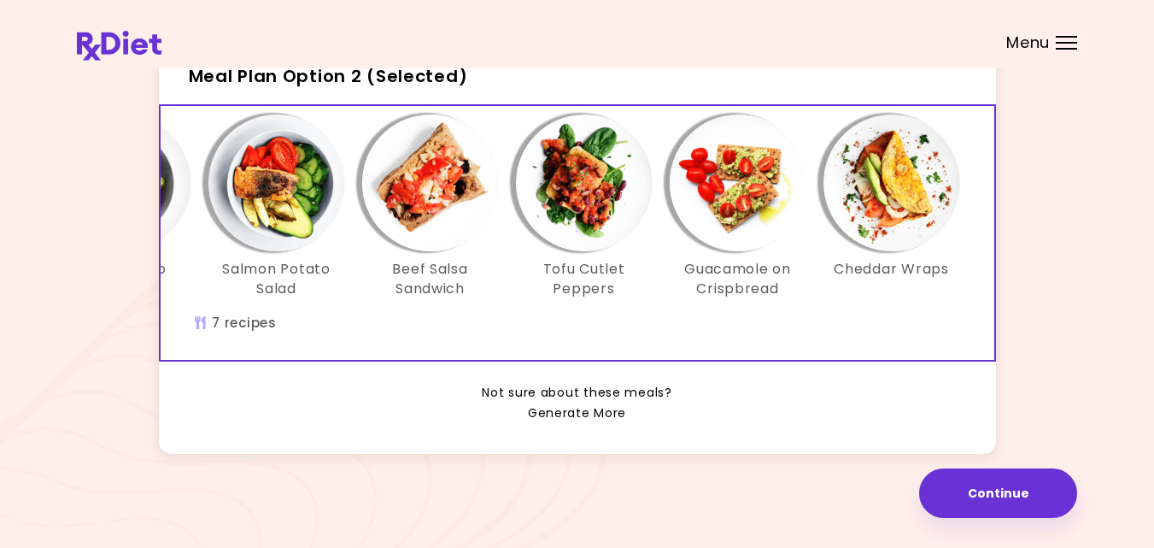
click at [598, 424] on link "Generate More" at bounding box center [577, 413] width 98 height 21
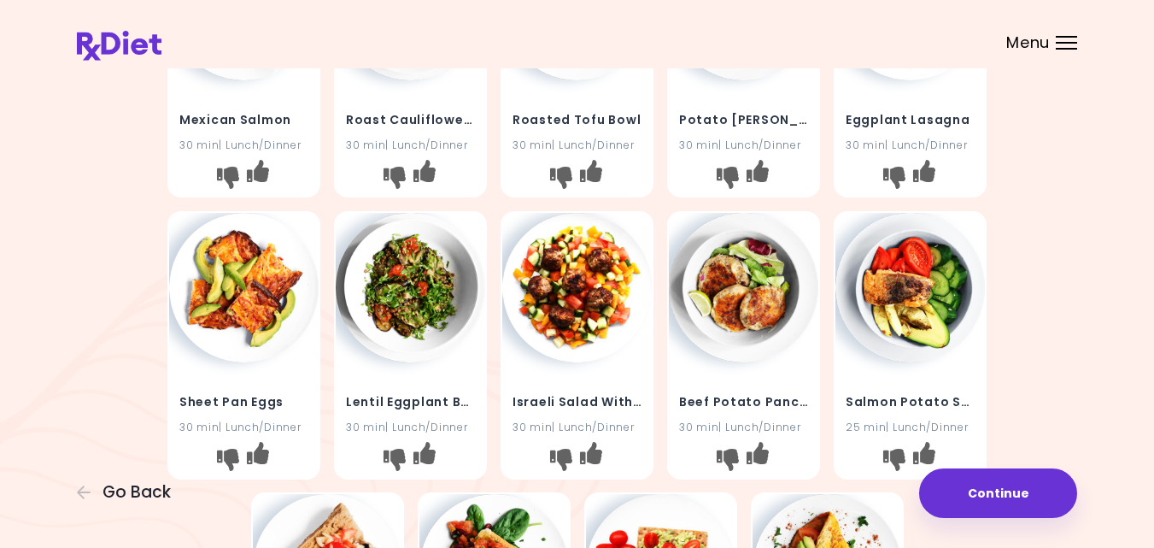
scroll to position [205, 0]
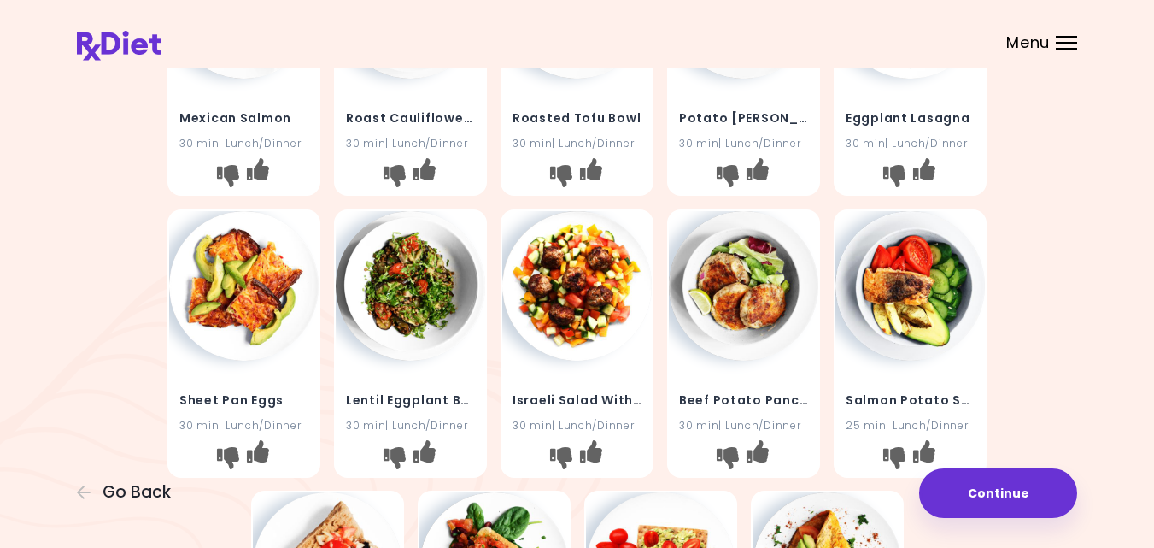
click at [232, 294] on img at bounding box center [244, 286] width 150 height 150
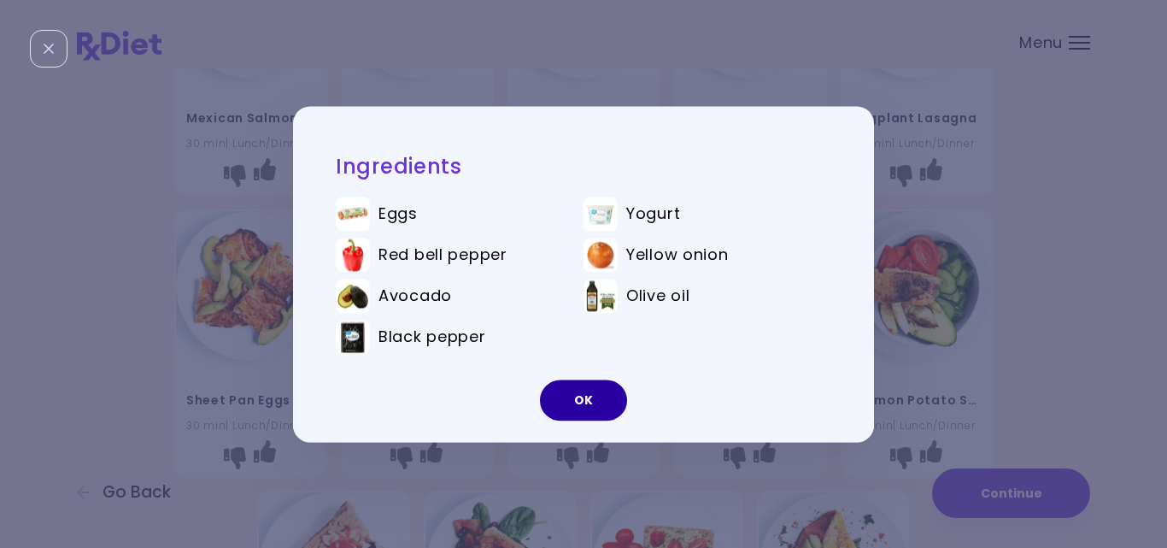
click at [584, 412] on button "OK" at bounding box center [583, 399] width 87 height 41
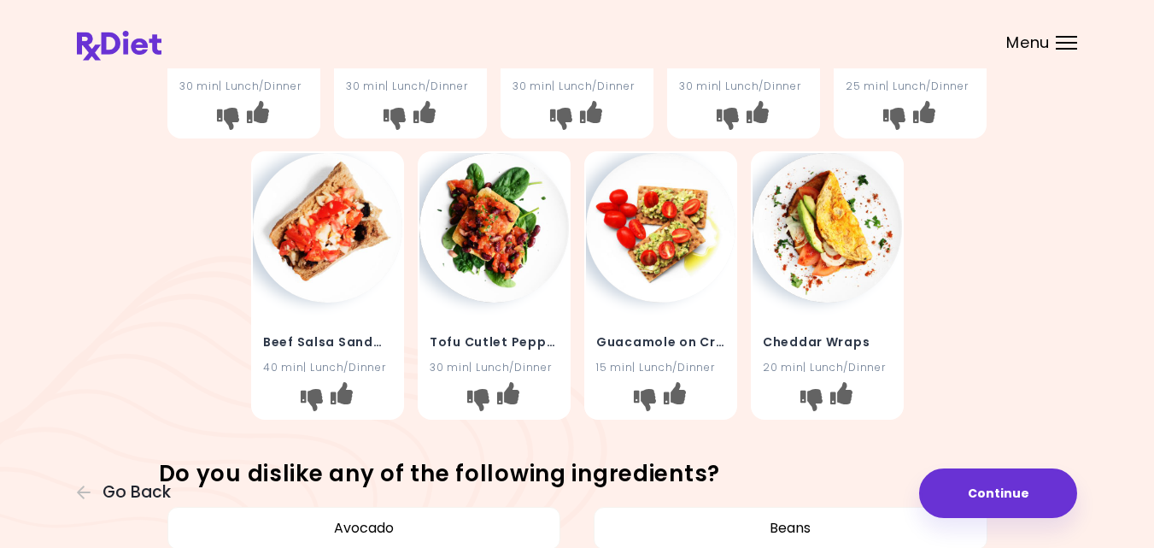
scroll to position [547, 0]
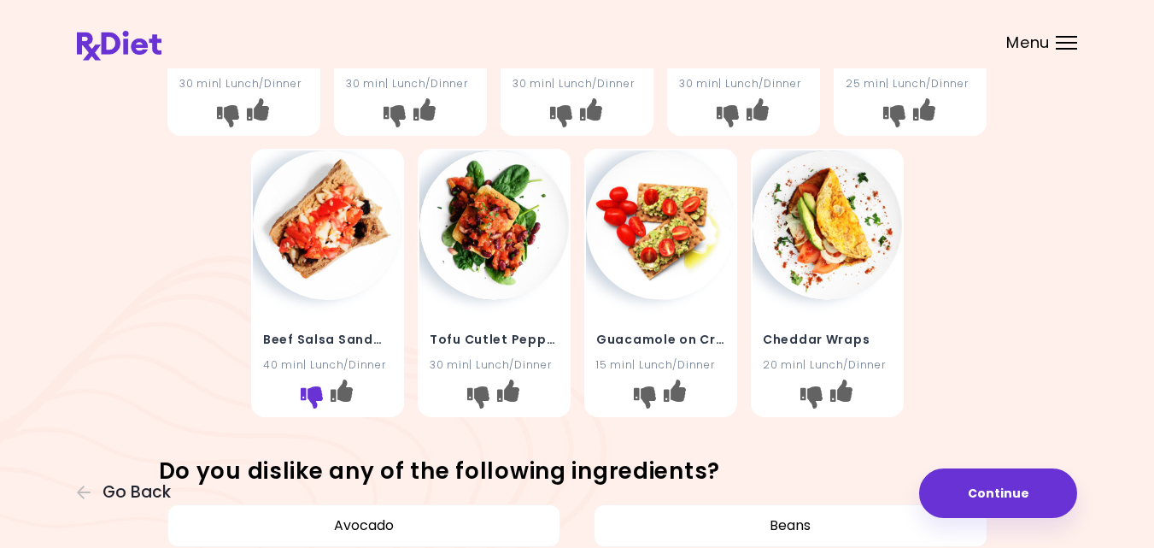
click at [310, 396] on icon "I don't like this recipe" at bounding box center [311, 397] width 22 height 22
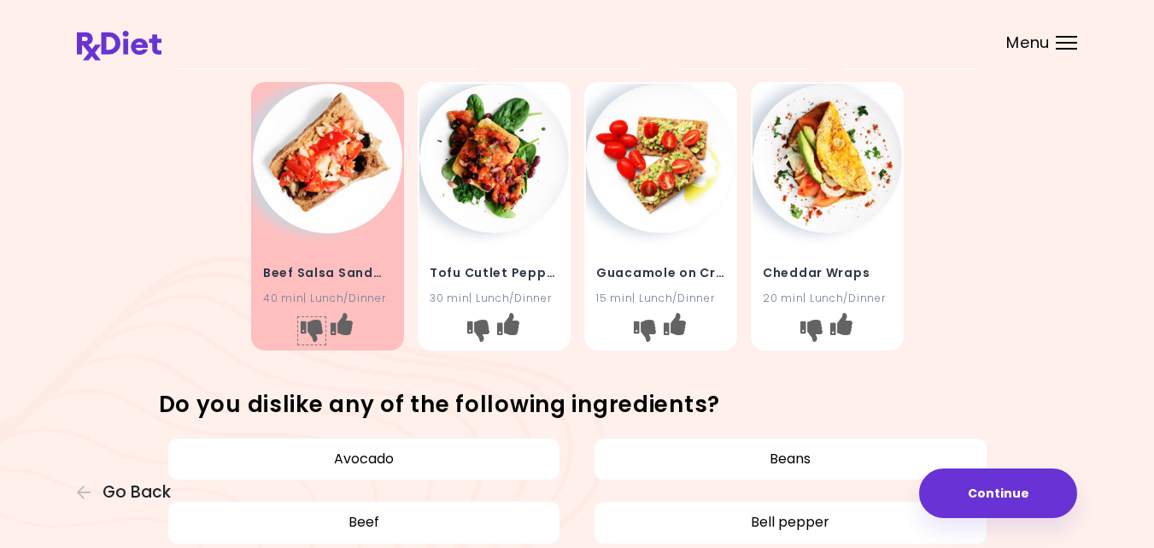
scroll to position [615, 0]
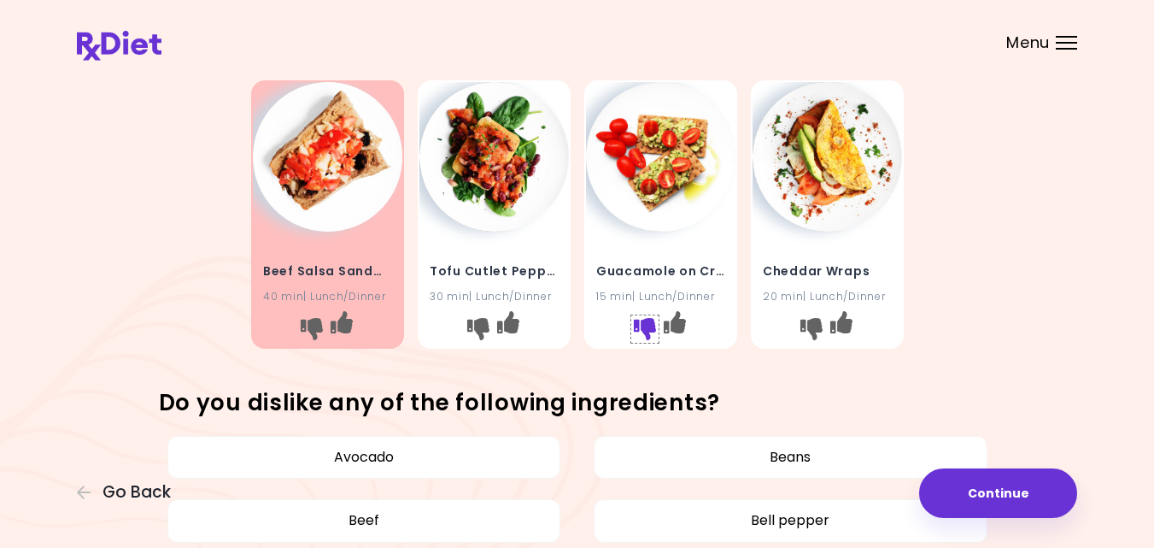
click at [638, 327] on icon "I don't like this recipe" at bounding box center [644, 329] width 22 height 22
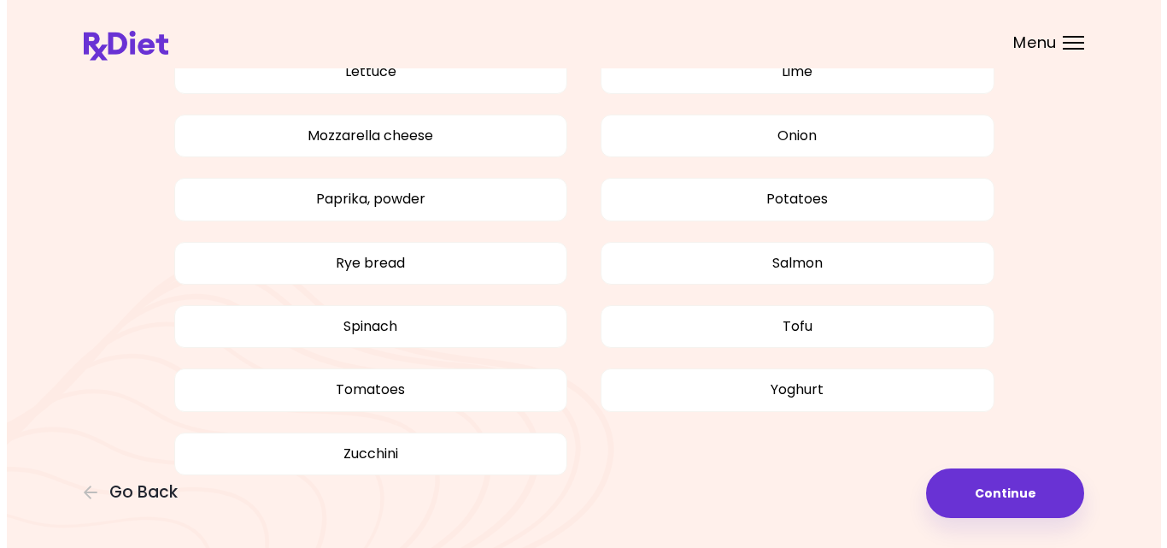
scroll to position [1604, 0]
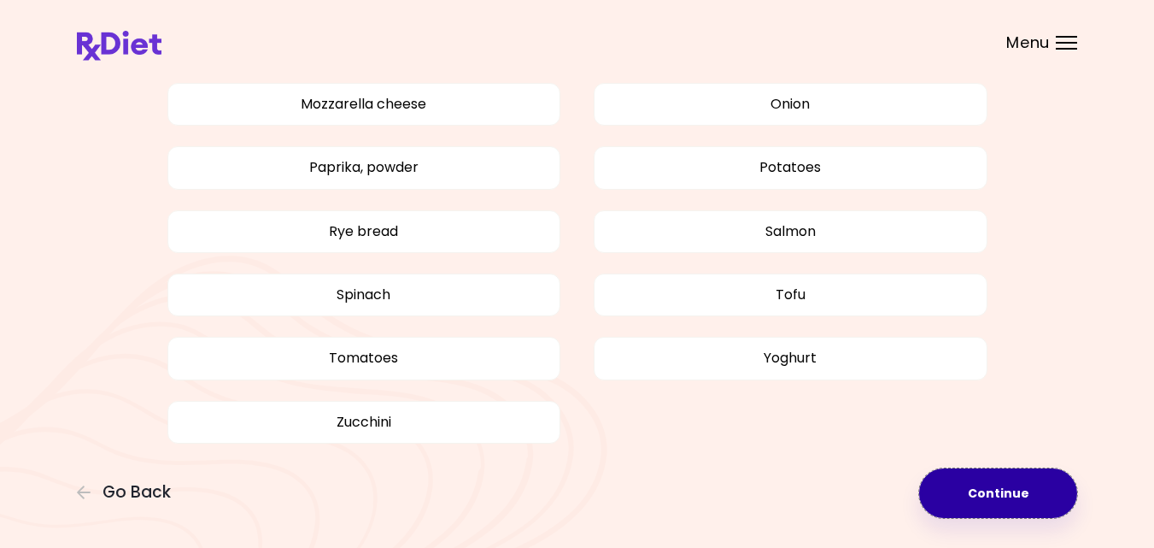
click at [971, 496] on button "Continue" at bounding box center [998, 493] width 158 height 50
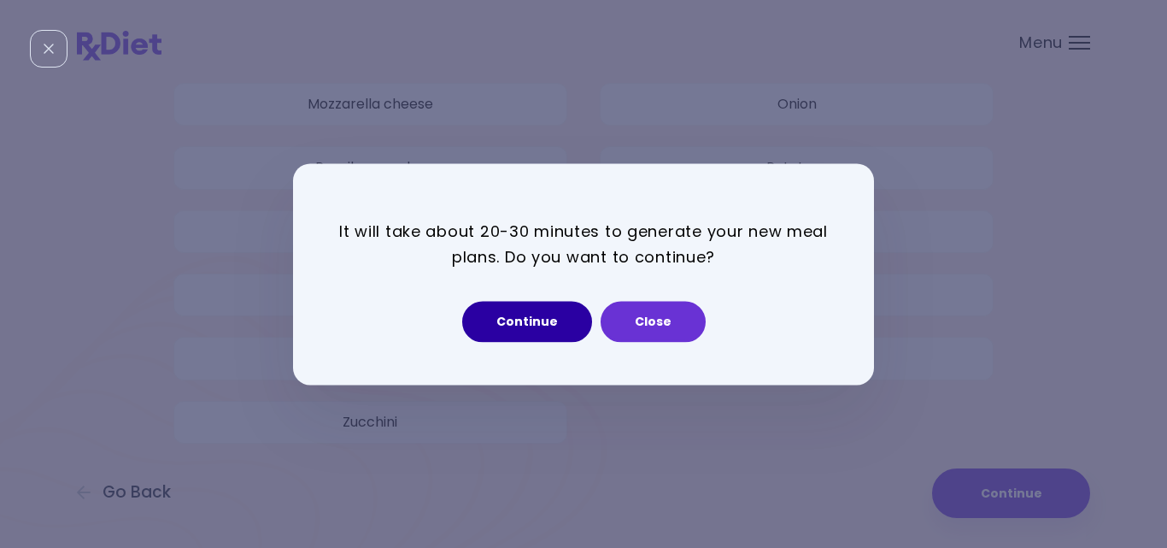
click at [514, 324] on button "Continue" at bounding box center [527, 321] width 130 height 41
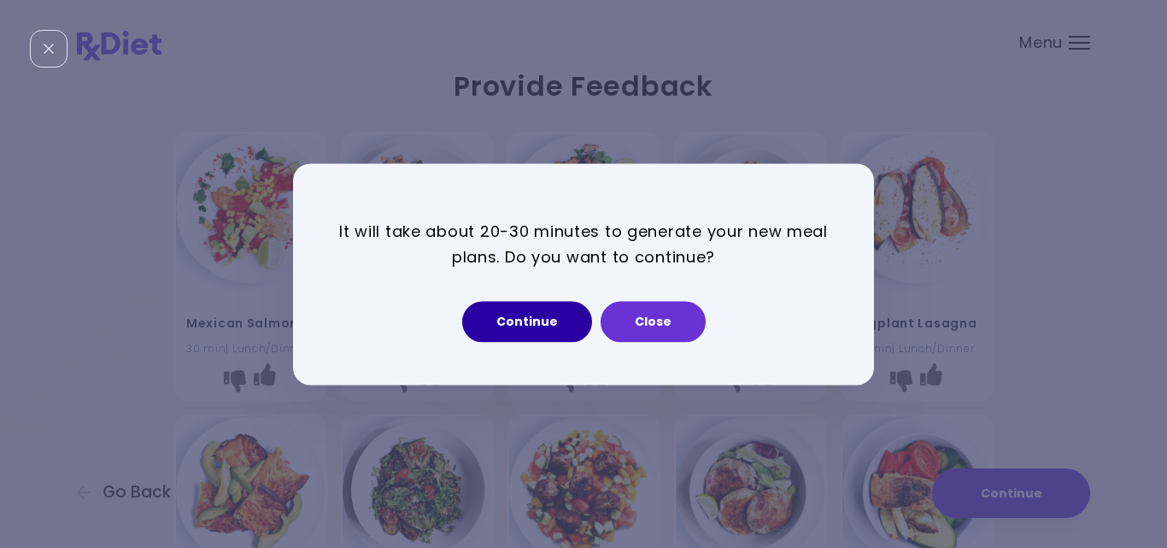
select select "*"
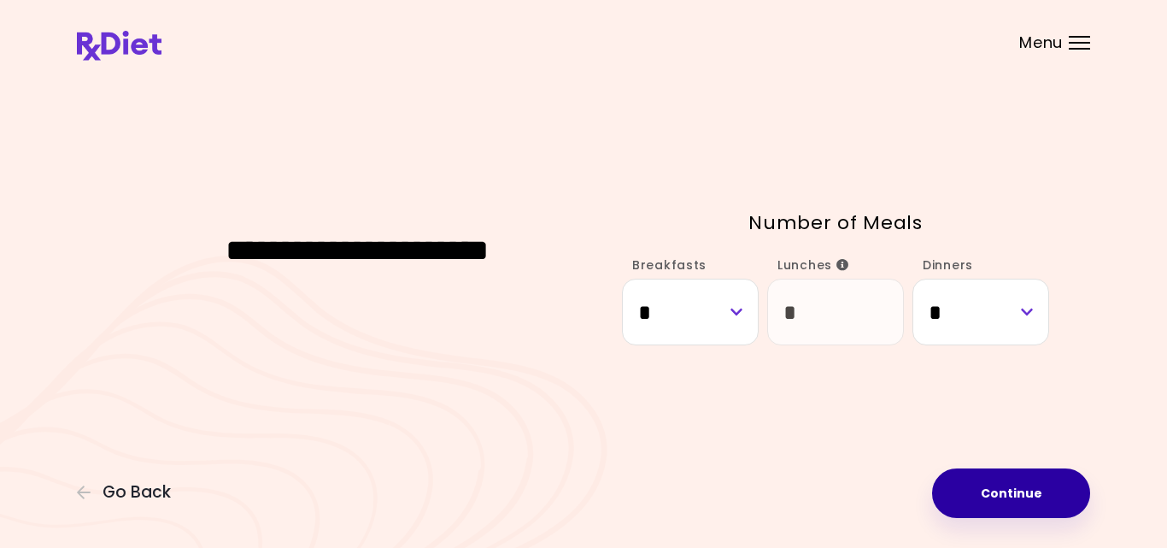
click at [1022, 496] on button "Continue" at bounding box center [1011, 493] width 158 height 50
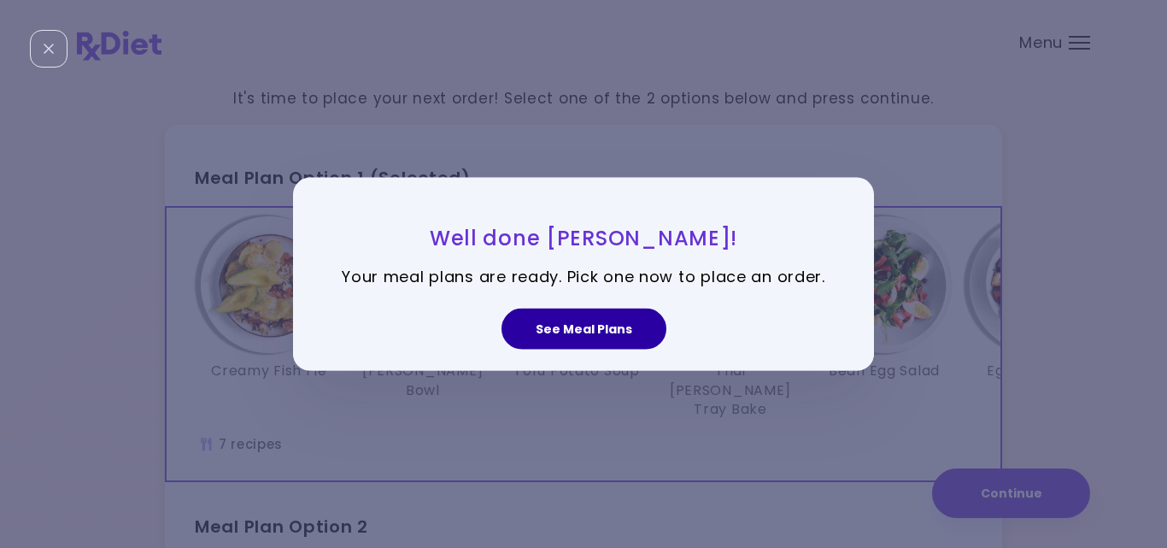
click at [616, 325] on button "See Meal Plans" at bounding box center [584, 328] width 165 height 41
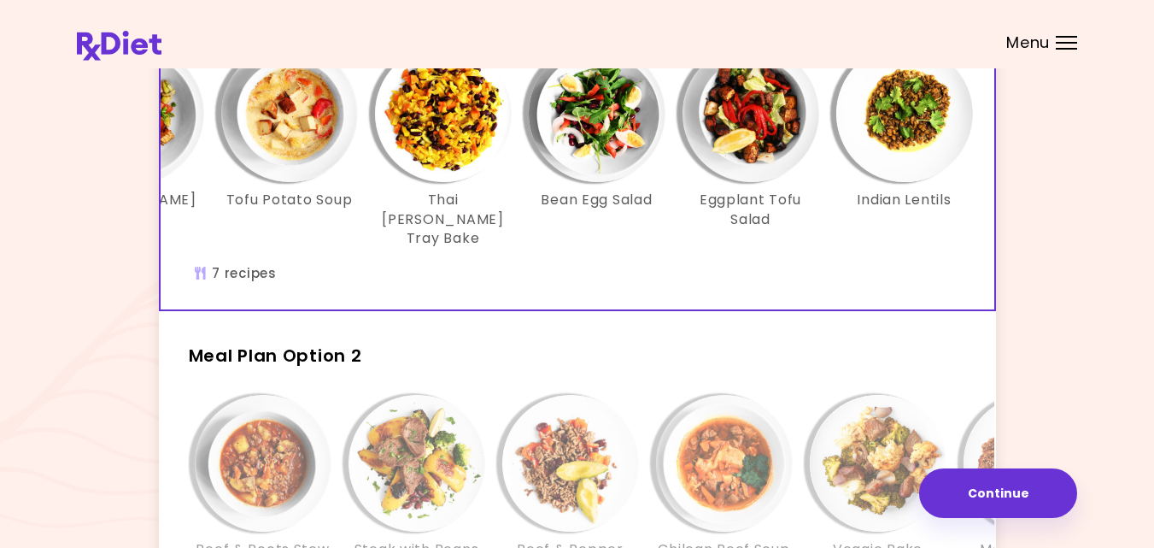
scroll to position [0, 294]
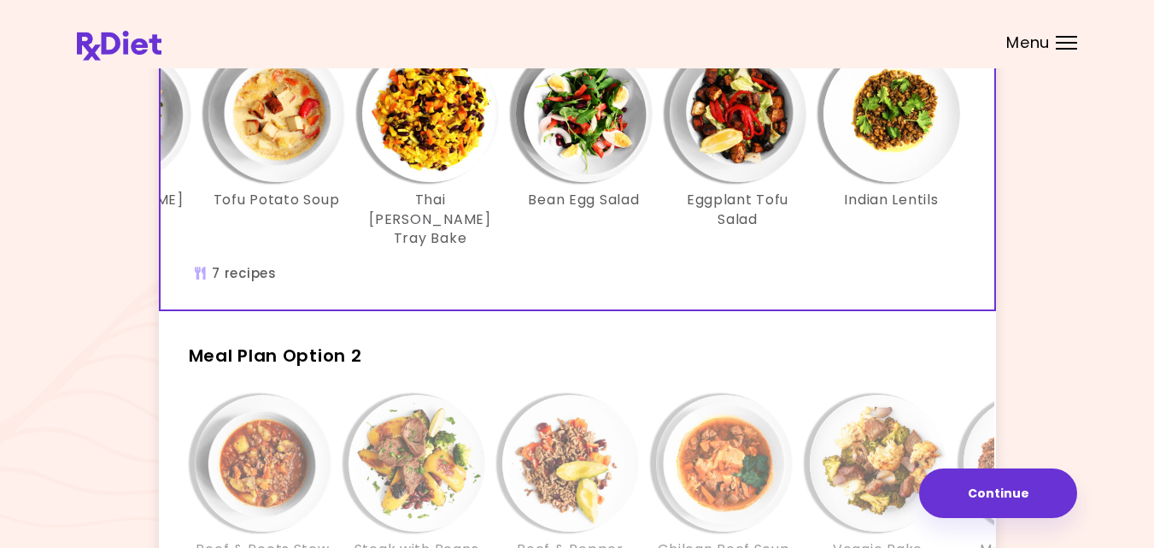
click at [1074, 247] on div "It's time to place your next order! Select one of the 2 options below and press…" at bounding box center [577, 328] width 1001 height 853
click at [873, 355] on h2 "Meal Plan Option 2" at bounding box center [577, 348] width 837 height 44
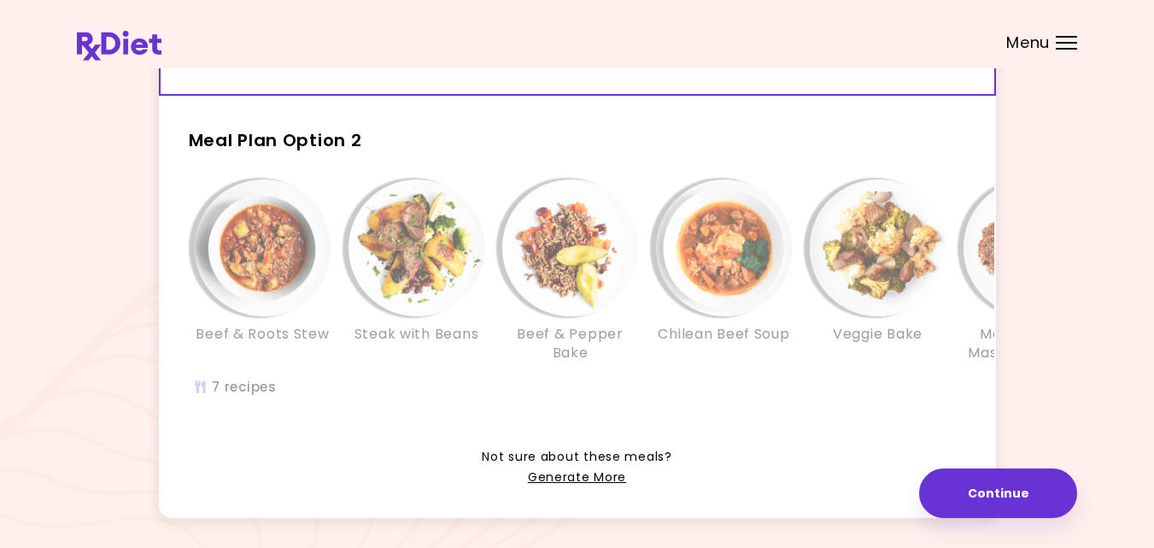
scroll to position [410, 0]
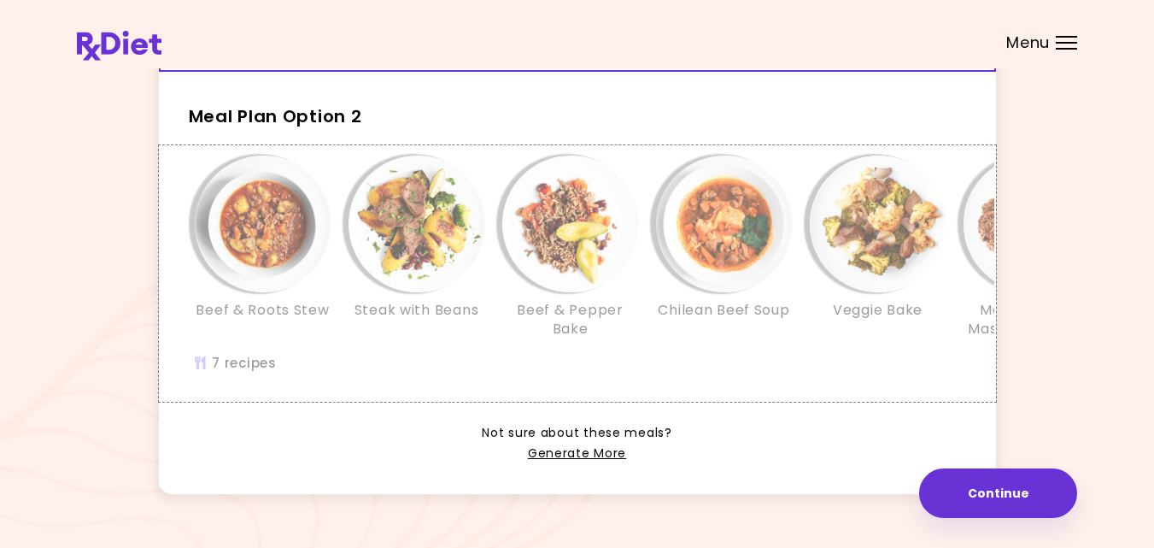
click at [346, 371] on div "Beef & Roots Stew Steak with Beans Beef & Pepper Bake Chilean Beef Soup Veggie …" at bounding box center [725, 274] width 1128 height 254
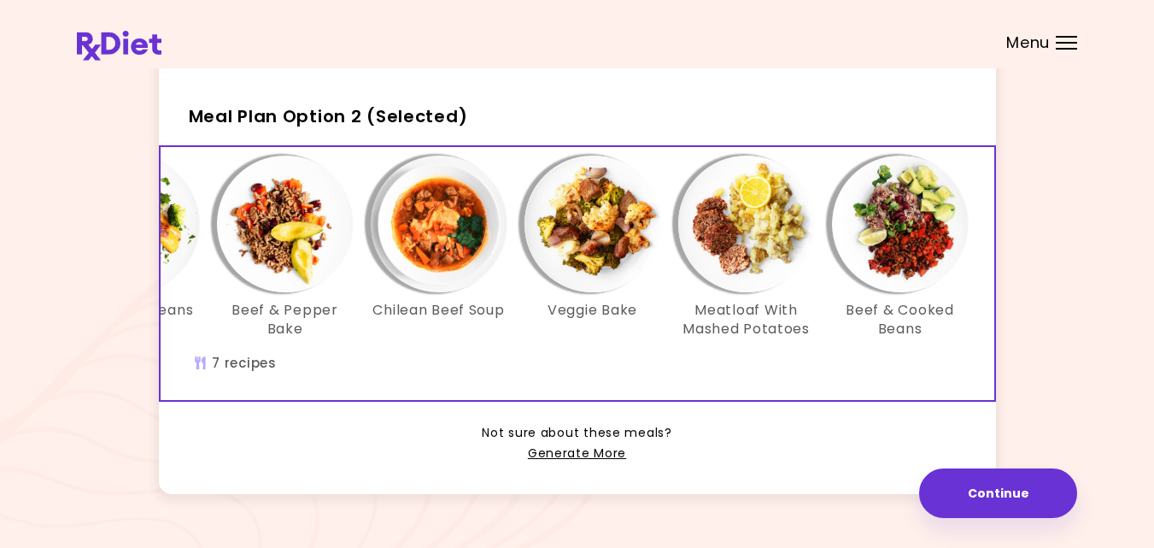
scroll to position [0, 294]
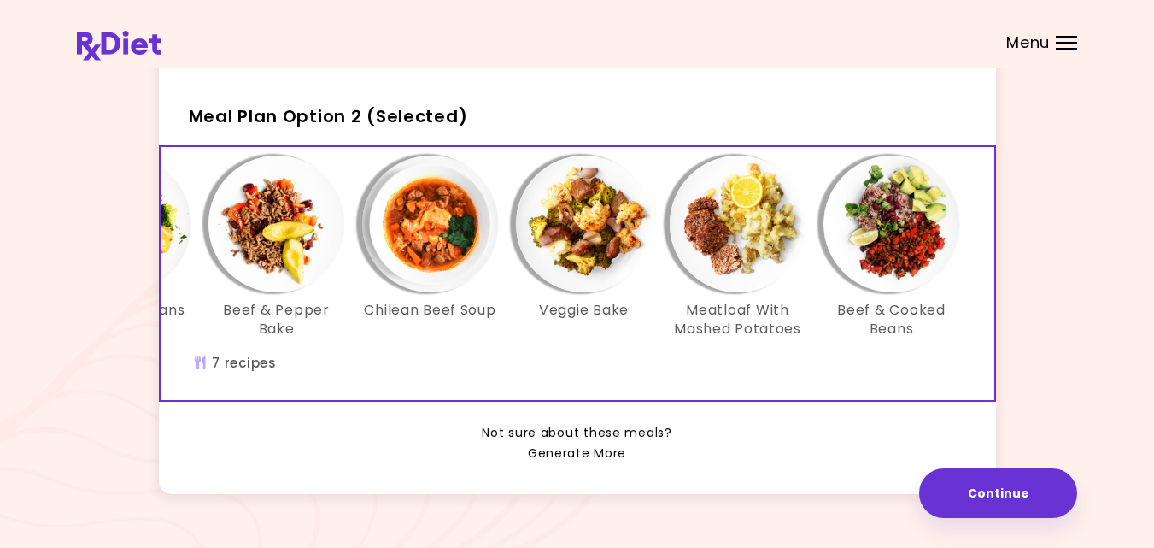
click at [570, 464] on link "Generate More" at bounding box center [577, 453] width 98 height 21
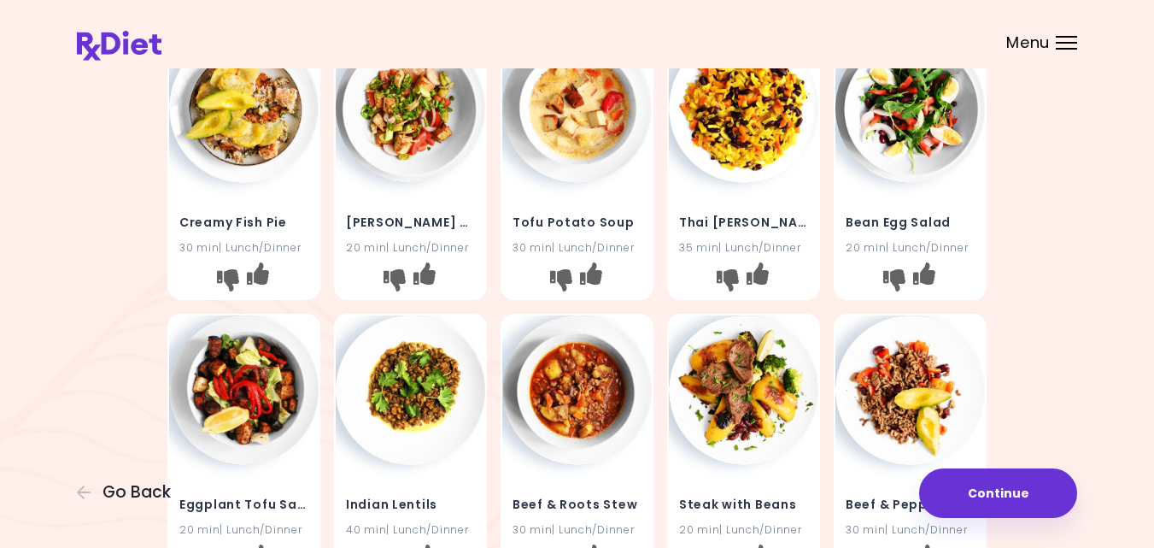
scroll to position [103, 0]
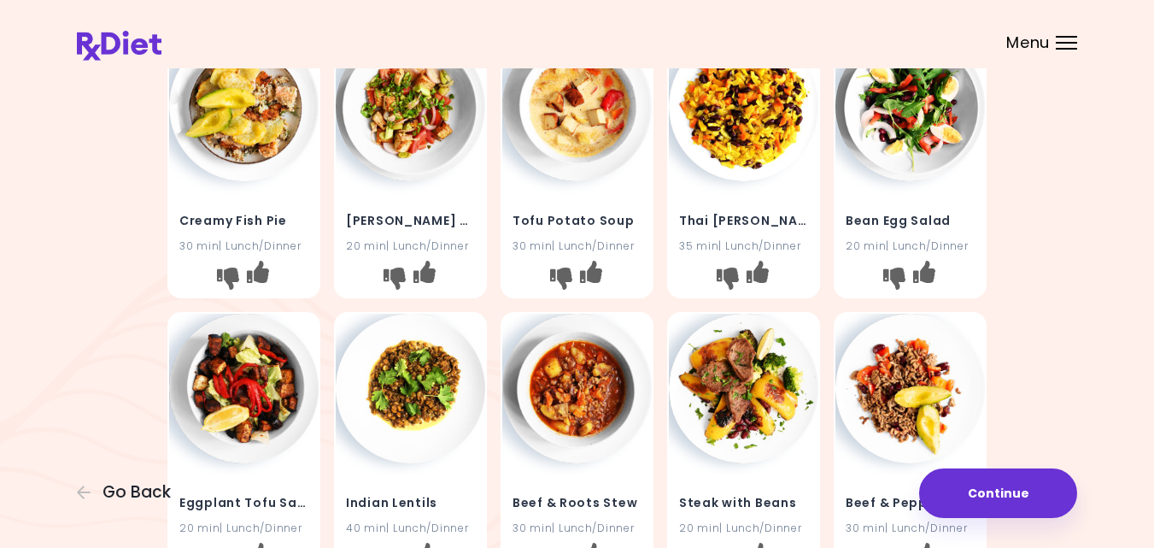
click at [753, 132] on img at bounding box center [744, 107] width 150 height 150
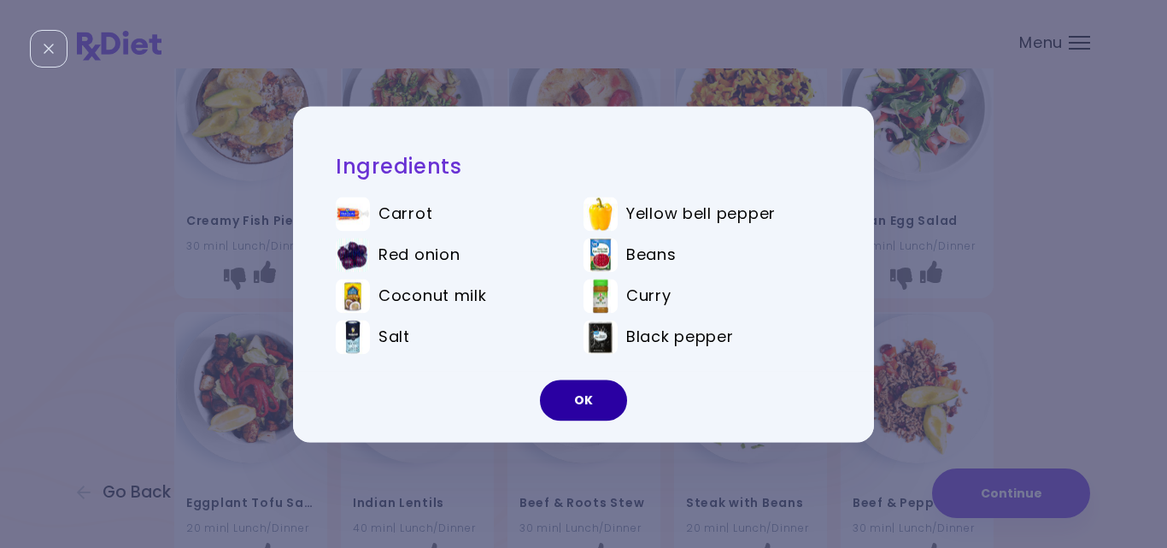
click at [588, 391] on button "OK" at bounding box center [583, 399] width 87 height 41
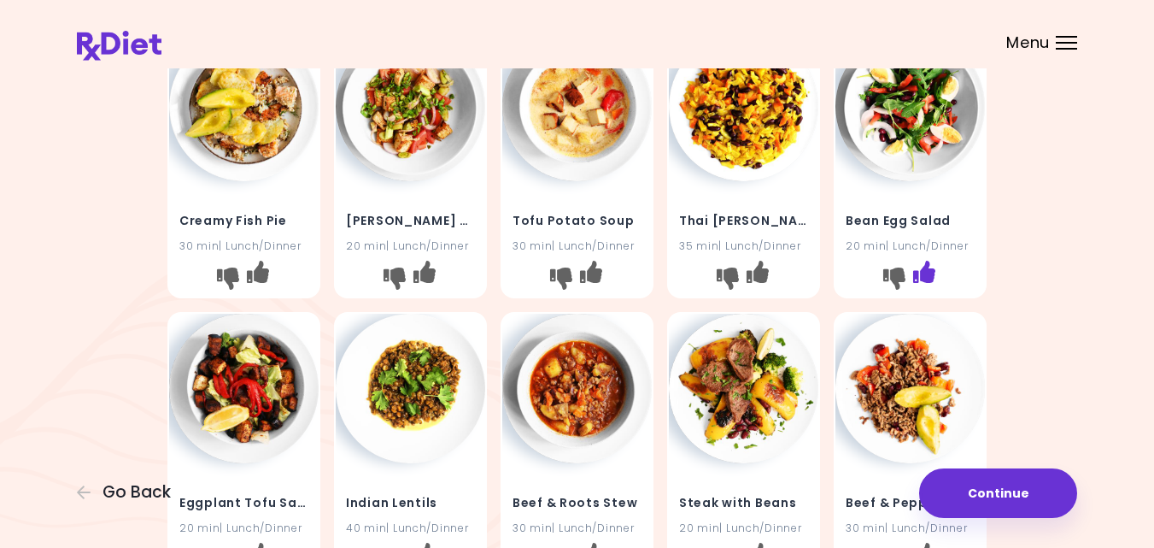
click at [926, 271] on icon "I like this recipe" at bounding box center [924, 272] width 22 height 22
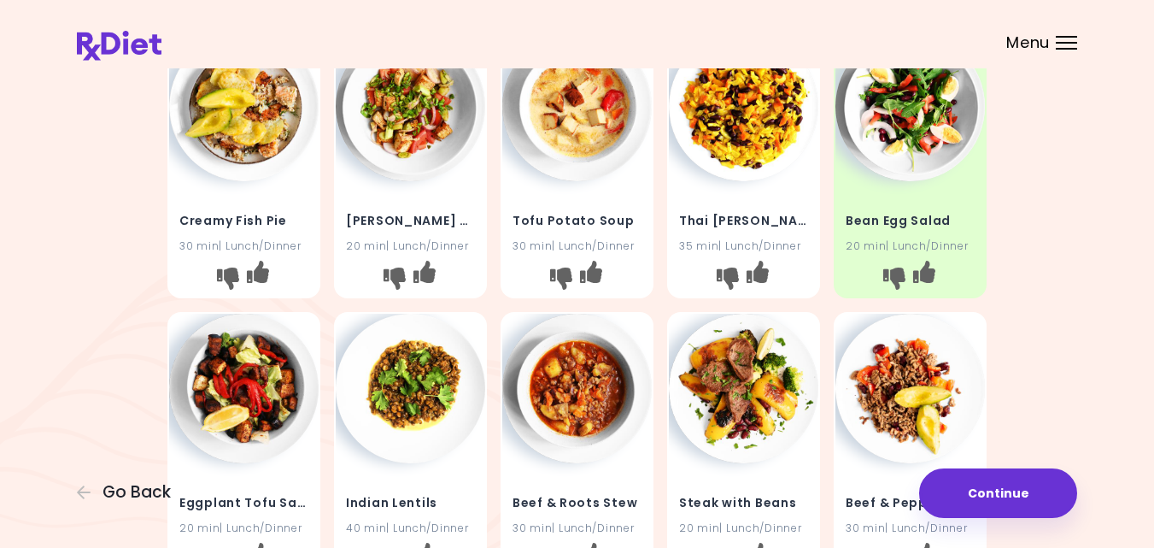
click at [898, 132] on img at bounding box center [911, 107] width 150 height 150
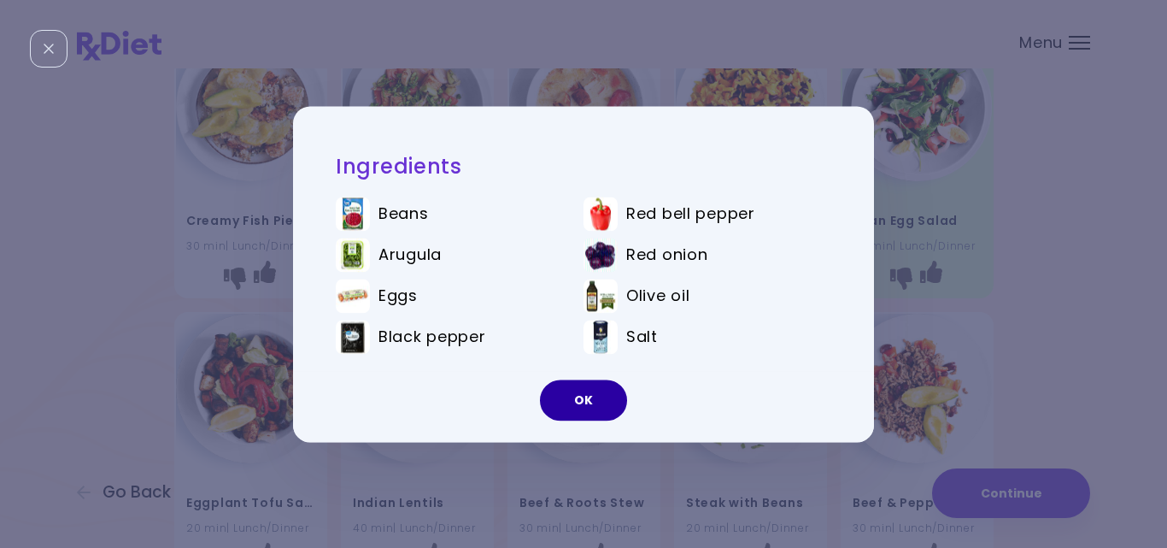
click at [567, 399] on button "OK" at bounding box center [583, 399] width 87 height 41
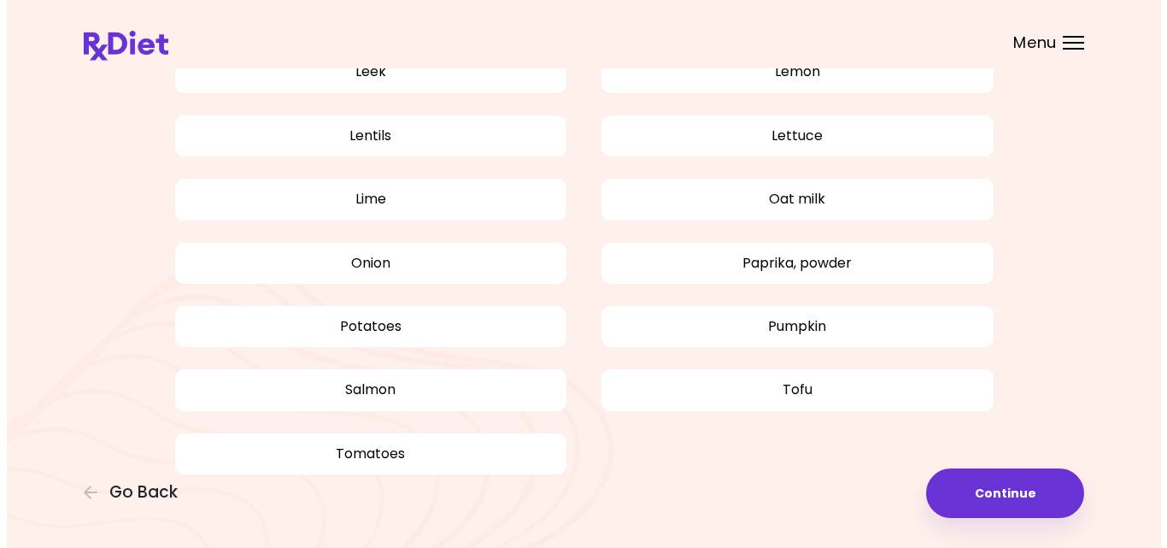
scroll to position [1604, 0]
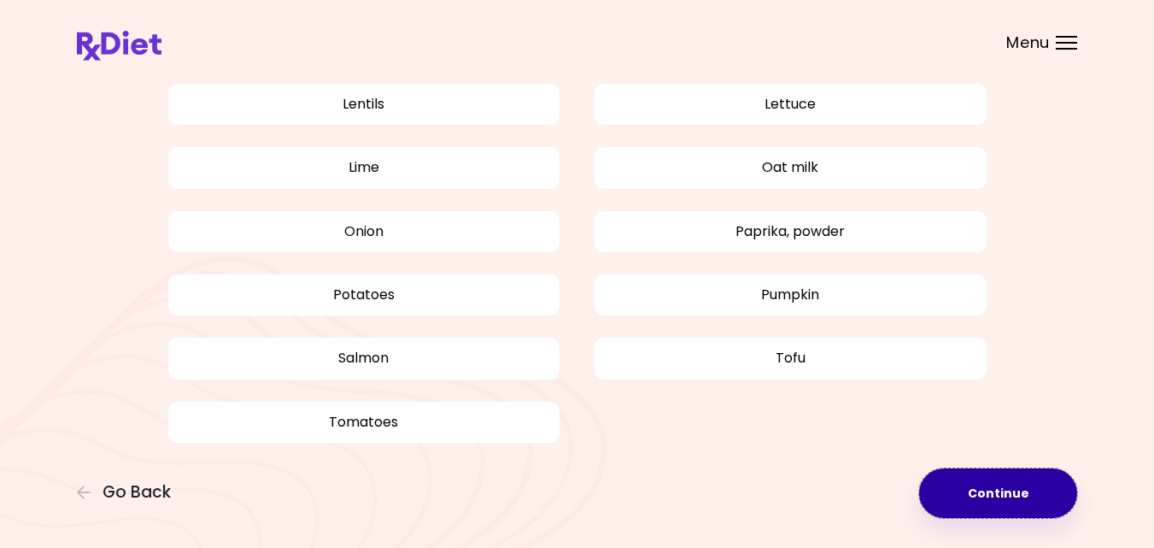
click at [981, 488] on button "Continue" at bounding box center [998, 493] width 158 height 50
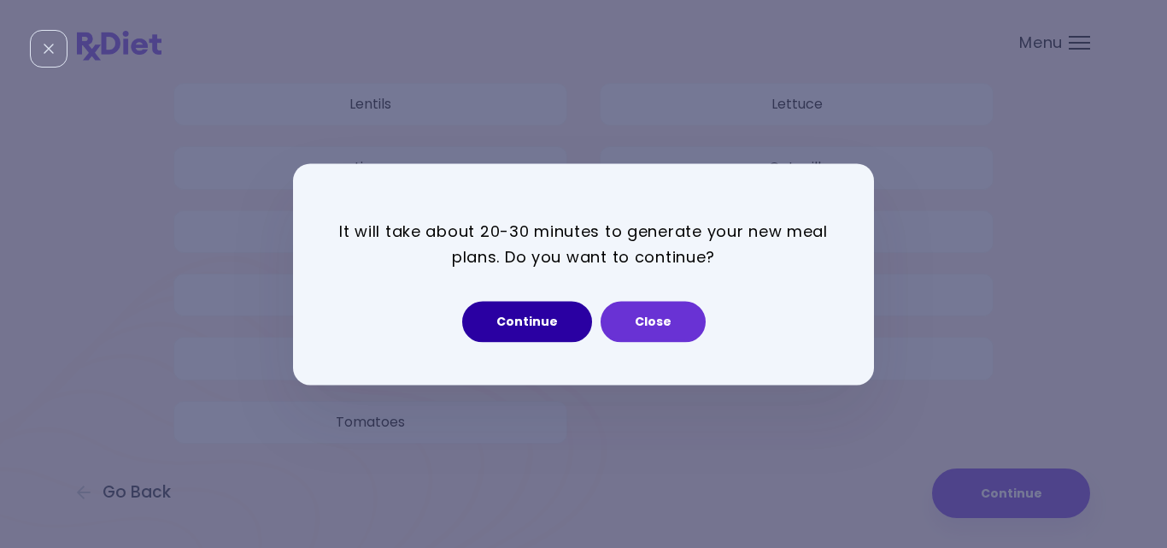
click at [544, 320] on button "Continue" at bounding box center [527, 321] width 130 height 41
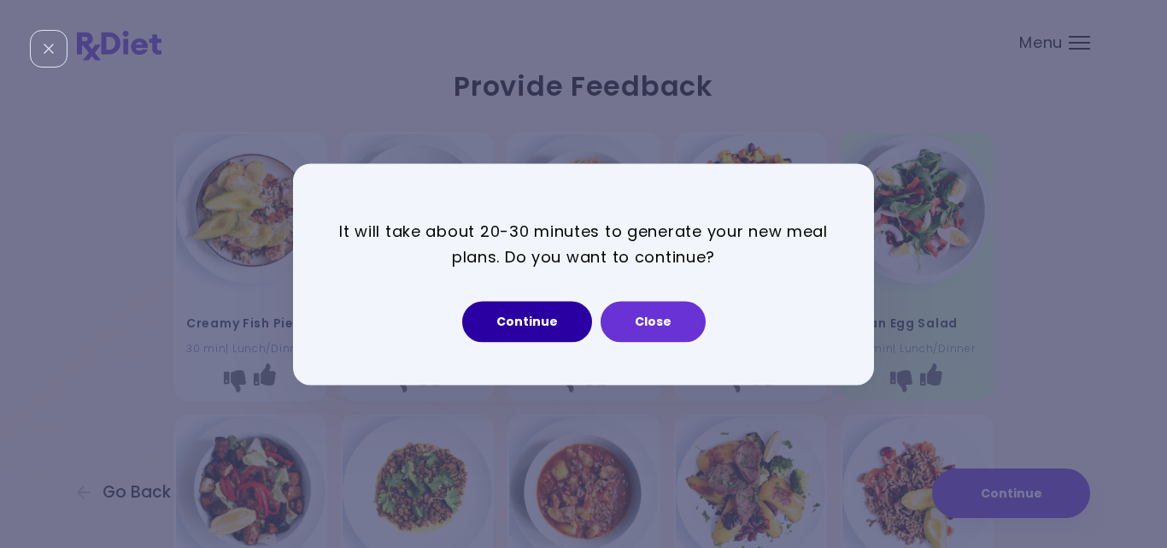
select select "*"
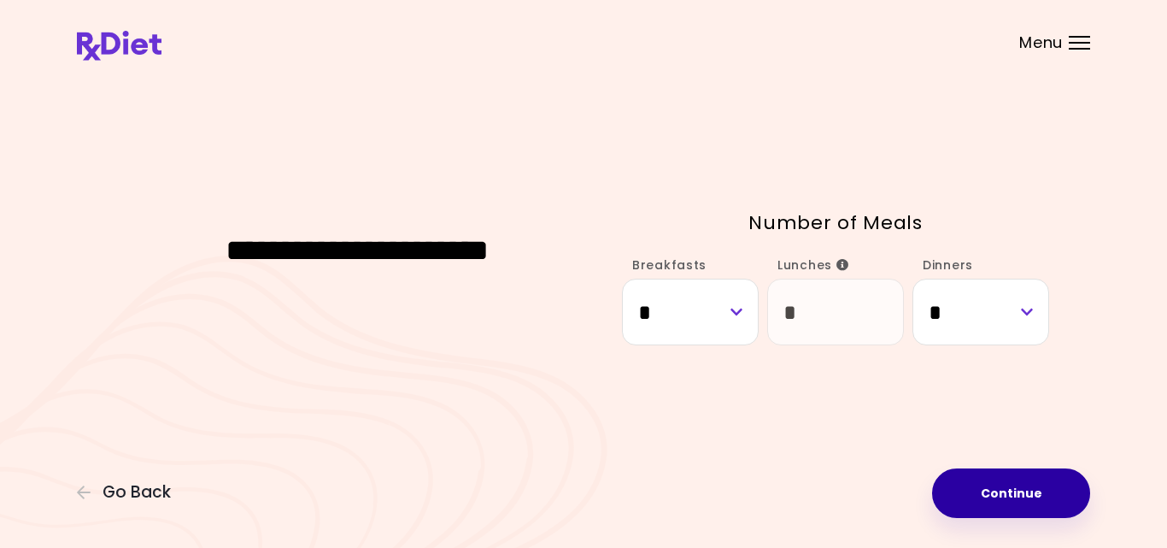
click at [988, 486] on button "Continue" at bounding box center [1011, 493] width 158 height 50
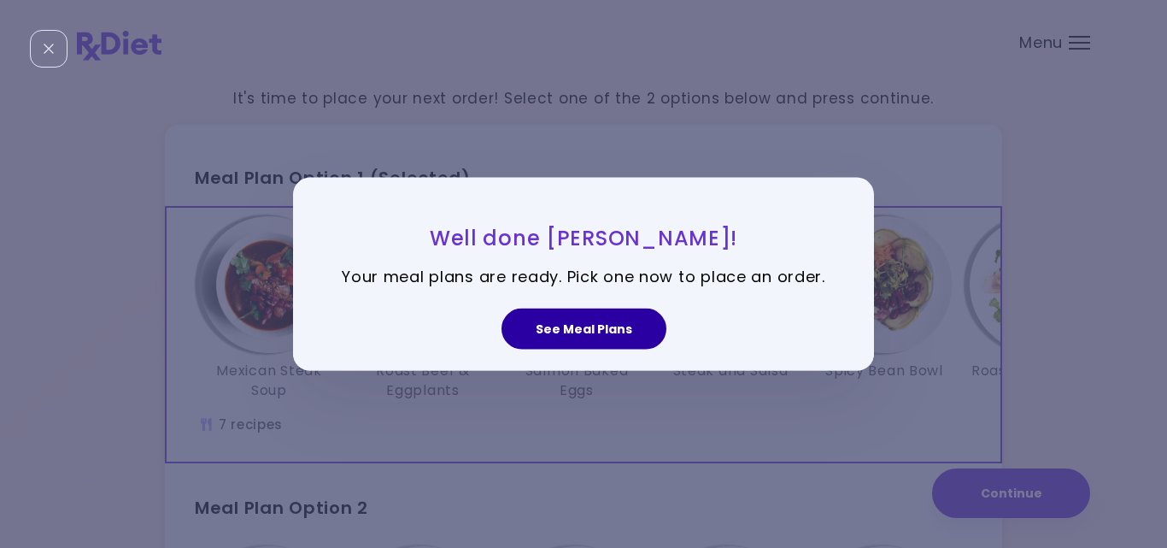
click at [600, 327] on button "See Meal Plans" at bounding box center [584, 328] width 165 height 41
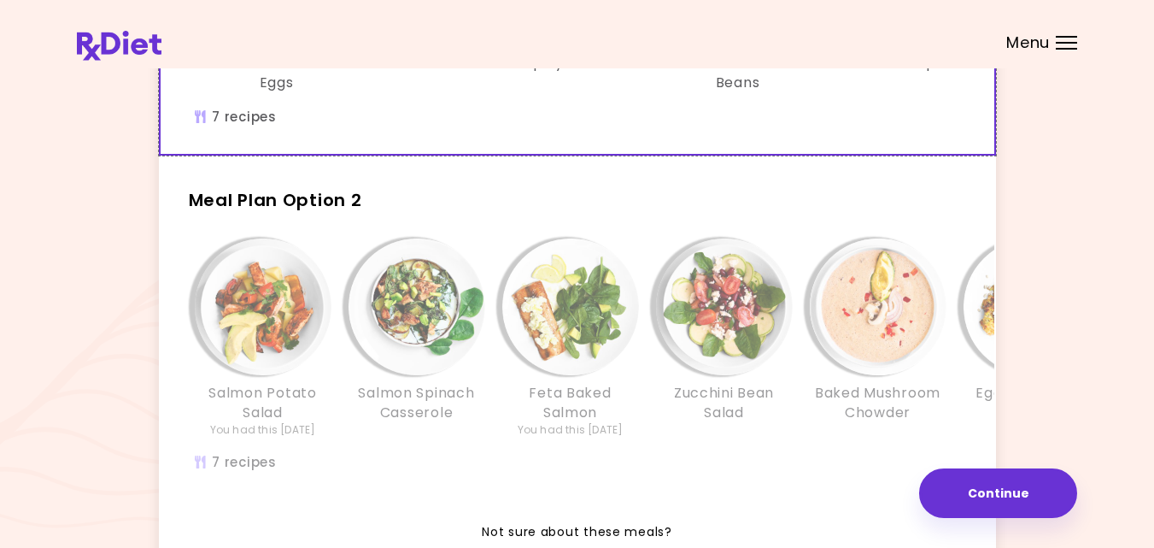
scroll to position [342, 0]
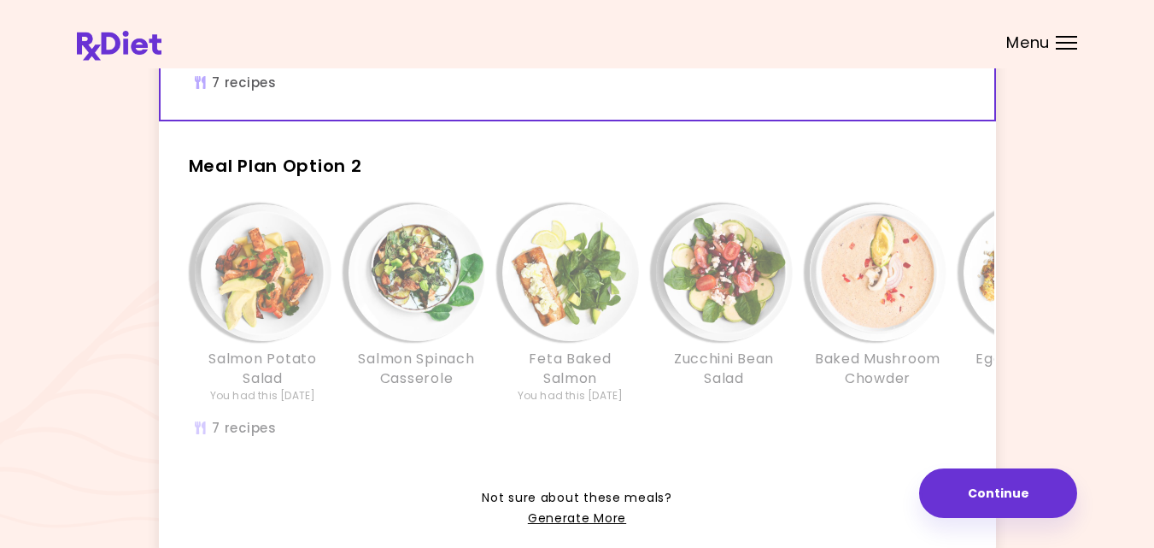
click at [485, 374] on div "Salmon Spinach Casserole" at bounding box center [417, 303] width 154 height 199
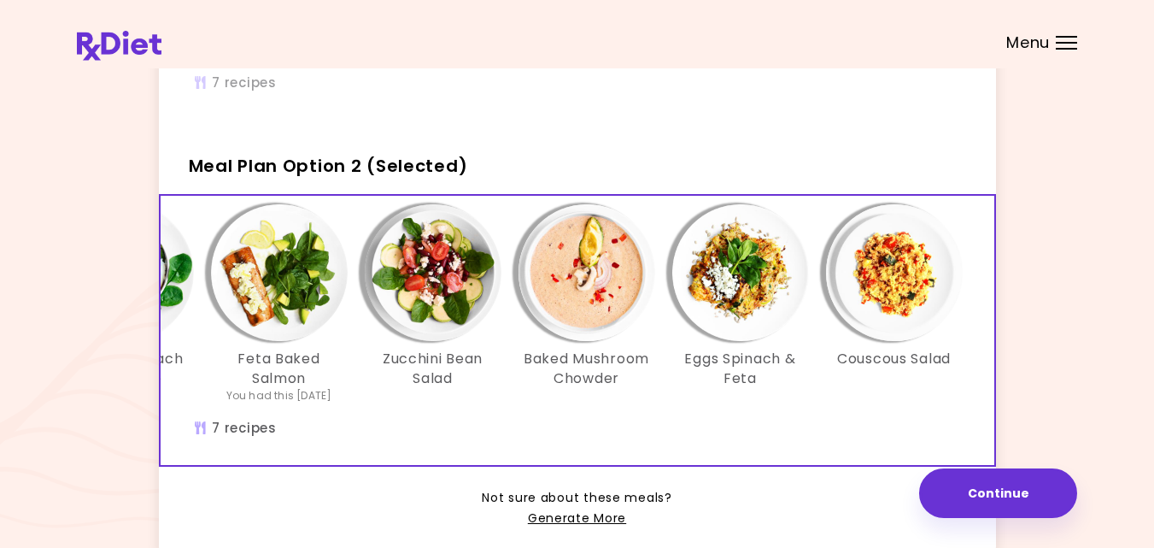
scroll to position [0, 294]
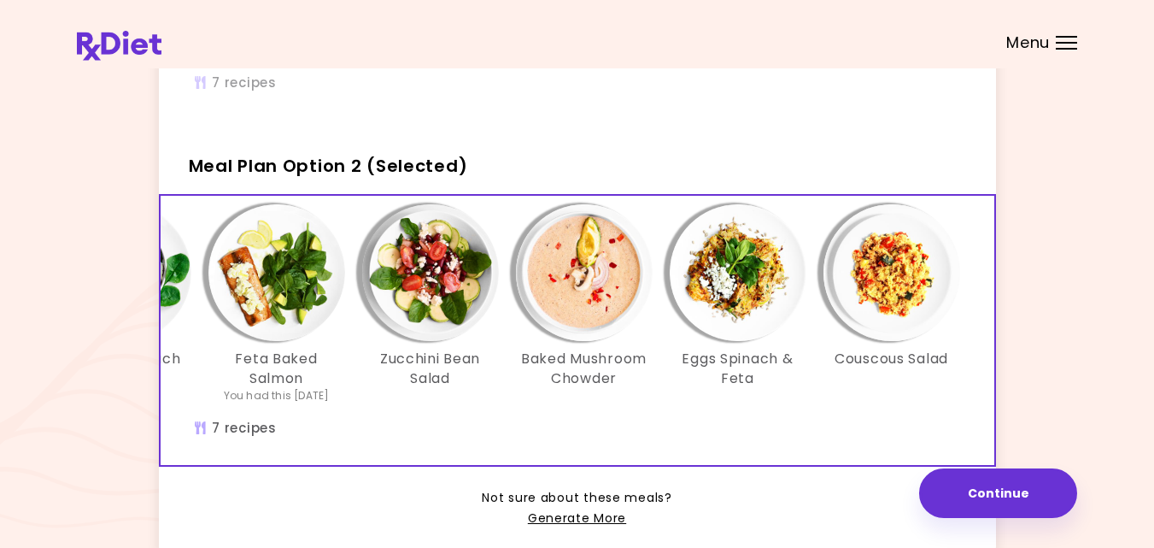
click at [1069, 419] on div "It's time to place your next order! Select one of the 2 options below and press…" at bounding box center [577, 155] width 1001 height 849
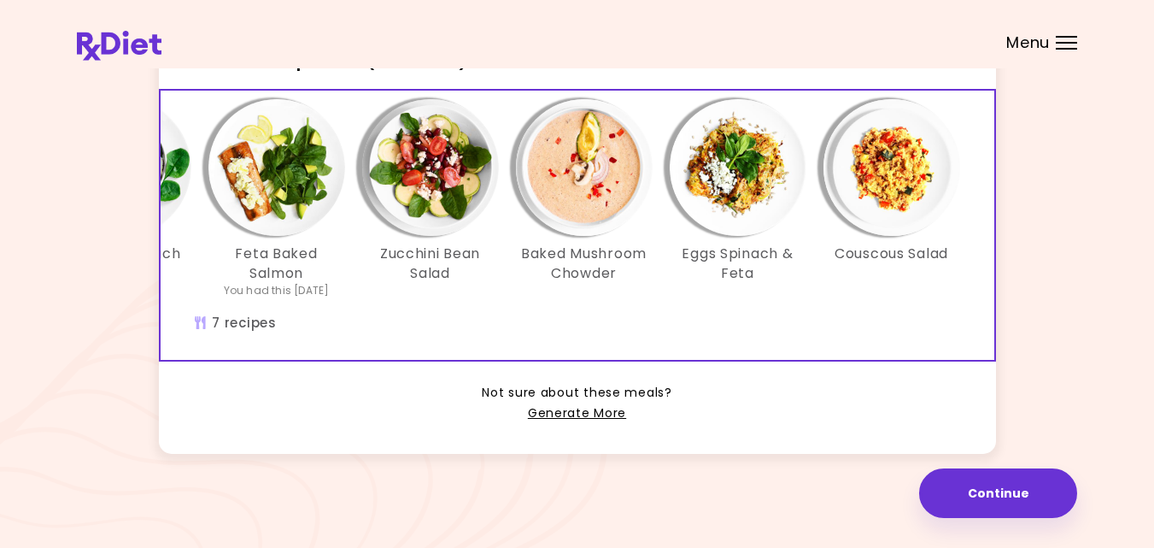
scroll to position [473, 0]
click at [613, 433] on div "Meal Plan Option 1 Mexican Steak Soup Roast Beef & Eggplants Salmon Baked Eggs …" at bounding box center [577, 65] width 837 height 775
click at [602, 410] on link "Generate More" at bounding box center [577, 413] width 98 height 21
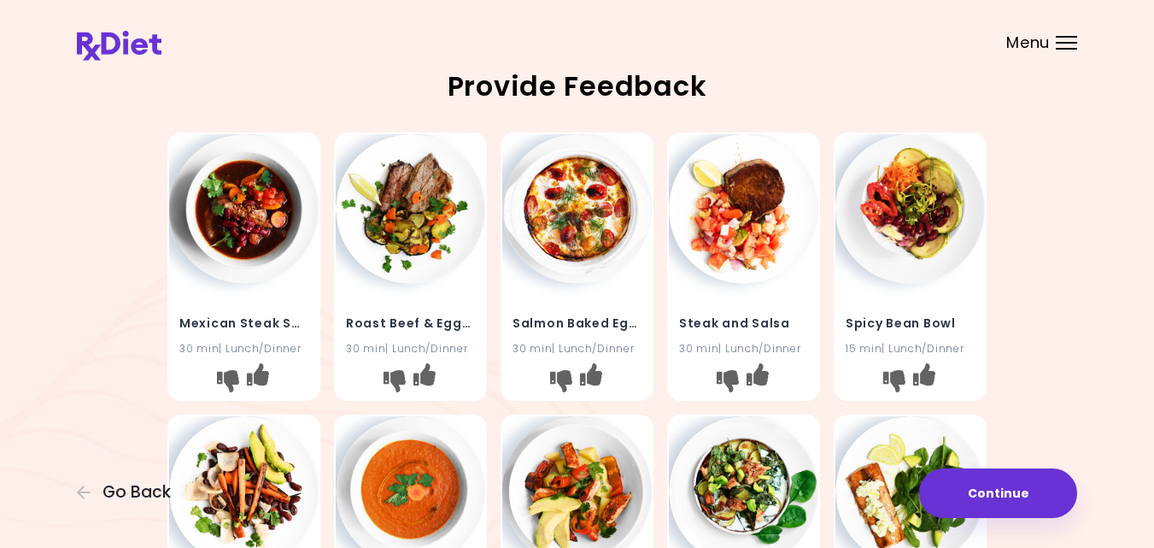
click at [388, 221] on img at bounding box center [411, 209] width 150 height 150
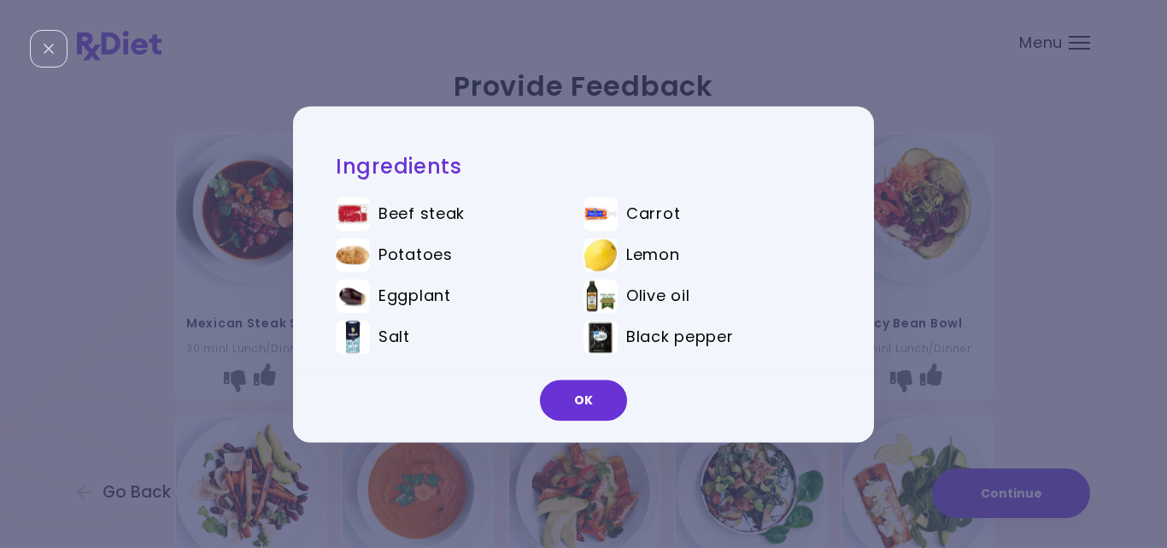
click at [925, 243] on div "Ingredients Beef steak Carrot Potatoes Lemon Eggplant Olive oil Salt Black pepp…" at bounding box center [583, 274] width 1167 height 548
click at [584, 390] on button "I like this recipe" at bounding box center [597, 380] width 27 height 27
click at [584, 398] on div at bounding box center [584, 383] width 150 height 32
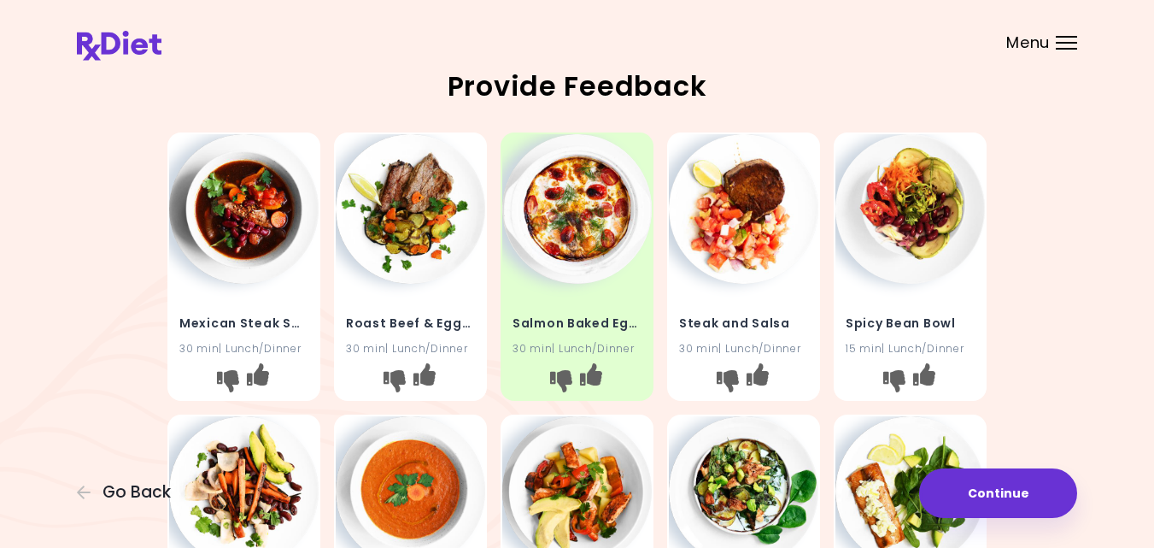
click at [239, 208] on img at bounding box center [244, 209] width 150 height 150
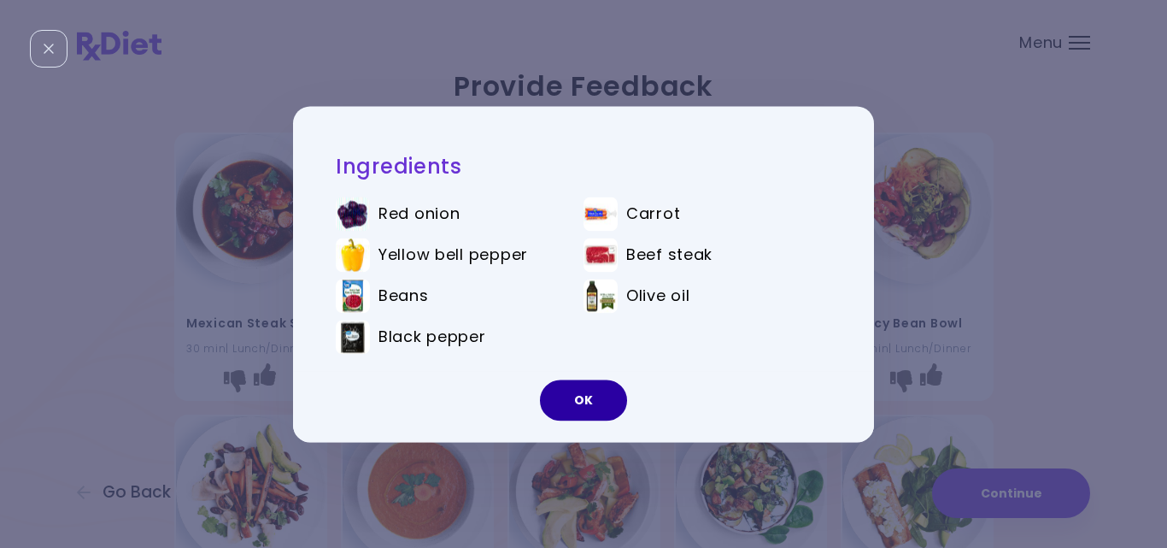
click at [563, 394] on button "OK" at bounding box center [583, 399] width 87 height 41
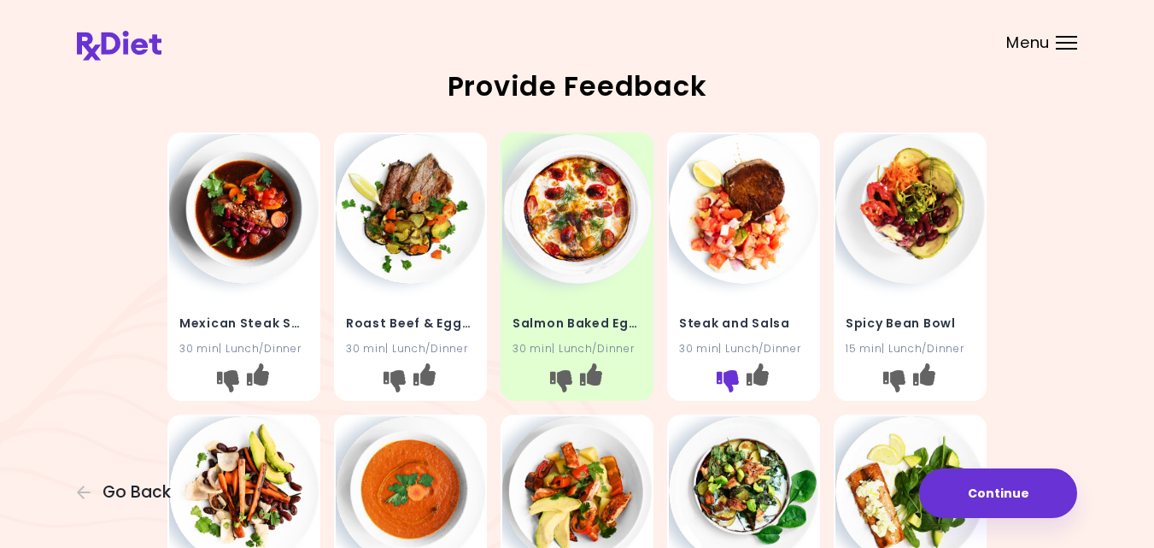
click at [729, 379] on icon "I don't like this recipe" at bounding box center [728, 381] width 22 height 22
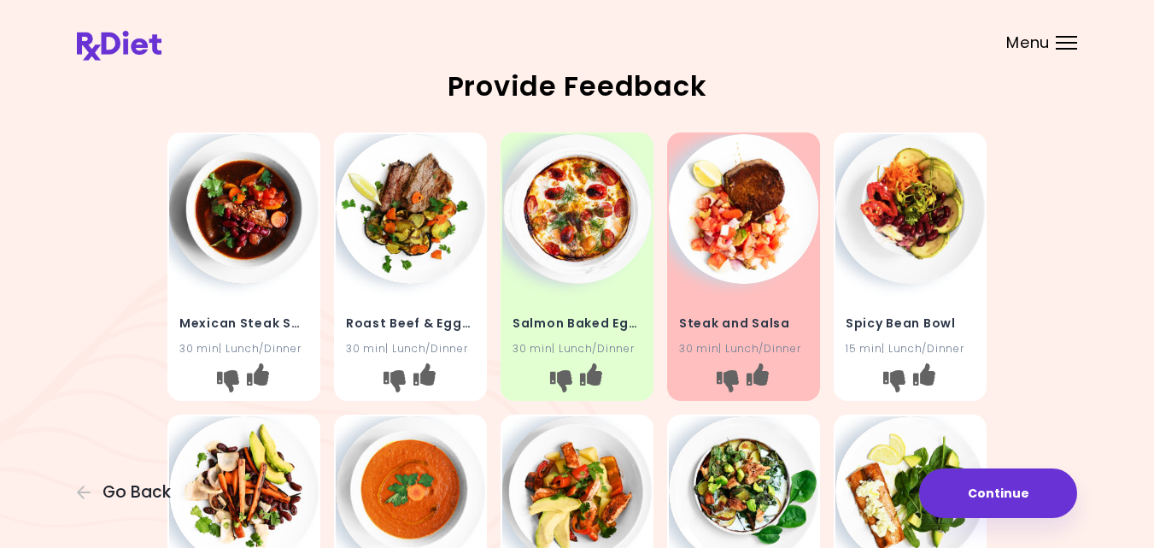
click at [927, 221] on img at bounding box center [911, 209] width 150 height 150
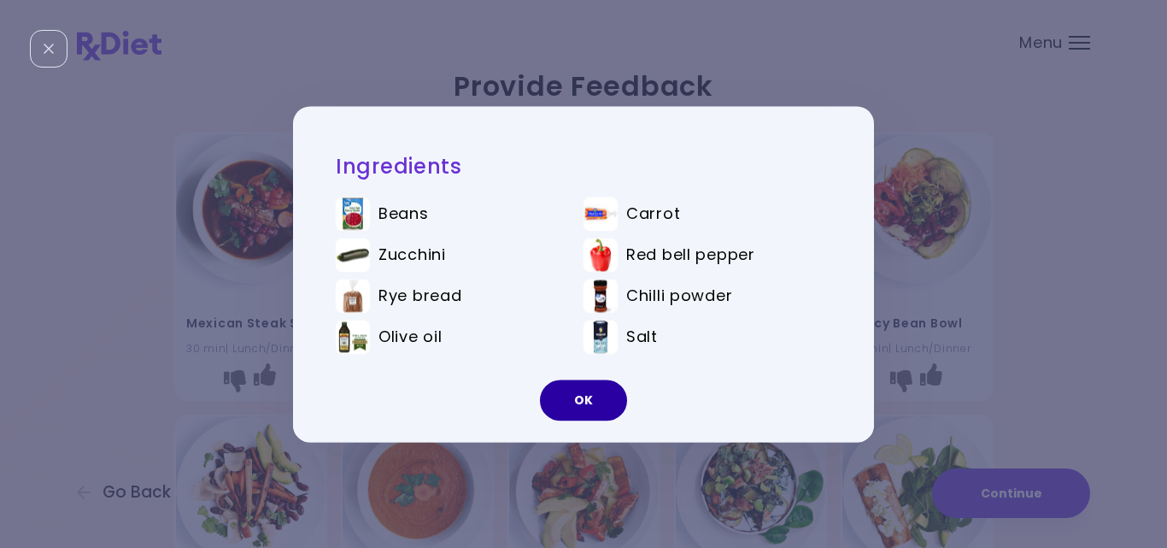
click at [590, 403] on button "OK" at bounding box center [583, 399] width 87 height 41
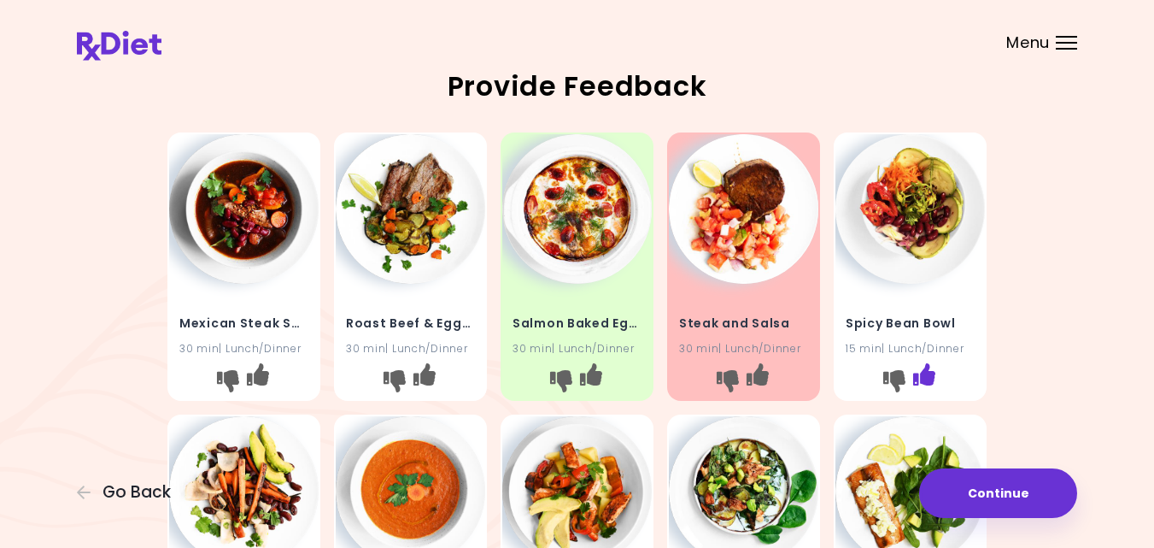
click at [930, 374] on icon "I like this recipe" at bounding box center [924, 374] width 22 height 22
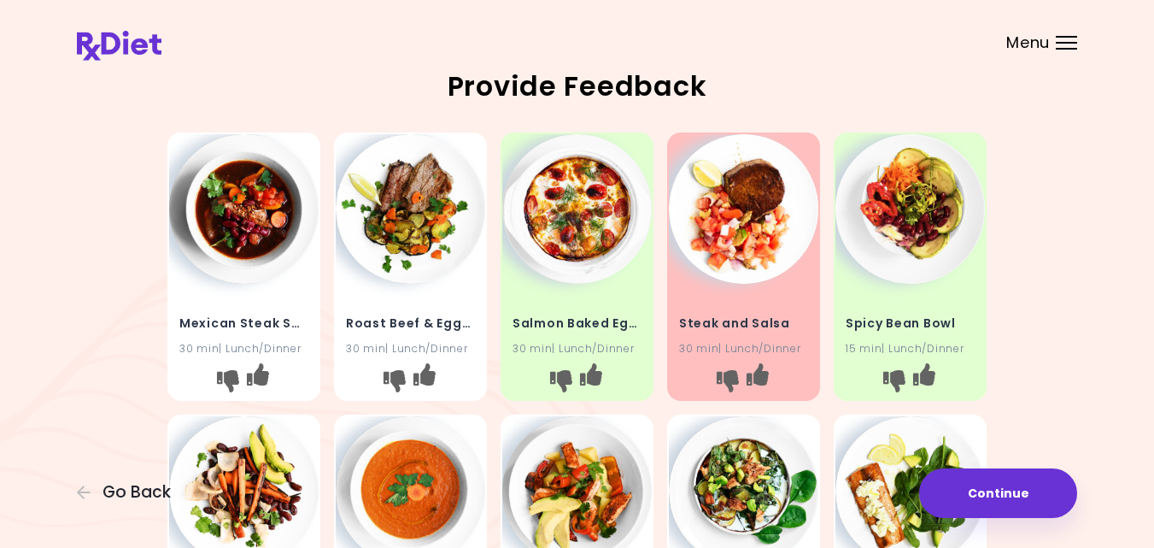
click at [92, 332] on div "Mexican Steak Soup 30 min | Lunch/Dinner Roast Beef & Eggplants 30 min | Lunch/…" at bounding box center [577, 548] width 1001 height 845
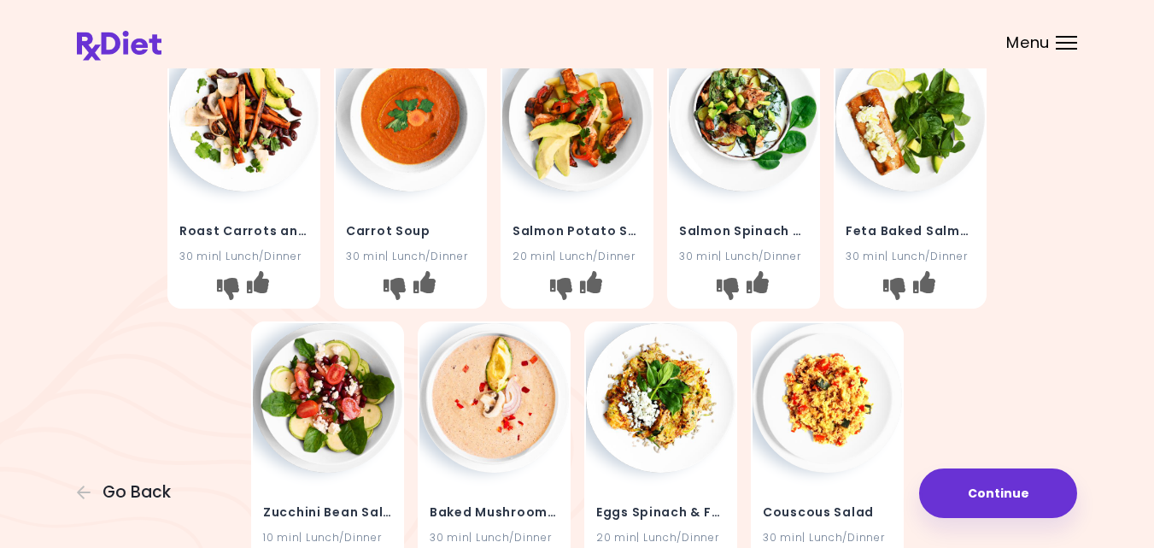
scroll to position [376, 0]
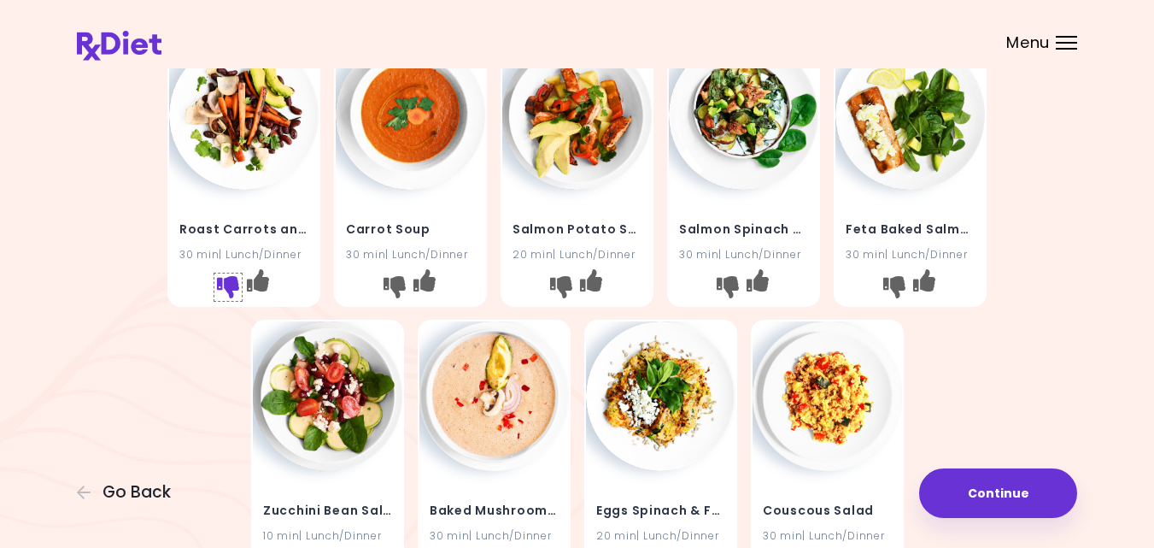
click at [227, 285] on icon "I don't like this recipe" at bounding box center [228, 286] width 22 height 22
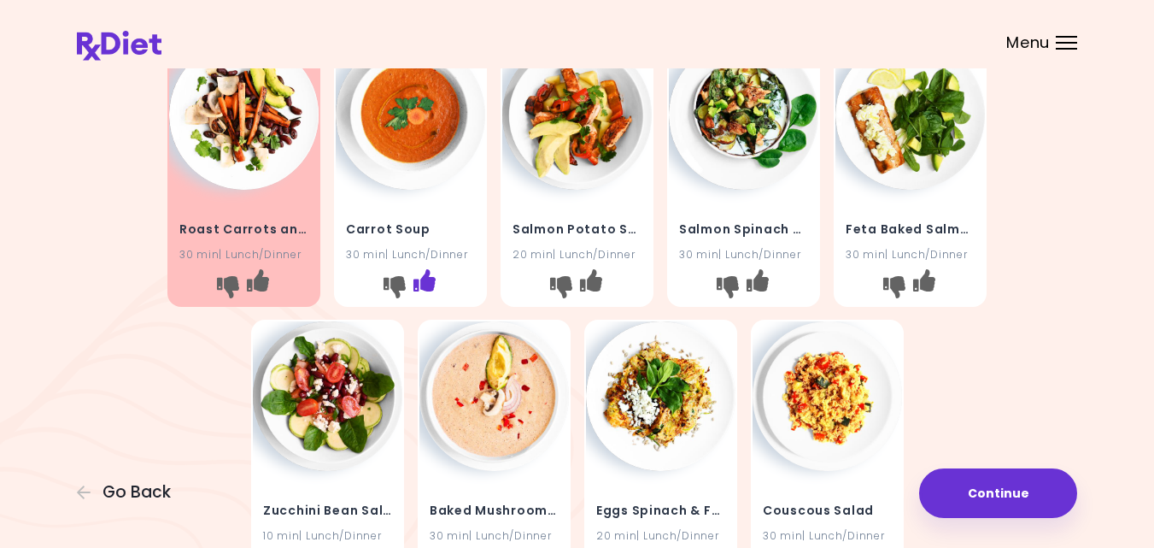
click at [431, 279] on icon "I like this recipe" at bounding box center [425, 279] width 22 height 22
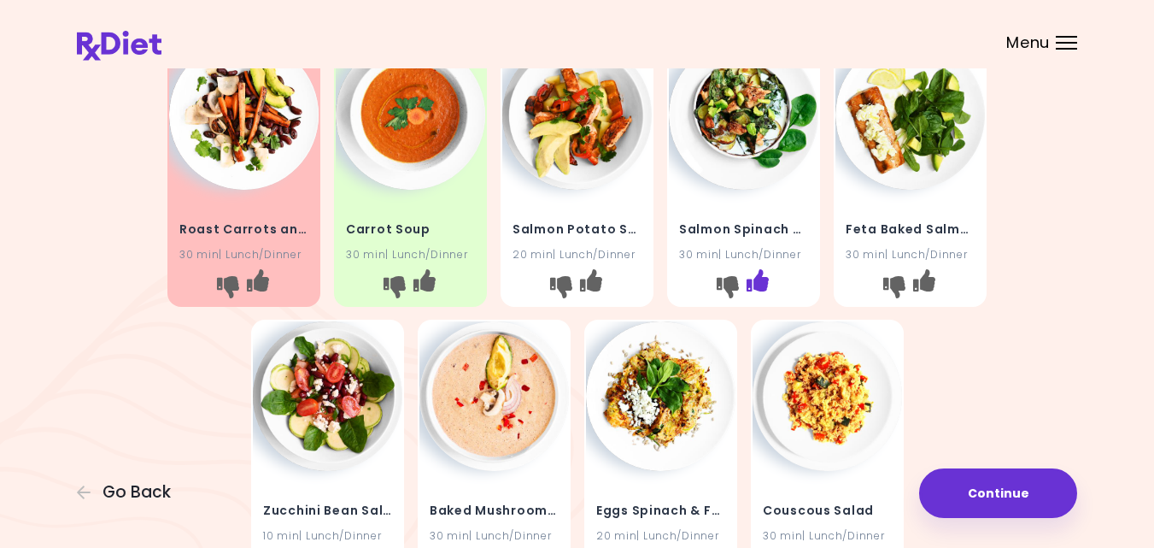
click at [761, 276] on icon "I like this recipe" at bounding box center [758, 279] width 22 height 22
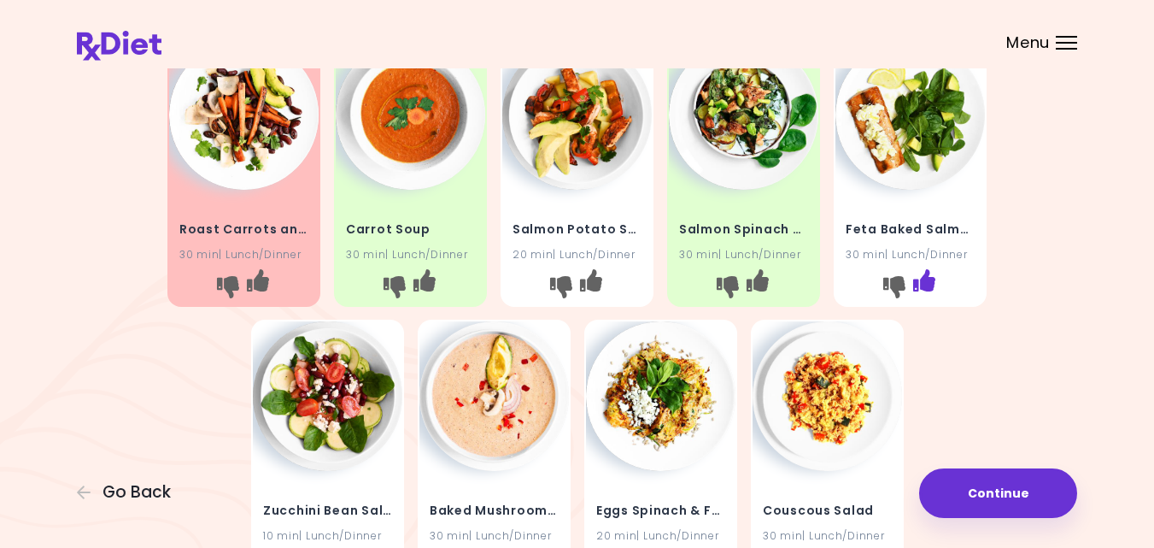
click at [927, 280] on icon "I like this recipe" at bounding box center [924, 279] width 22 height 22
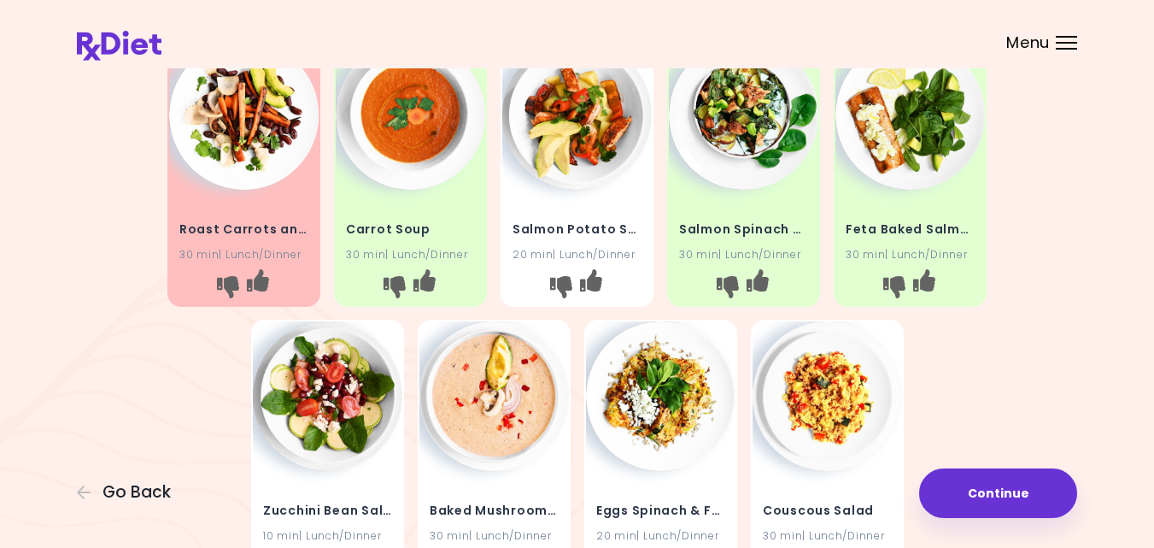
click at [1040, 265] on div "Mexican Steak Soup 30 min | Lunch/Dinner Roast Beef & Eggplants 30 min | Lunch/…" at bounding box center [577, 172] width 1001 height 845
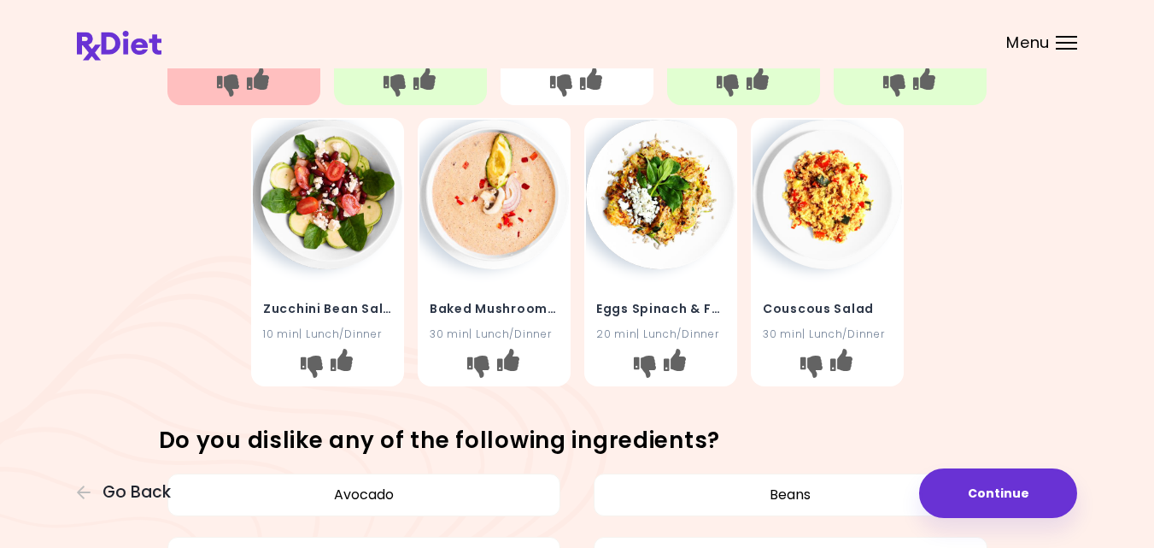
scroll to position [581, 0]
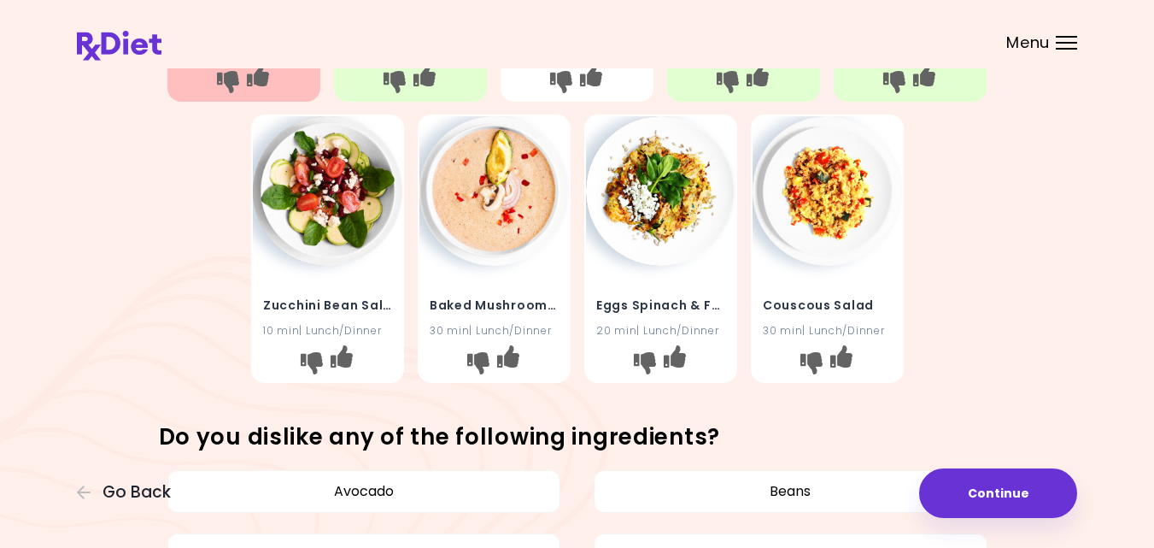
click at [490, 192] on img at bounding box center [495, 191] width 150 height 150
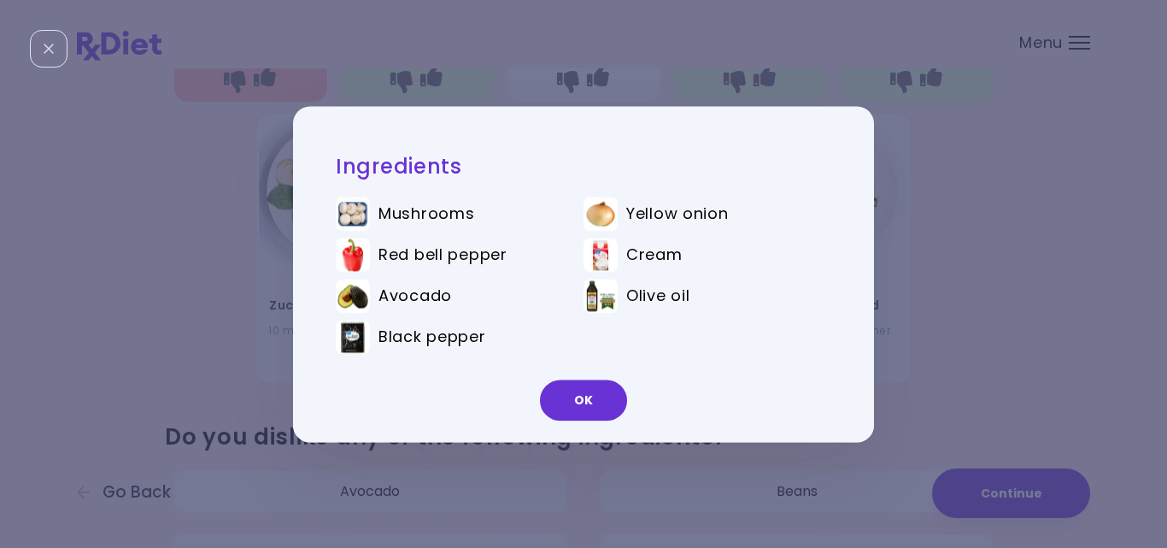
click at [1001, 250] on div "Ingredients Mushrooms Yellow onion Red bell pepper Cream Avocado Olive oil Blac…" at bounding box center [583, 274] width 1167 height 548
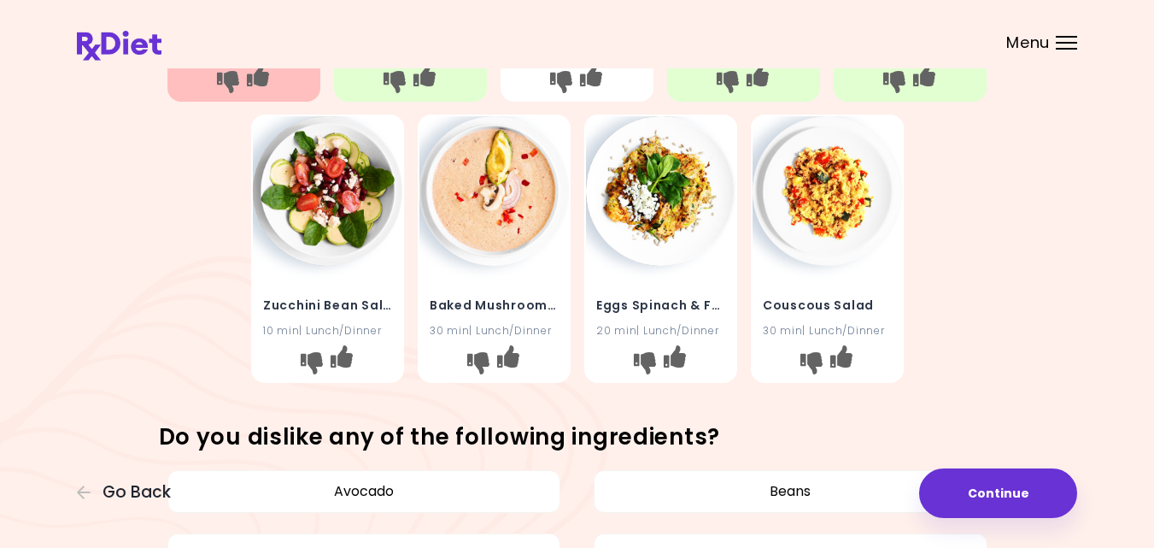
click at [497, 206] on img at bounding box center [495, 191] width 150 height 150
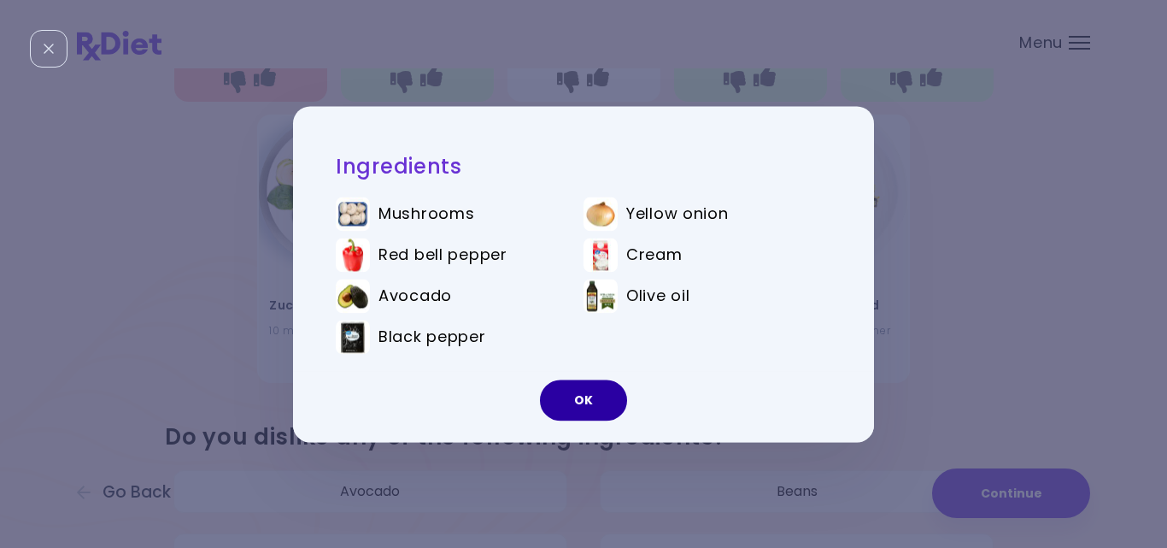
click at [572, 407] on button "OK" at bounding box center [583, 399] width 87 height 41
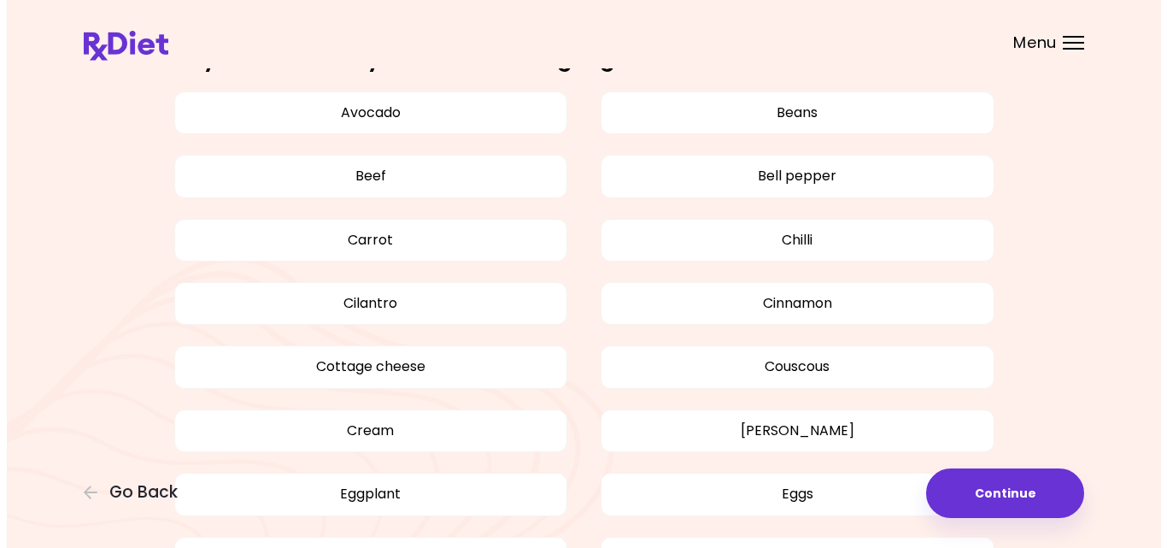
scroll to position [925, 0]
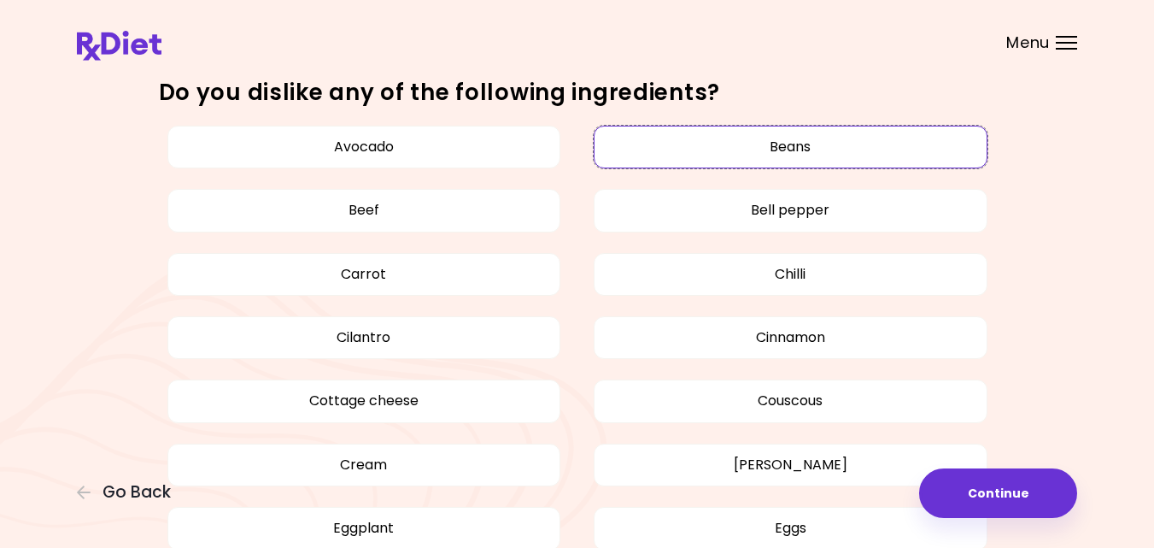
click at [850, 151] on button "Beans" at bounding box center [791, 147] width 394 height 43
click at [1008, 490] on button "Continue" at bounding box center [998, 493] width 158 height 50
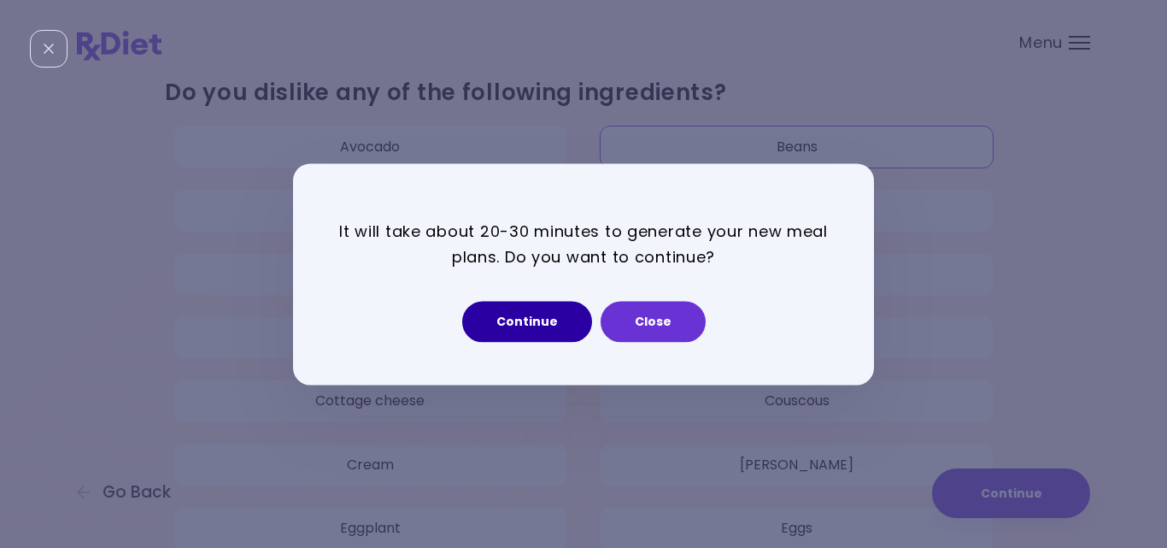
click at [529, 320] on button "Continue" at bounding box center [527, 321] width 130 height 41
select select "*"
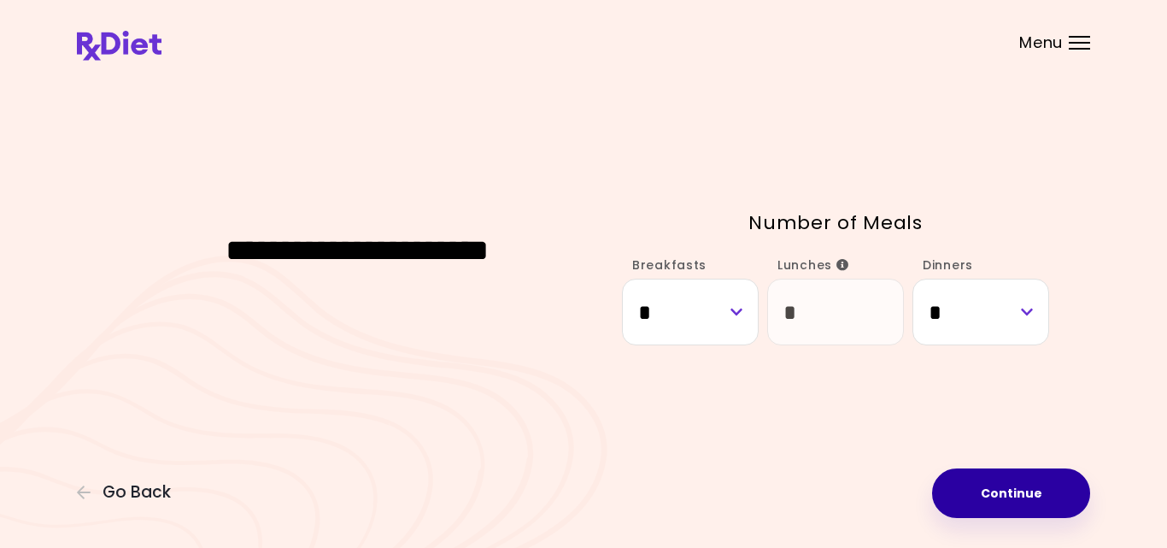
click at [999, 495] on button "Continue" at bounding box center [1011, 493] width 158 height 50
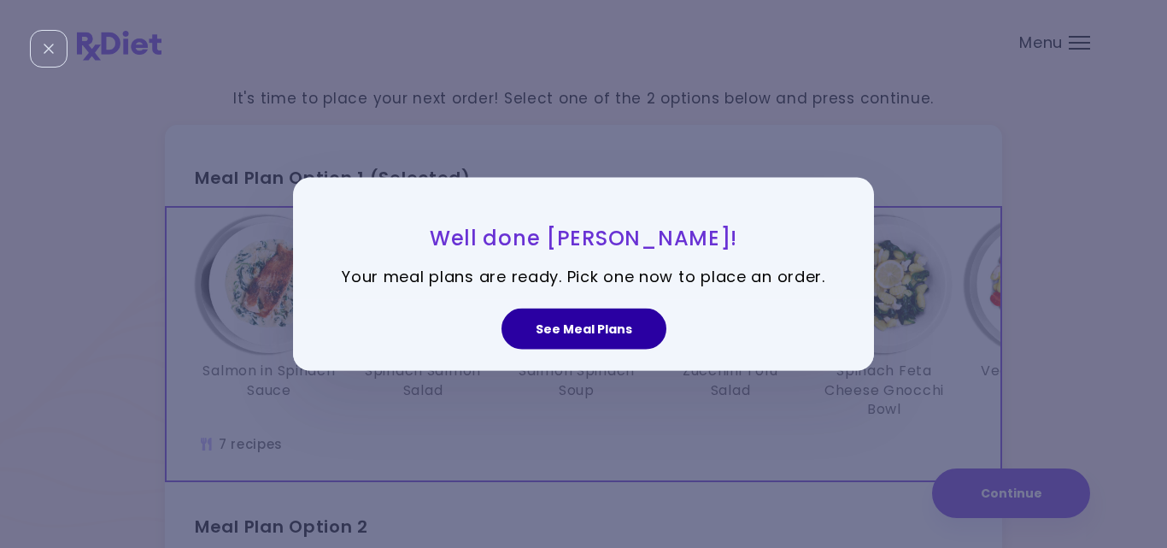
click at [628, 324] on button "See Meal Plans" at bounding box center [584, 328] width 165 height 41
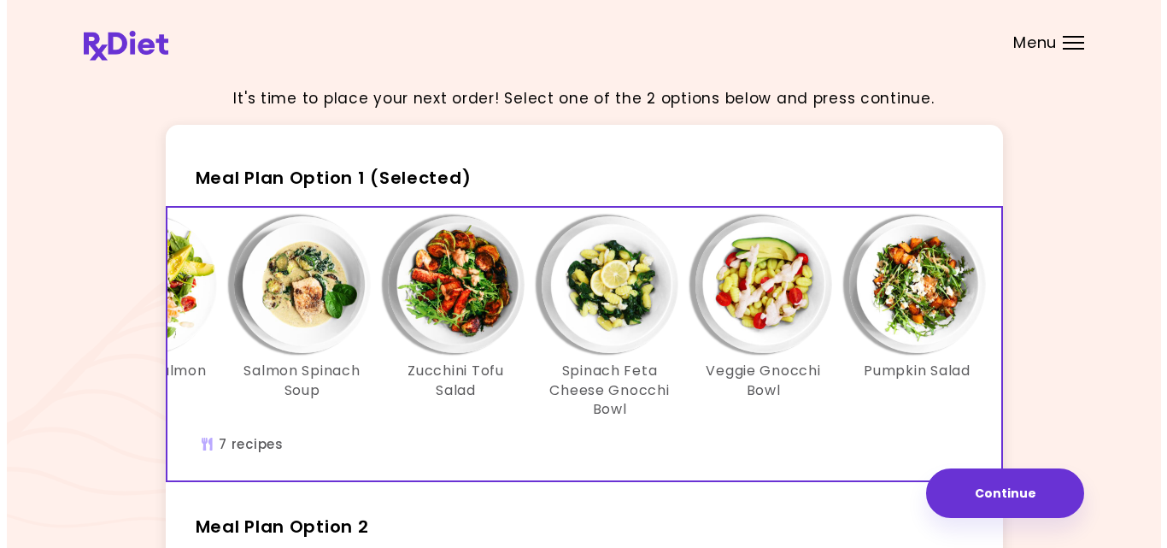
scroll to position [0, 294]
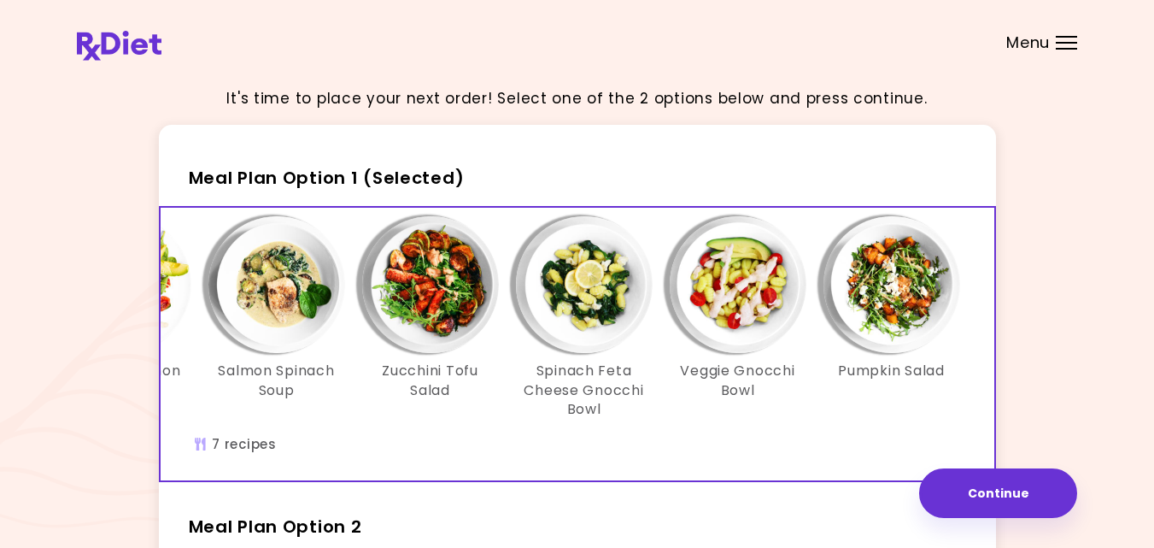
click at [887, 307] on img "Info - Pumpkin Salad - Meal Plan Option 1 (Selected)" at bounding box center [892, 284] width 137 height 137
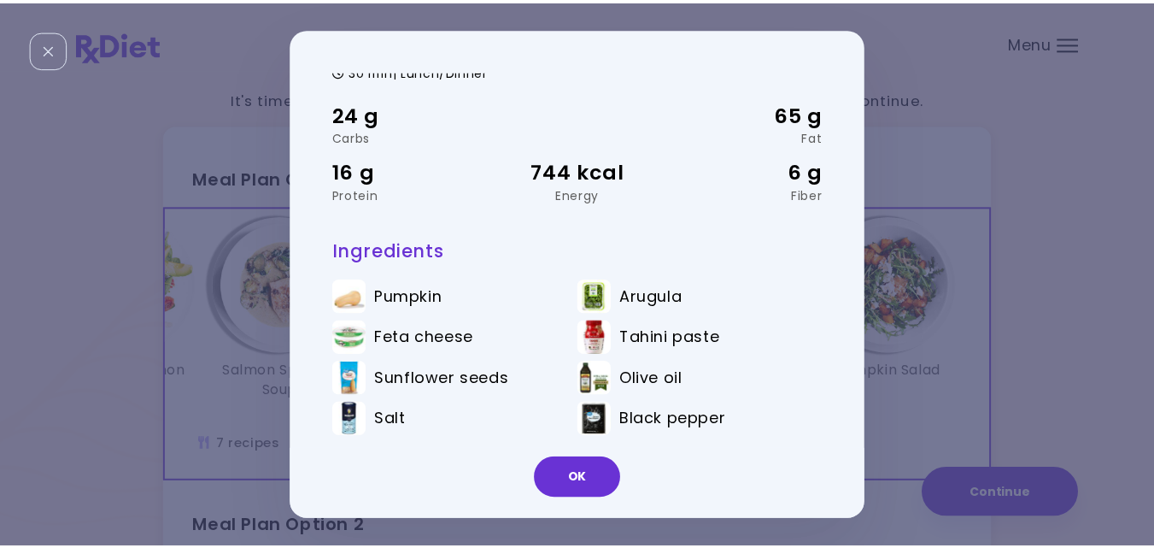
scroll to position [49, 0]
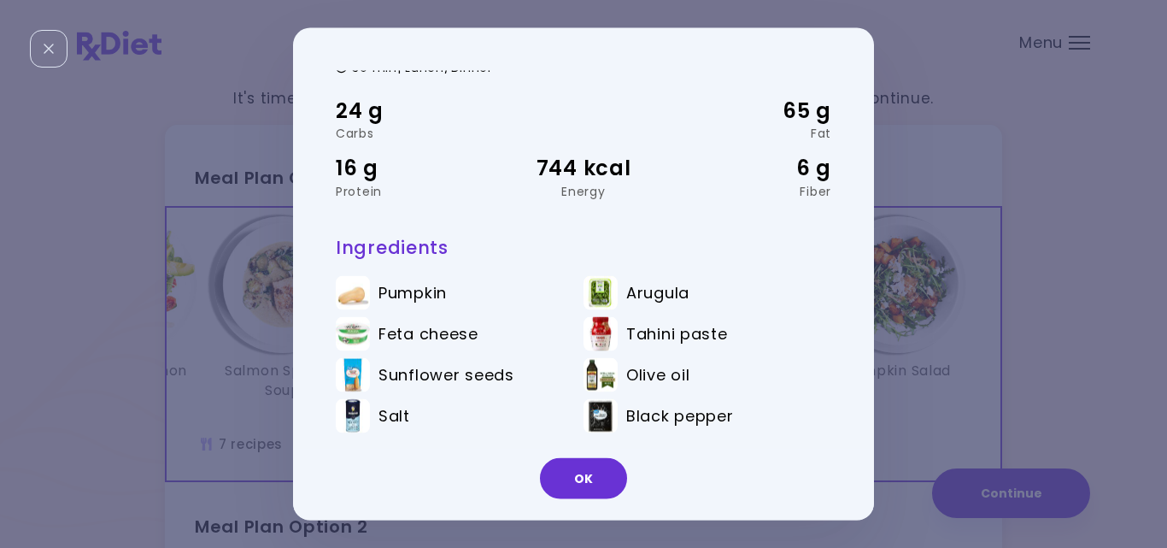
click at [1001, 346] on div "Pumpkin Salad 30 min | Lunch/Dinner 24 g Carbs 65 g Fat 16 g Protein 744 kcal E…" at bounding box center [583, 274] width 1167 height 548
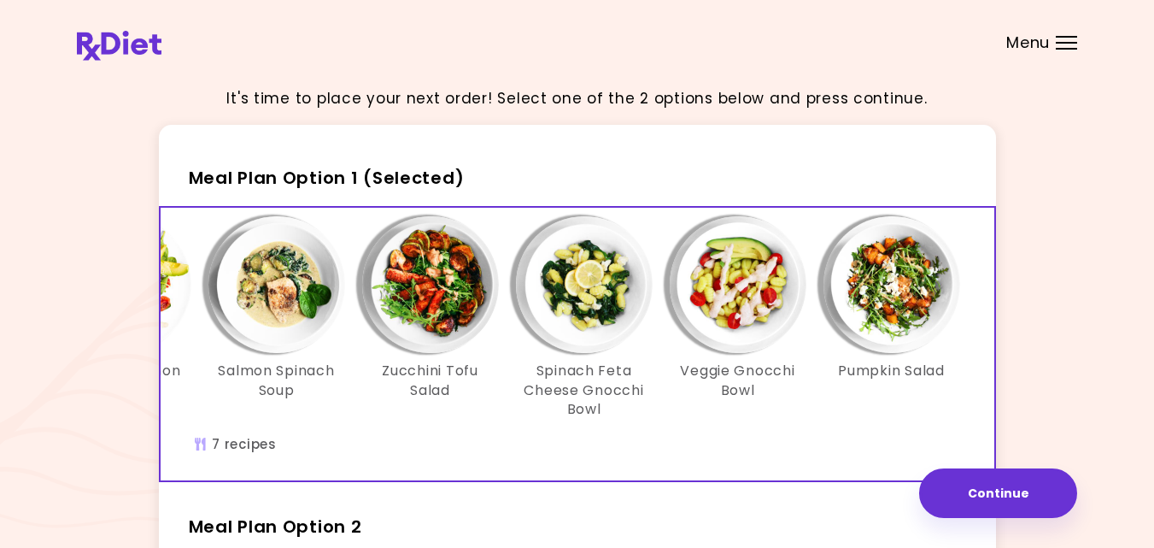
click at [1033, 344] on div "It's time to place your next order! Select one of the 2 options below and press…" at bounding box center [577, 507] width 1001 height 868
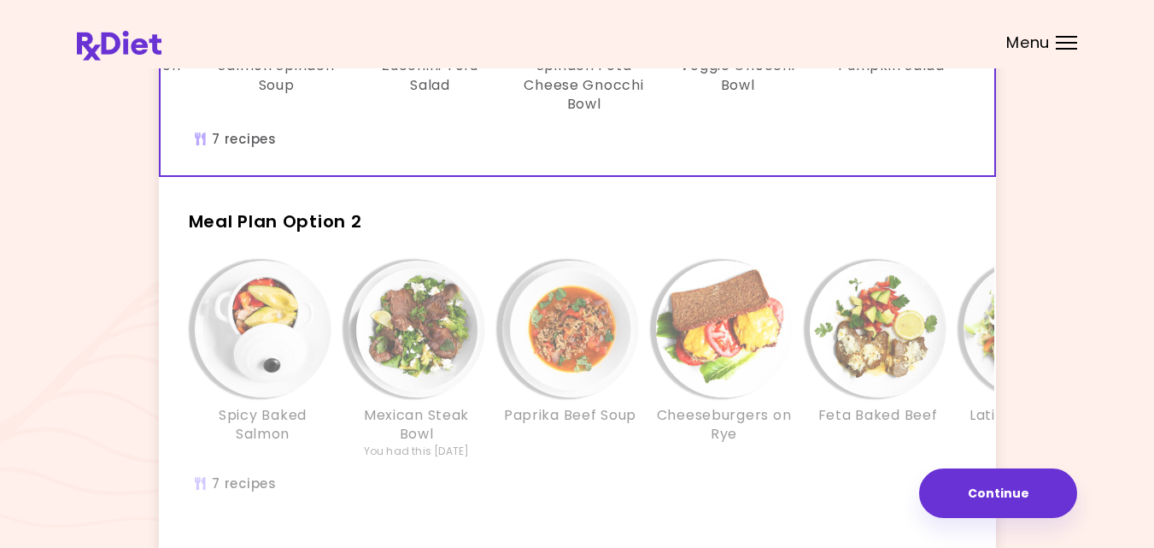
scroll to position [308, 0]
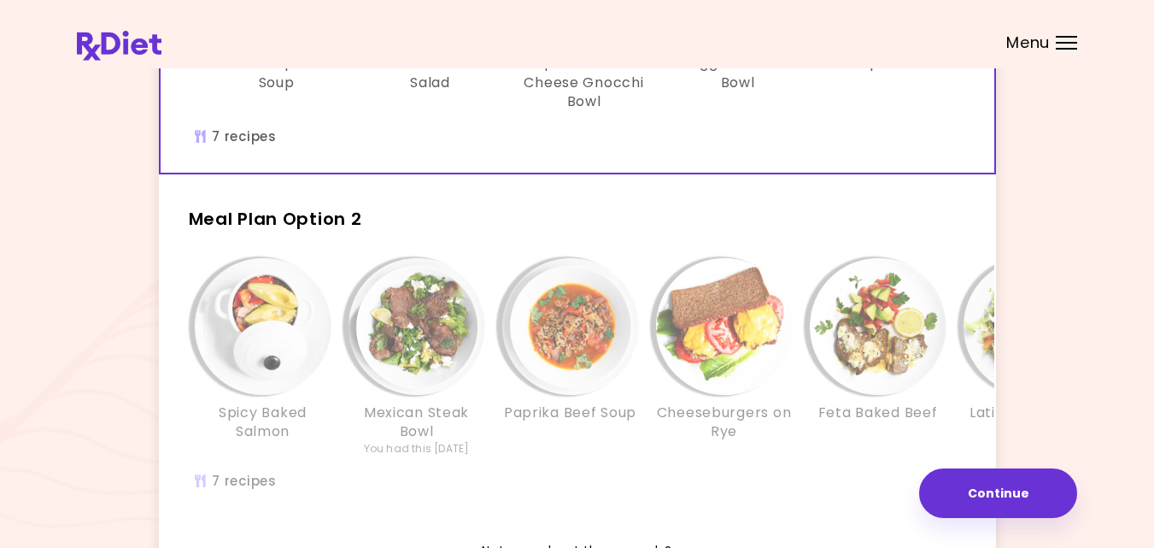
click at [619, 438] on div "Paprika Beef Soup" at bounding box center [571, 357] width 154 height 199
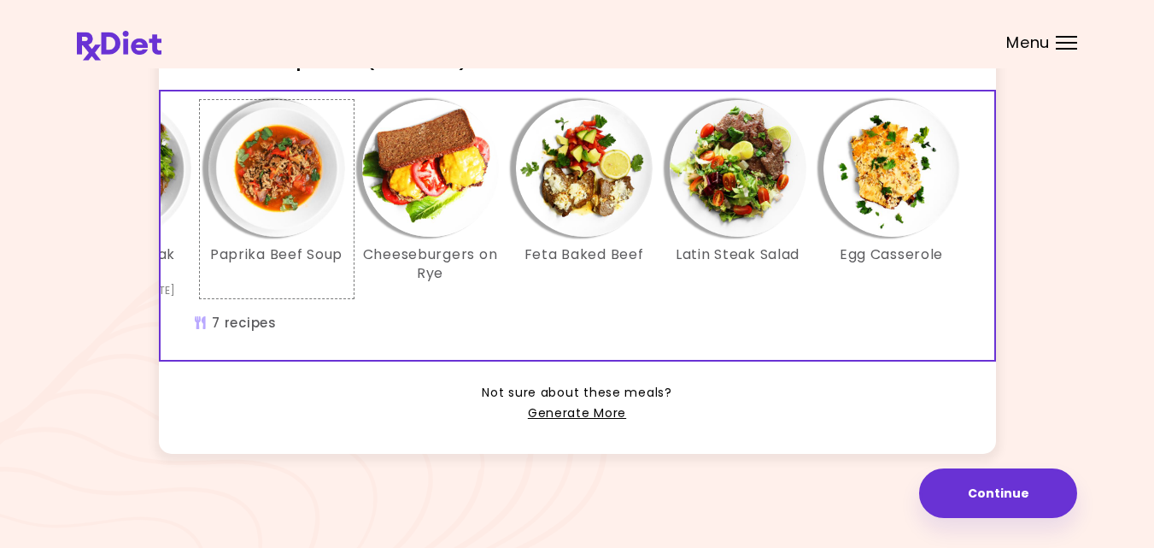
scroll to position [478, 0]
click at [590, 422] on link "Generate More" at bounding box center [577, 413] width 98 height 21
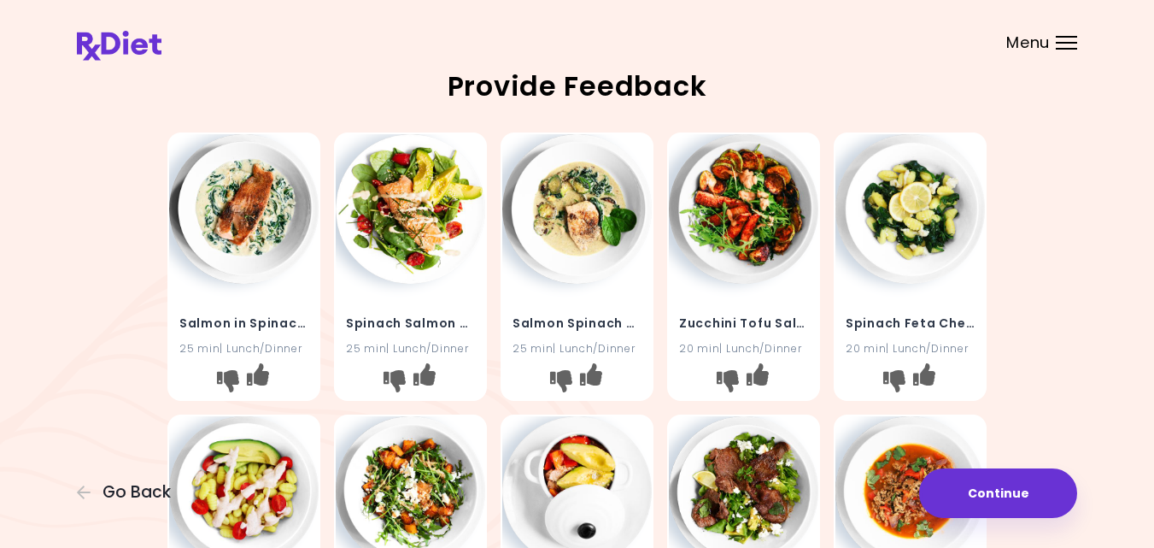
click at [106, 363] on div "Salmon in Spinach Sauce 25 min | Lunch/Dinner Spinach Salmon Salad 25 min | Lun…" at bounding box center [577, 548] width 1001 height 845
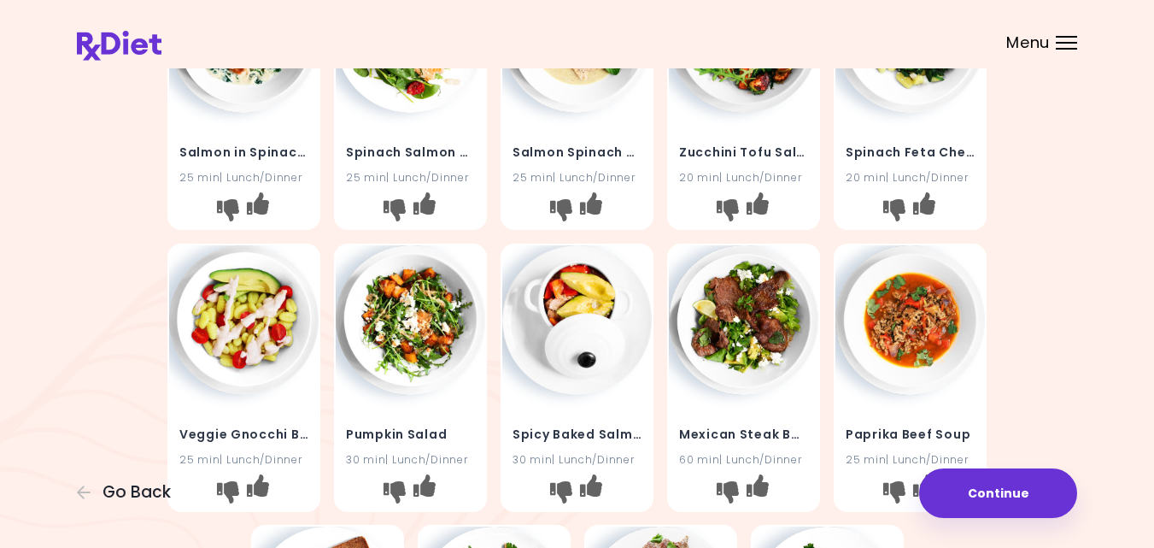
scroll to position [205, 0]
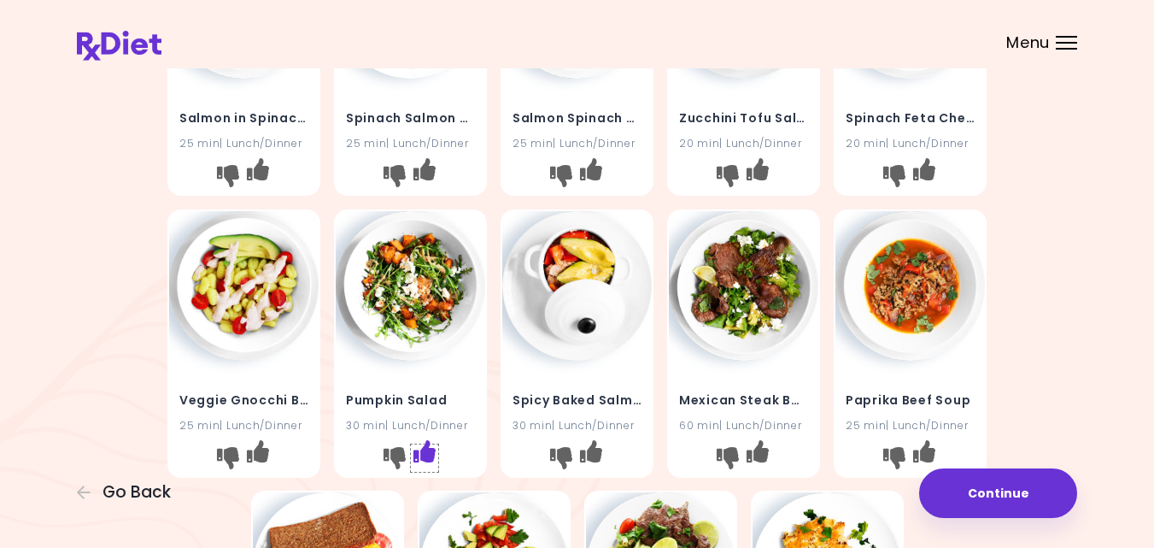
click at [426, 452] on icon "I like this recipe" at bounding box center [425, 450] width 22 height 22
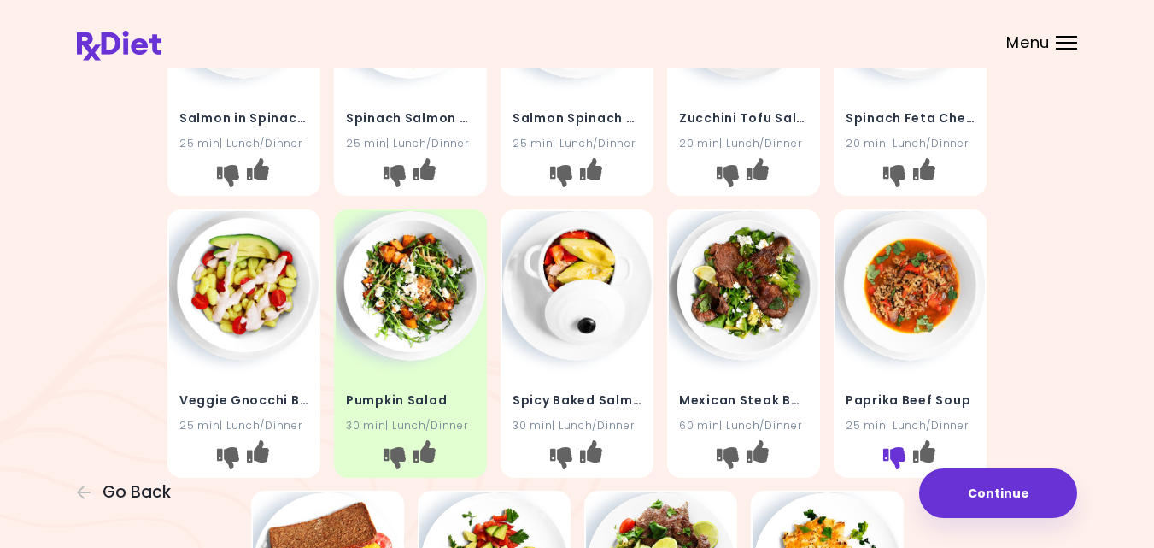
click at [892, 453] on icon "I don't like this recipe" at bounding box center [895, 457] width 22 height 22
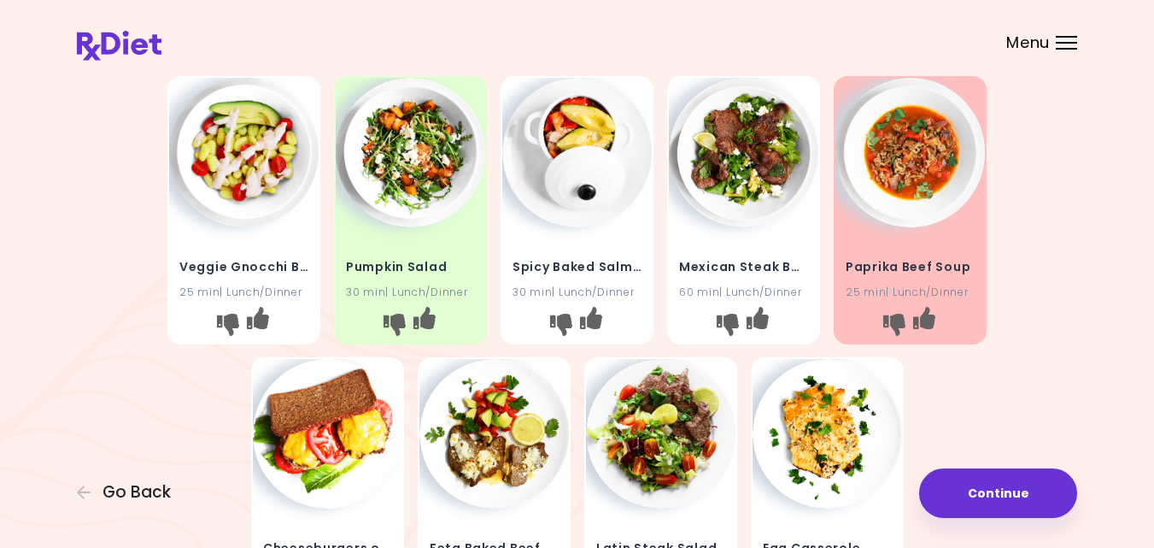
scroll to position [342, 0]
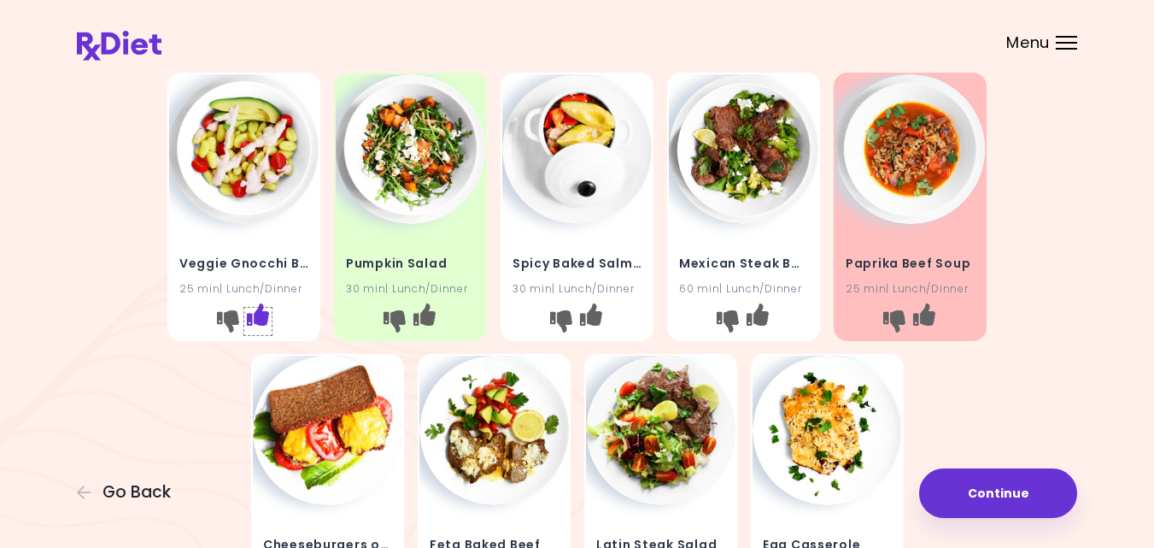
click at [259, 313] on icon "I like this recipe" at bounding box center [258, 313] width 22 height 22
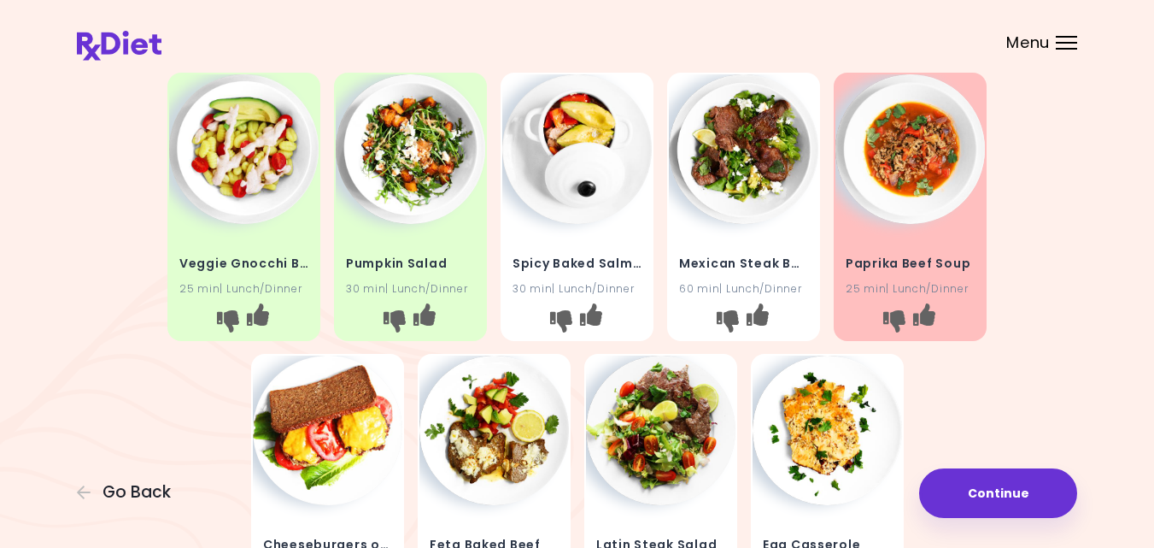
click at [236, 136] on img at bounding box center [244, 149] width 150 height 150
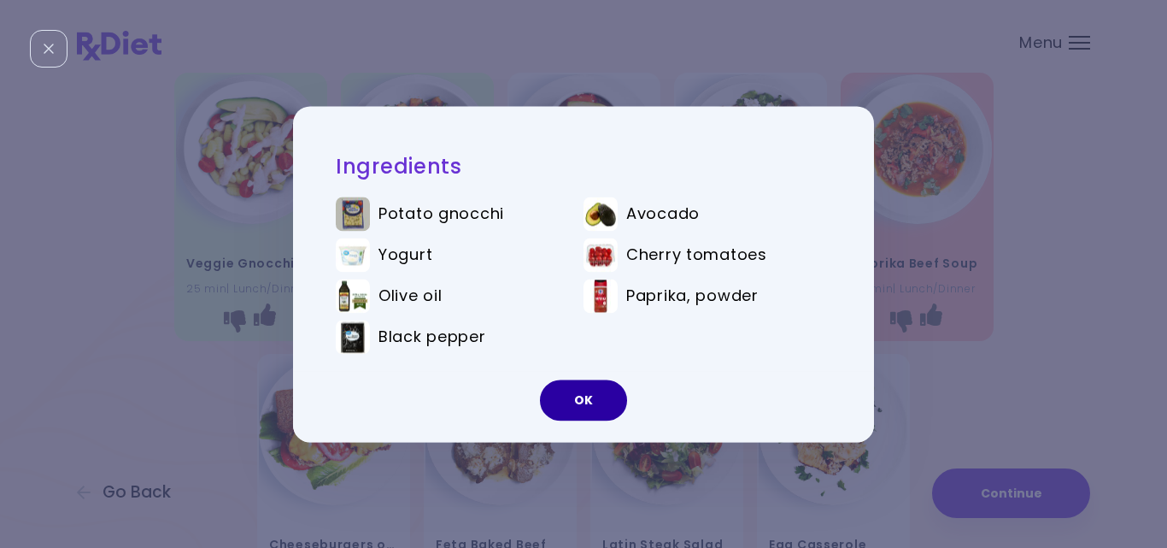
click at [576, 393] on button "OK" at bounding box center [583, 399] width 87 height 41
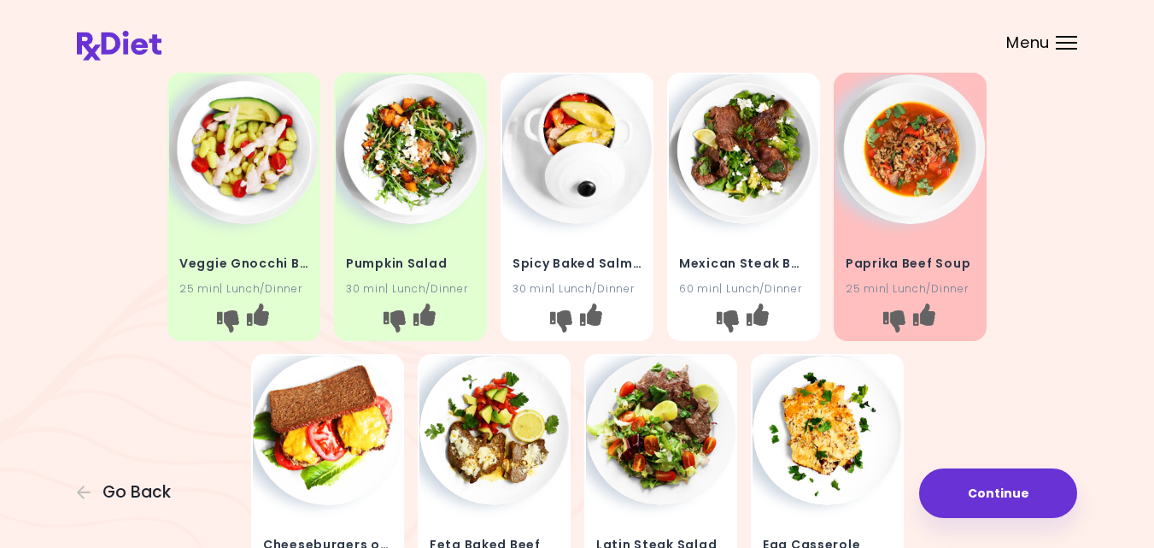
click at [1046, 342] on div "Salmon in Spinach Sauce 25 min | Lunch/Dinner Spinach Salmon Salad 25 min | Lun…" at bounding box center [577, 206] width 1001 height 845
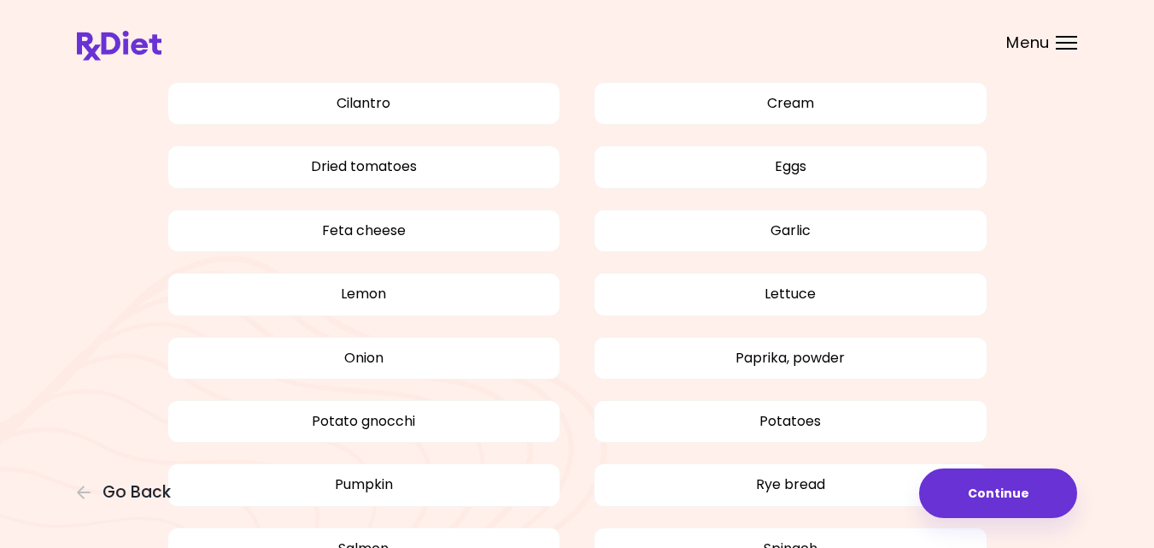
scroll to position [1162, 0]
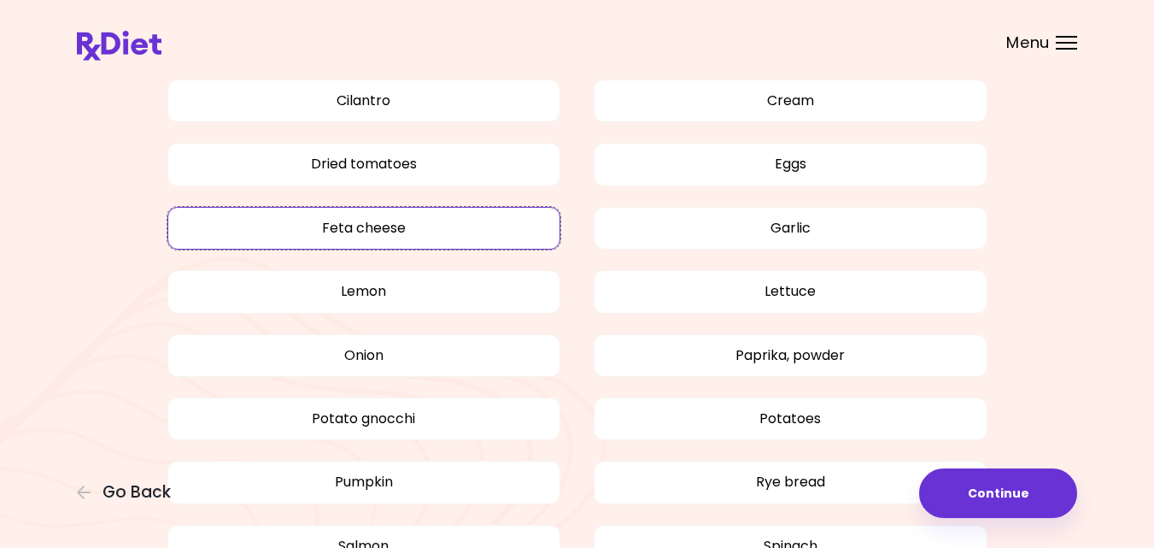
click at [432, 226] on button "Feta cheese" at bounding box center [364, 228] width 394 height 43
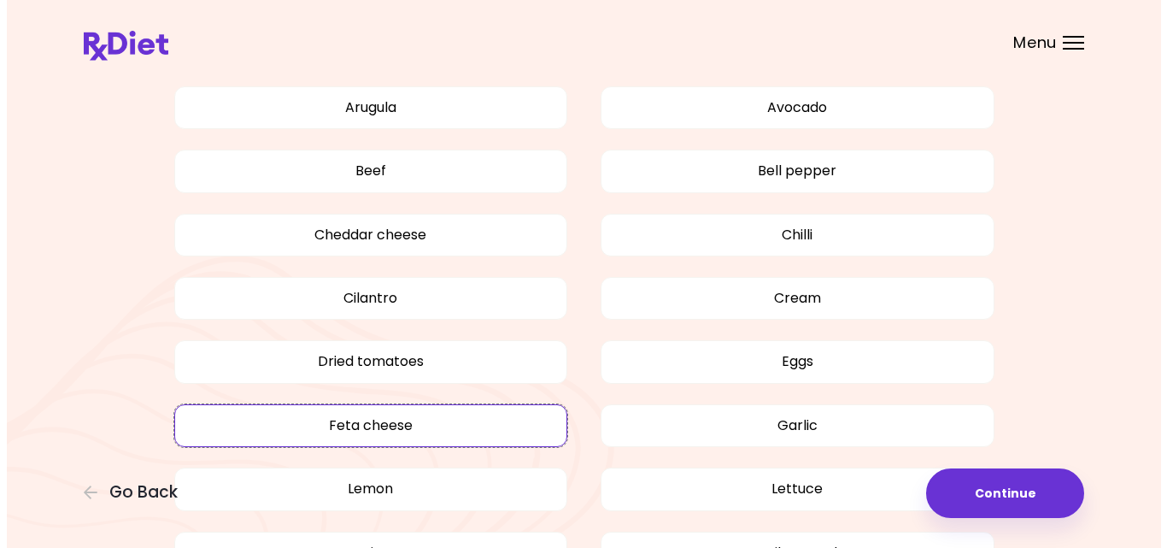
scroll to position [964, 0]
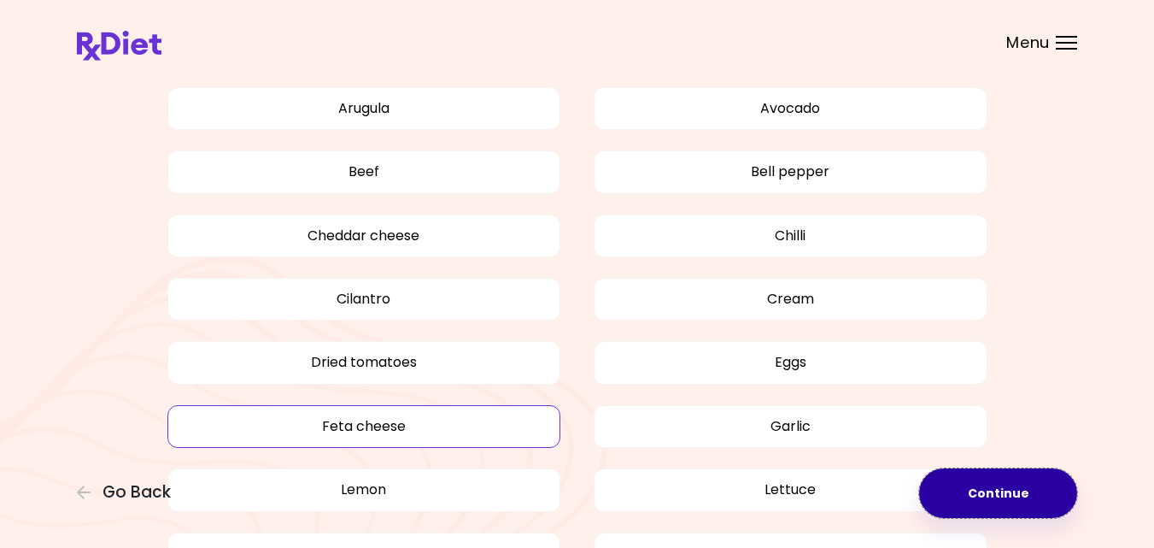
click at [1007, 490] on button "Continue" at bounding box center [998, 493] width 158 height 50
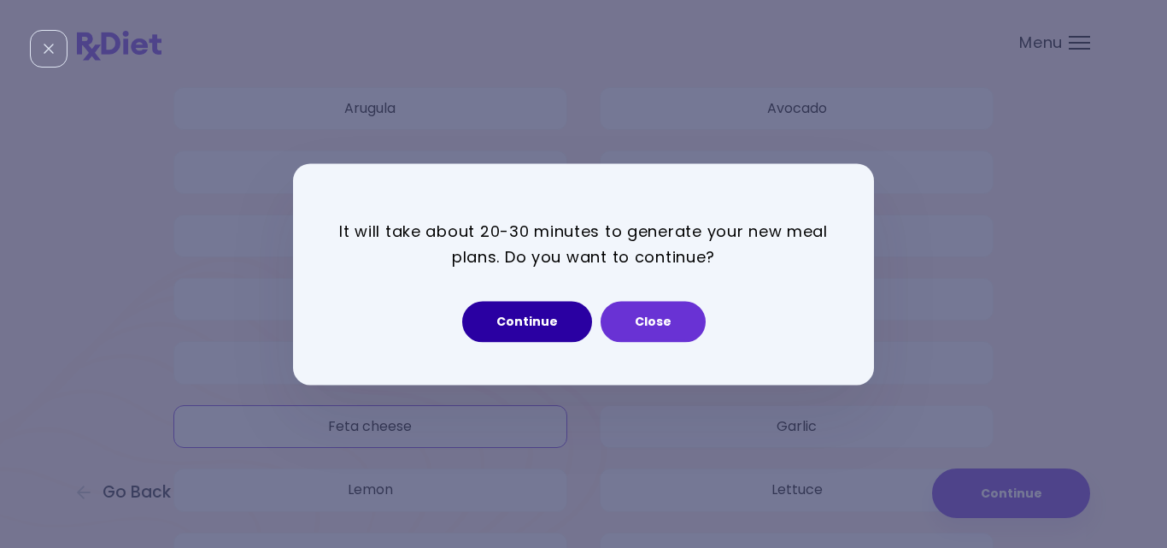
click at [538, 319] on button "Continue" at bounding box center [527, 321] width 130 height 41
select select "*"
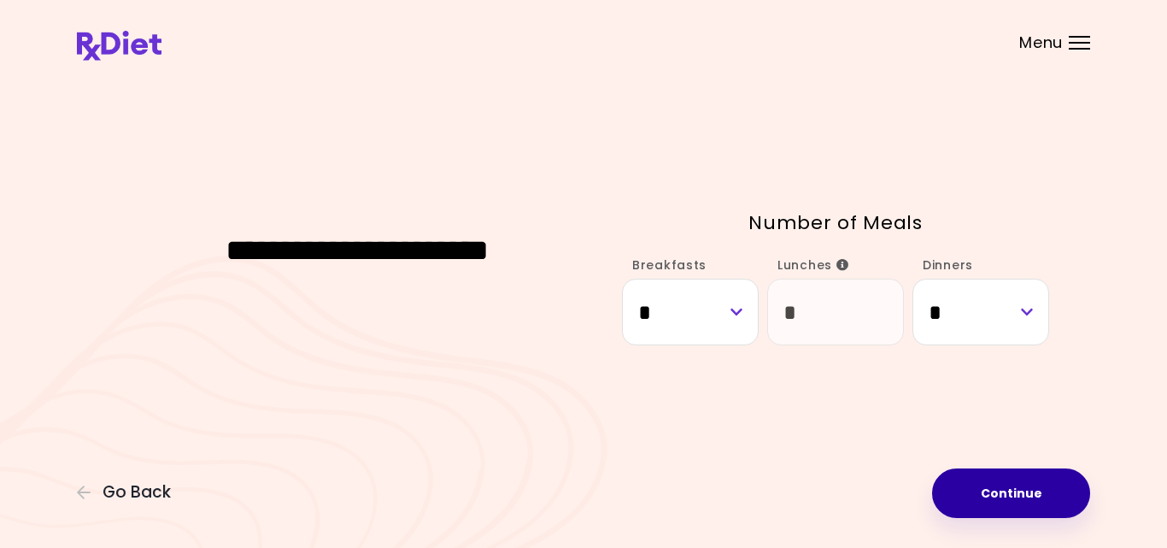
click at [1021, 494] on button "Continue" at bounding box center [1011, 493] width 158 height 50
